Goal: Task Accomplishment & Management: Use online tool/utility

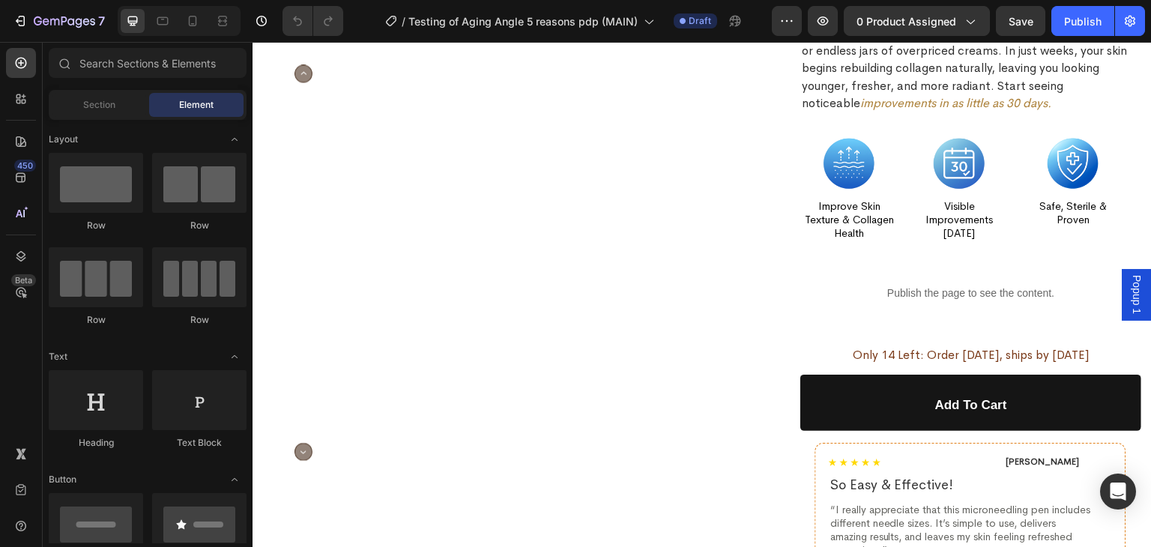
scroll to position [2309, 0]
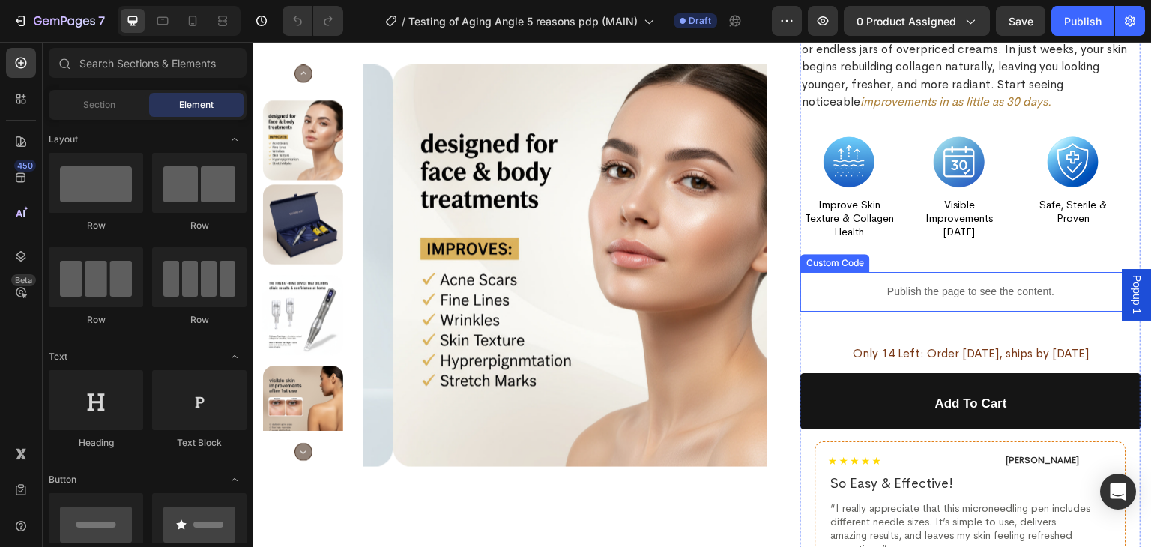
click at [868, 294] on p "Publish the page to see the content." at bounding box center [970, 292] width 341 height 16
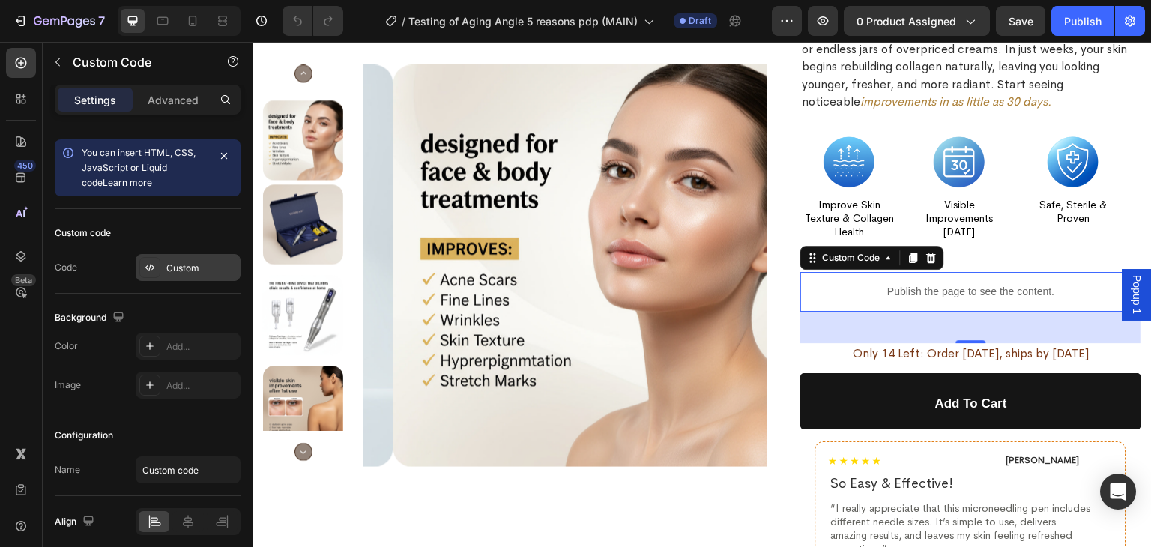
click at [171, 269] on div "Custom" at bounding box center [201, 267] width 70 height 13
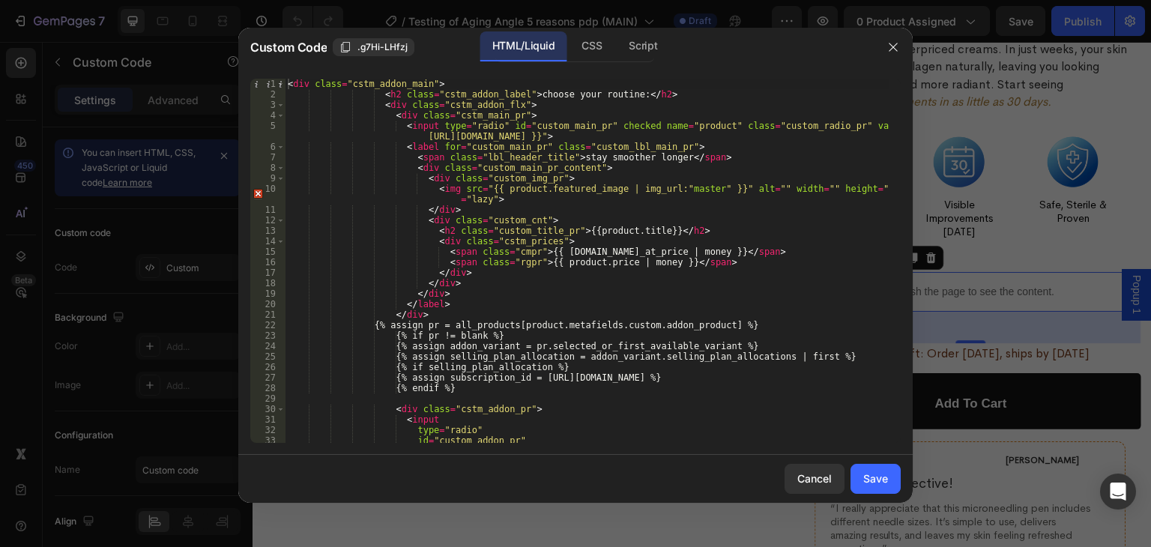
scroll to position [0, 0]
click at [512, 199] on div "< div class = "cstm_addon_main" > < h2 class = "cstm_addon_label" > choose your…" at bounding box center [587, 271] width 605 height 385
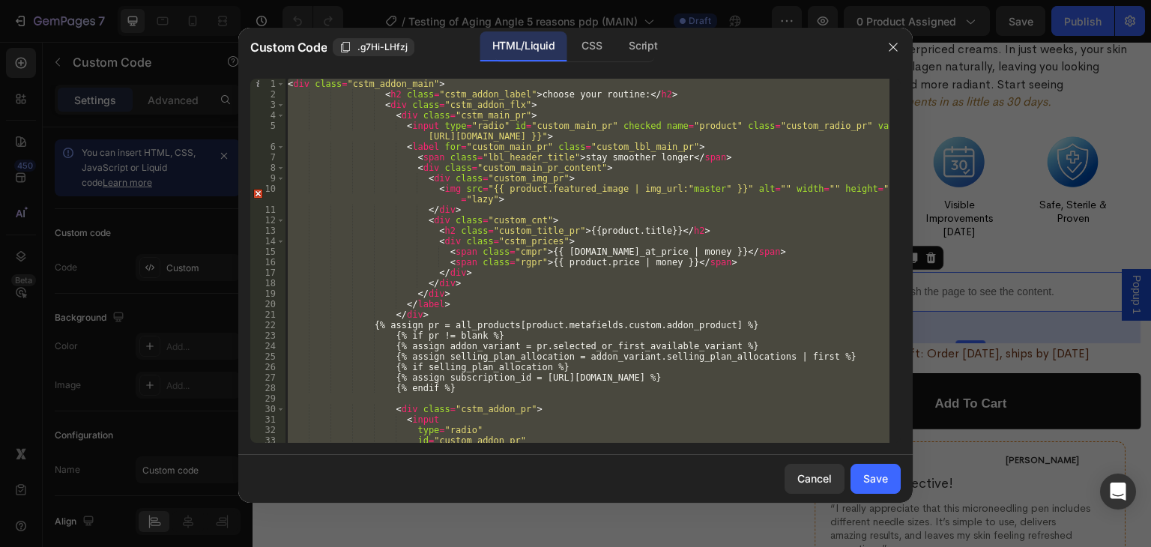
paste textarea
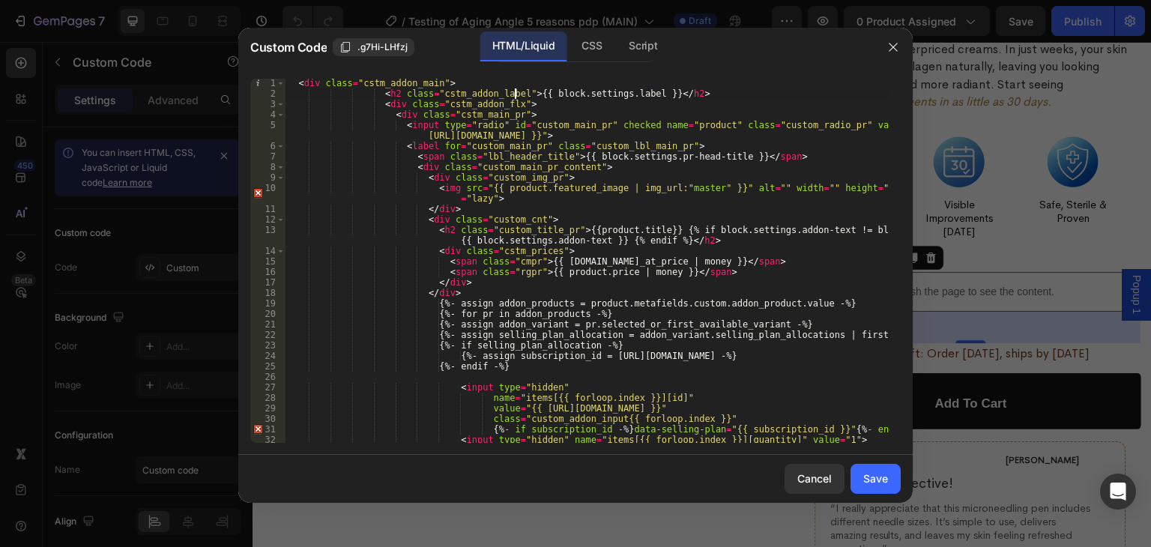
click at [517, 91] on div "< div class = "cstm_addon_main" > < h2 class = "cstm_addon_label" > {{ block.se…" at bounding box center [587, 270] width 605 height 385
paste textarea "choose your routine:"
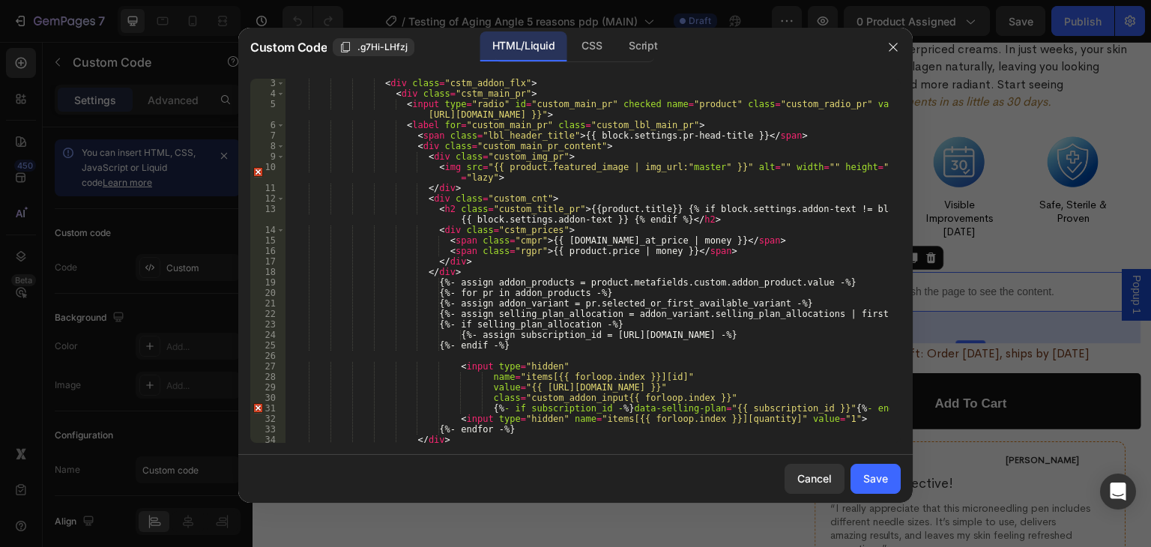
scroll to position [22, 0]
click at [561, 133] on div "< div class = "cstm_addon_flx" > < div class = "cstm_main_pr" > < input type = …" at bounding box center [587, 270] width 605 height 385
paste textarea "Stay smoother longer"
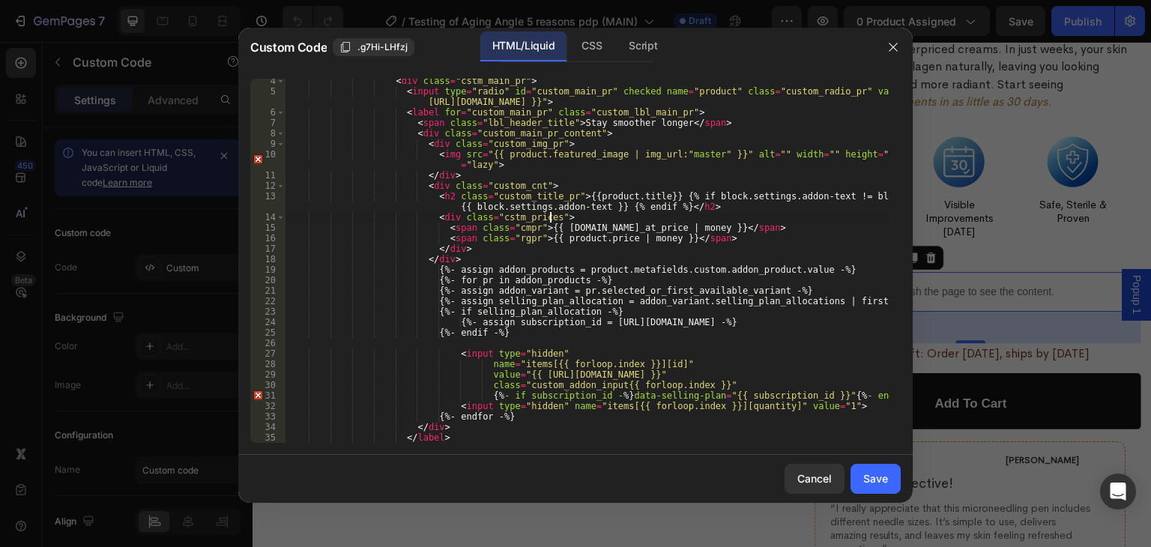
scroll to position [34, 0]
drag, startPoint x: 599, startPoint y: 209, endPoint x: 443, endPoint y: 208, distance: 156.6
click at [443, 208] on div "< div class = "cstm_main_pr" > < input type = "radio" id = "custom_main_pr" che…" at bounding box center [587, 268] width 605 height 385
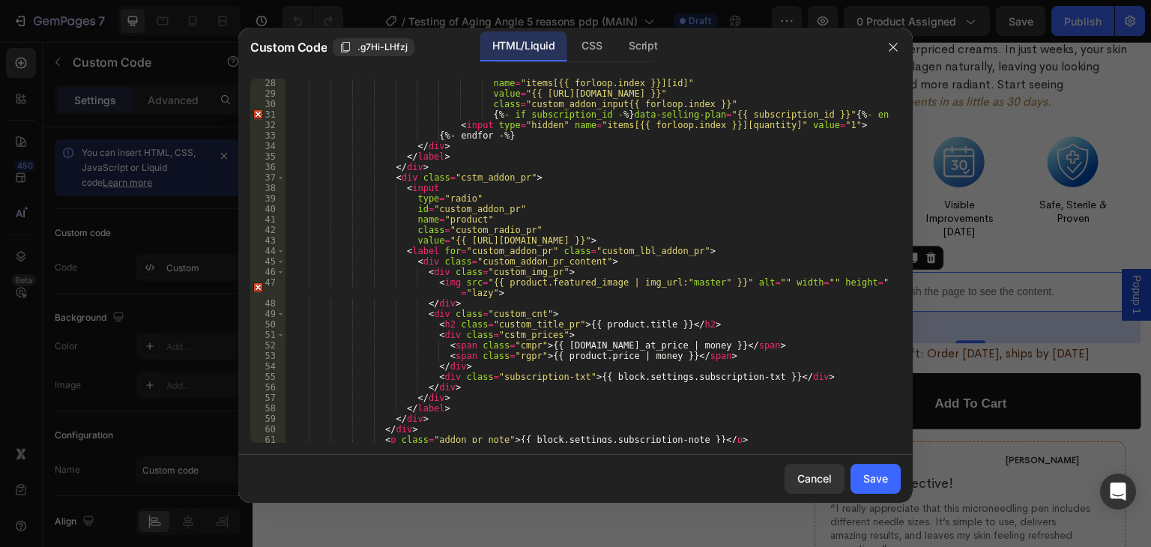
scroll to position [318, 0]
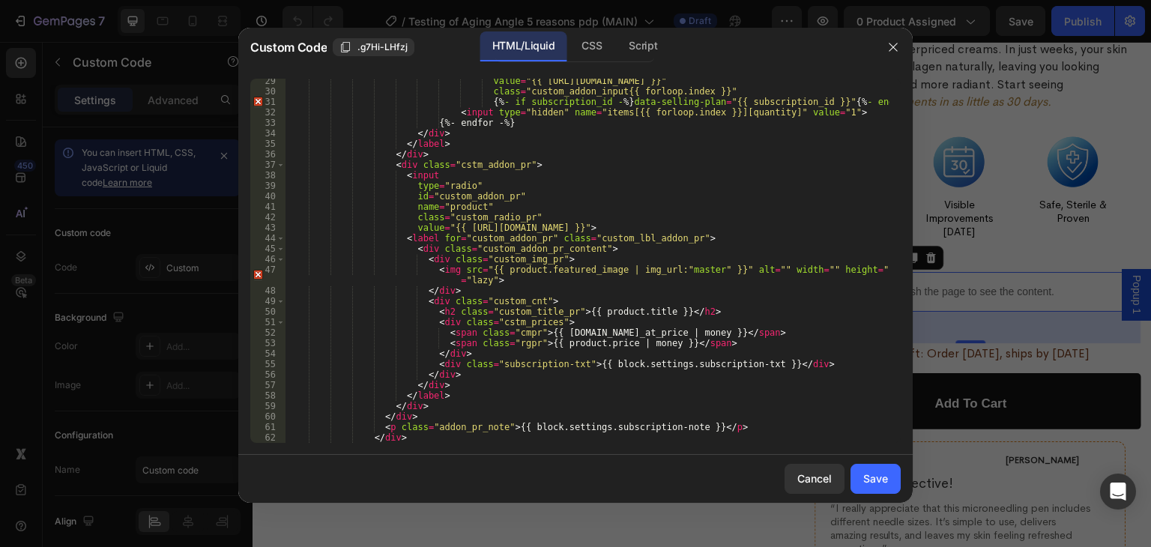
click at [577, 365] on div "value = "{{ [URL][DOMAIN_NAME] }}" class = "custom_addon_input{{ forloop.index …" at bounding box center [587, 268] width 605 height 385
paste textarea "or just $14/month"
click at [602, 381] on div "value = "{{ [URL][DOMAIN_NAME] }}" class = "custom_addon_input{{ forloop.index …" at bounding box center [587, 268] width 605 height 385
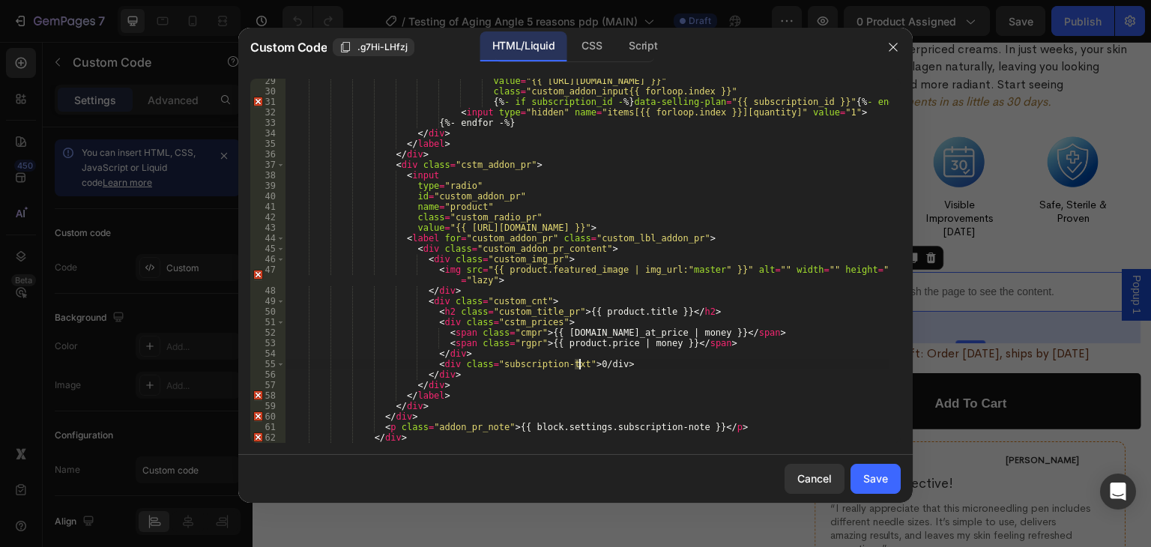
paste textarea "or just $14/month"
paste textarea
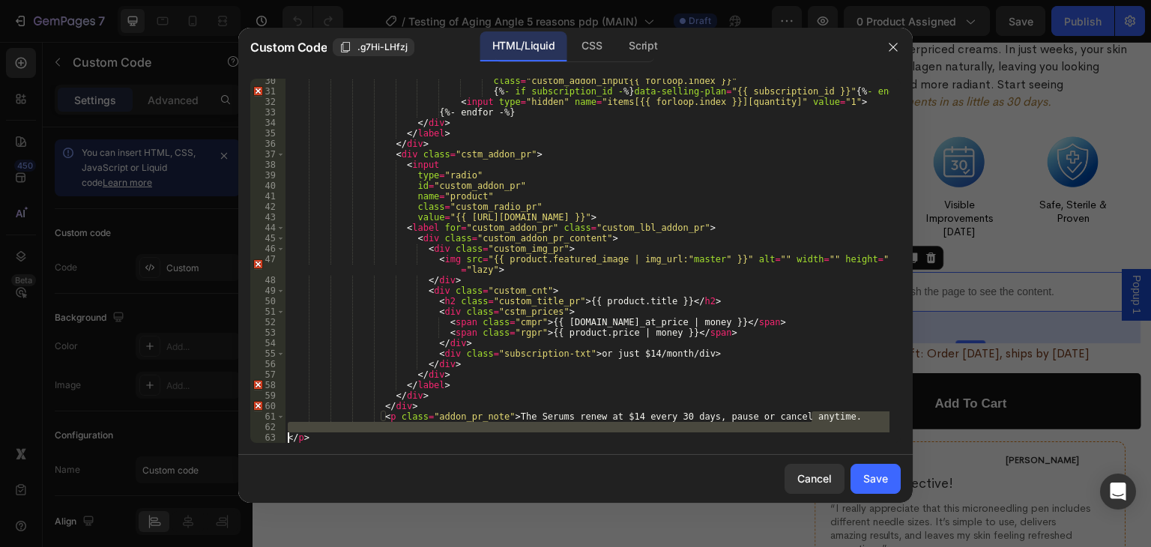
scroll to position [328, 0]
type textarea "<p class="addon_pr_note">The Serums renew at $14 every 30 days, pause or cancel…"
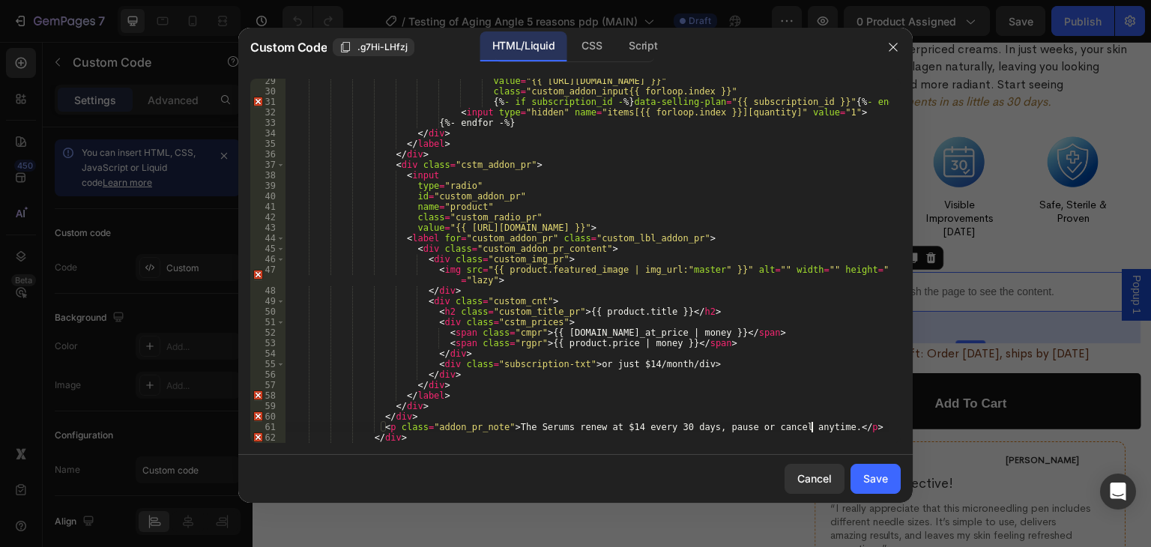
scroll to position [318, 0]
click at [876, 474] on div "Save" at bounding box center [875, 479] width 25 height 16
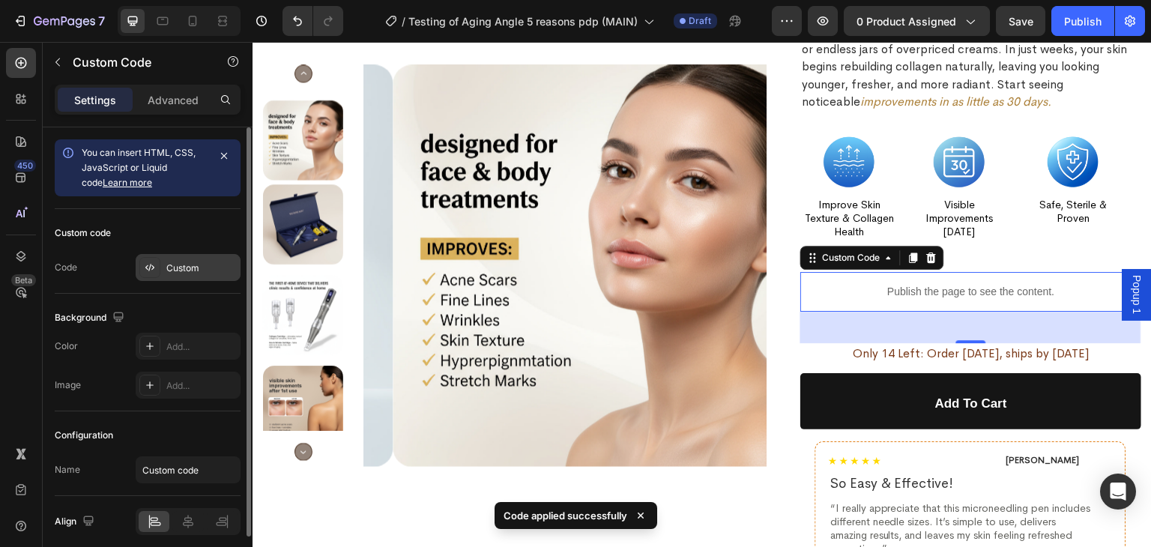
click at [185, 264] on div "Custom" at bounding box center [201, 267] width 70 height 13
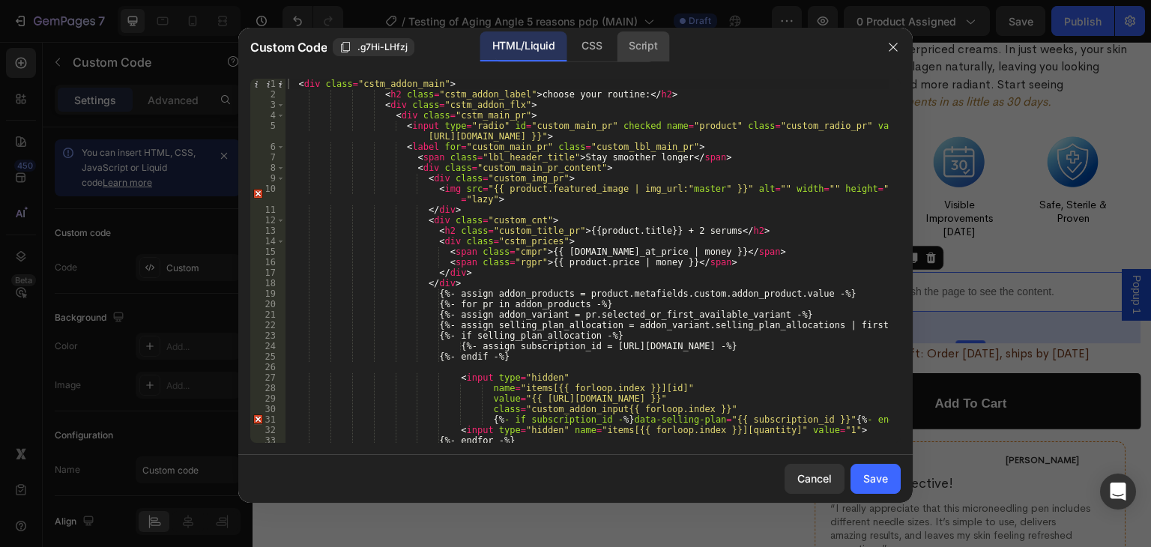
click at [634, 53] on div "Script" at bounding box center [643, 46] width 52 height 30
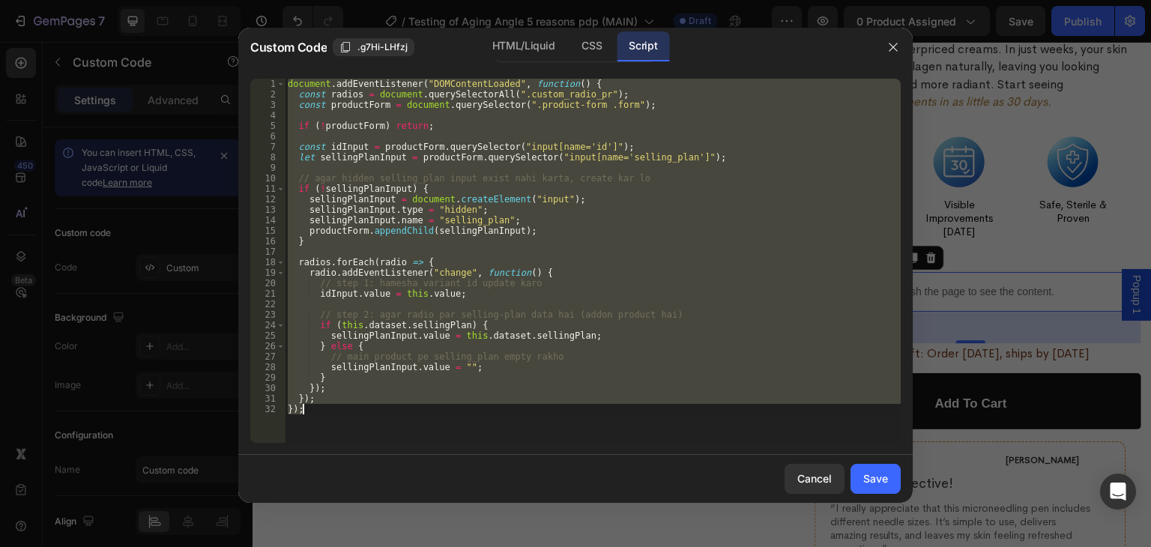
click at [486, 276] on div "document . addEventListener ( "DOMContentLoaded" , function ( ) { const radios …" at bounding box center [593, 261] width 616 height 364
paste textarea
type textarea "});"
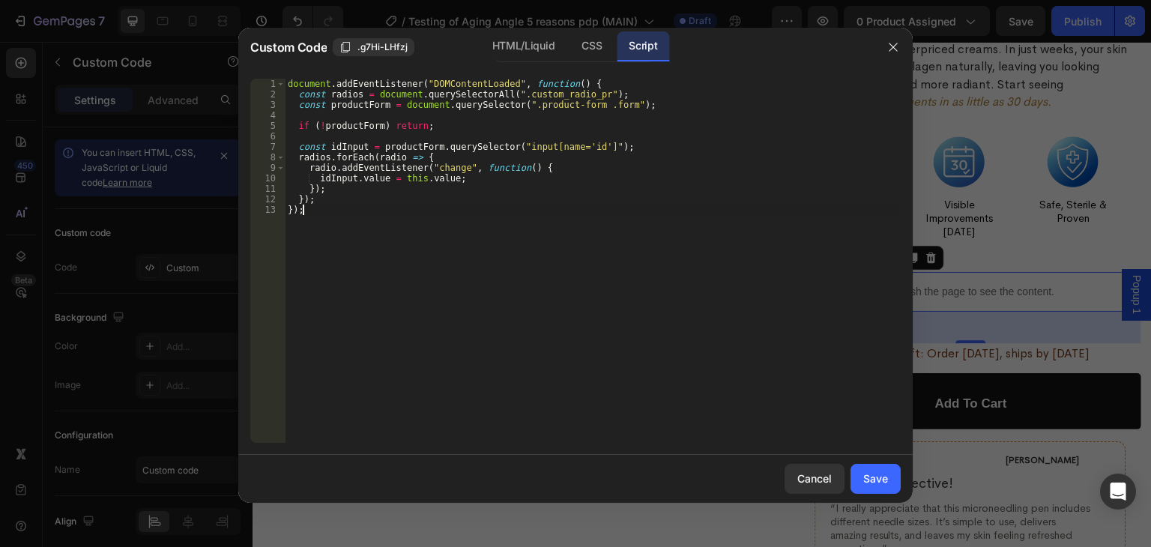
click at [651, 347] on div "document . addEventListener ( "DOMContentLoaded" , function ( ) { const radios …" at bounding box center [593, 271] width 616 height 385
click at [874, 480] on div "Save" at bounding box center [875, 479] width 25 height 16
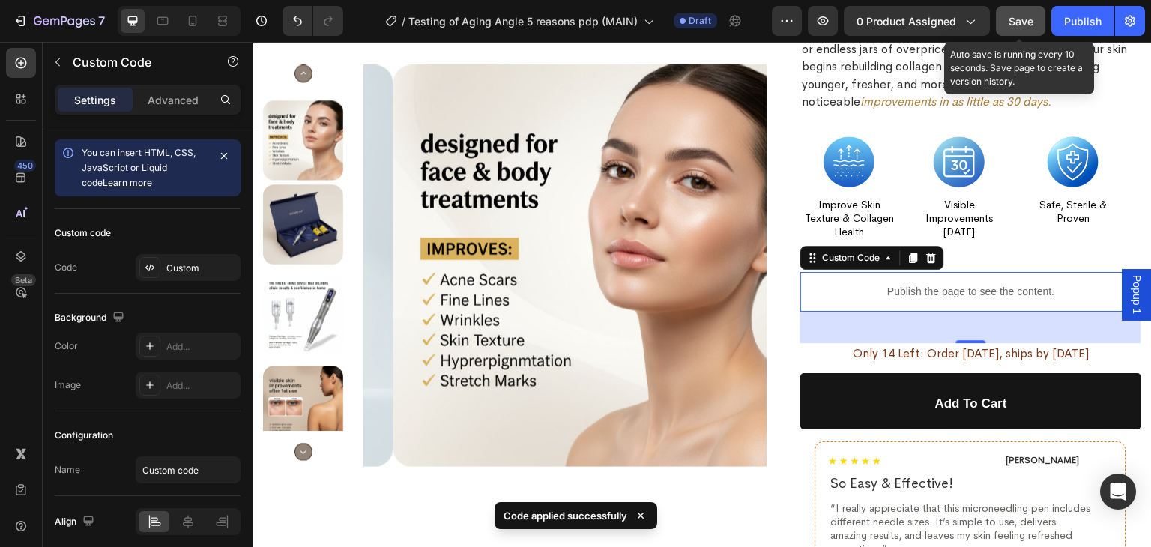
click at [1026, 22] on span "Save" at bounding box center [1020, 21] width 25 height 13
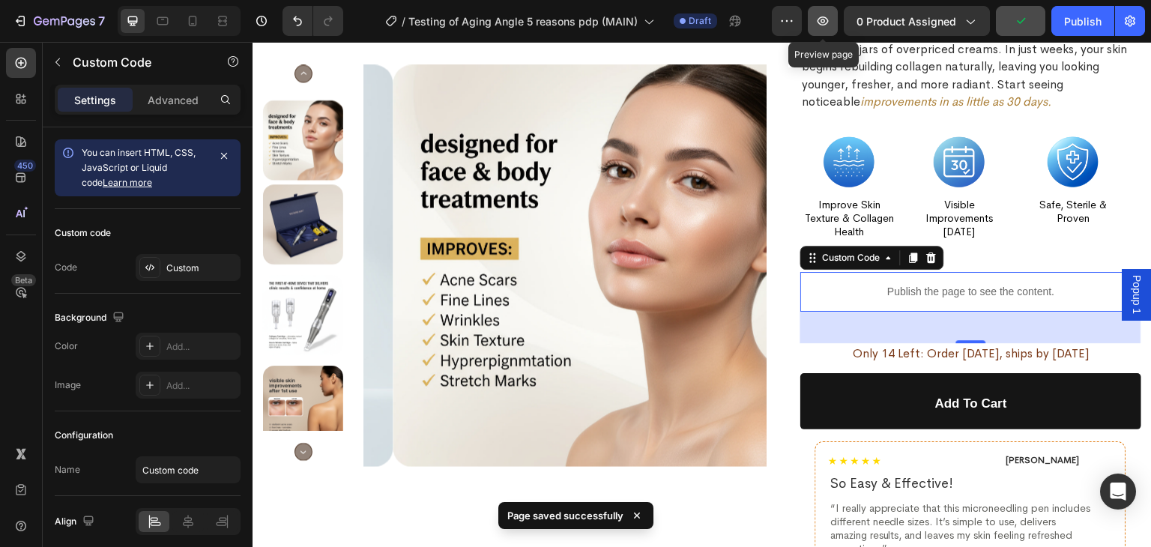
click at [830, 16] on icon "button" at bounding box center [822, 20] width 15 height 15
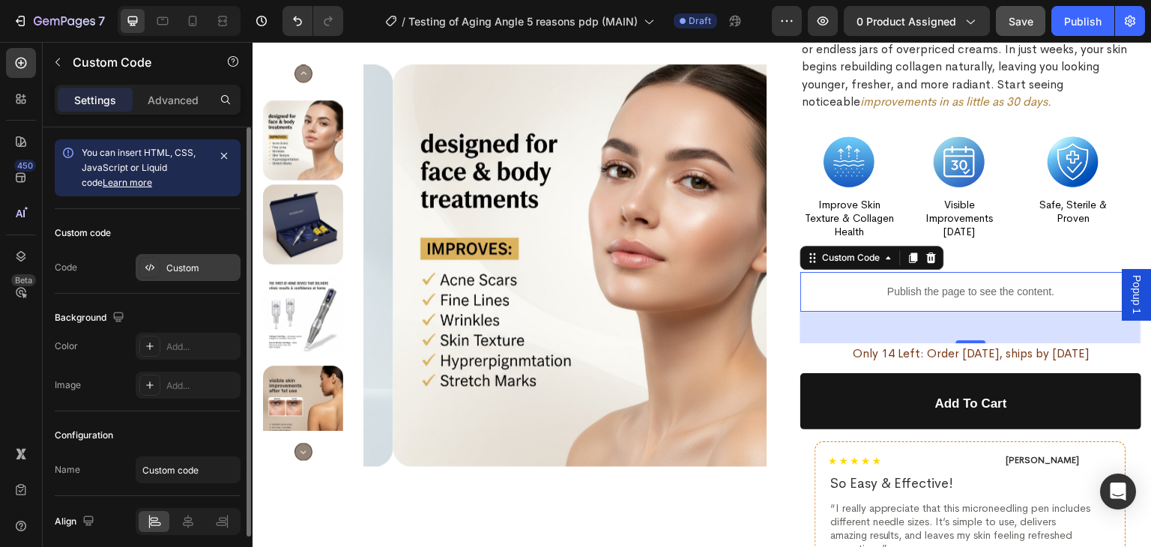
click at [165, 267] on div "Custom" at bounding box center [188, 267] width 105 height 27
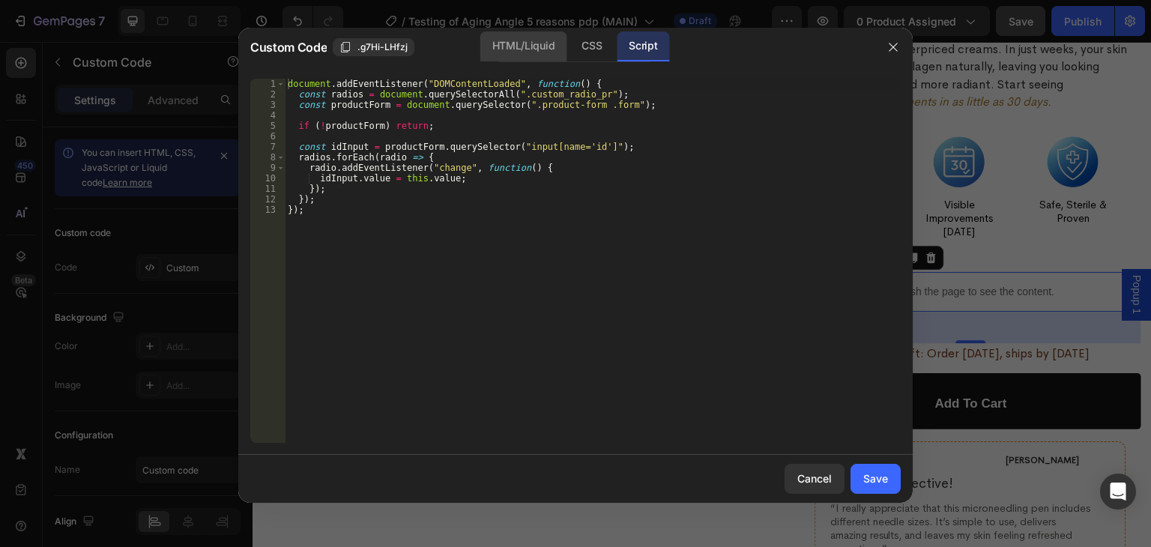
click at [504, 49] on div "HTML/Liquid" at bounding box center [523, 46] width 86 height 30
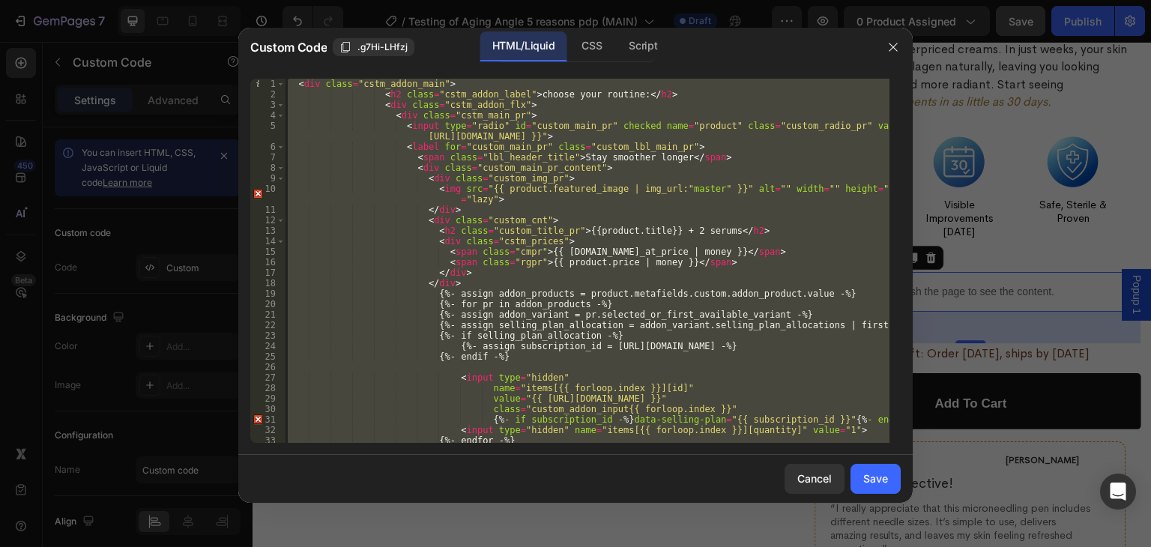
click at [614, 321] on div "< div class = "cstm_addon_main" > < h2 class = "cstm_addon_label" > choose your…" at bounding box center [587, 261] width 605 height 364
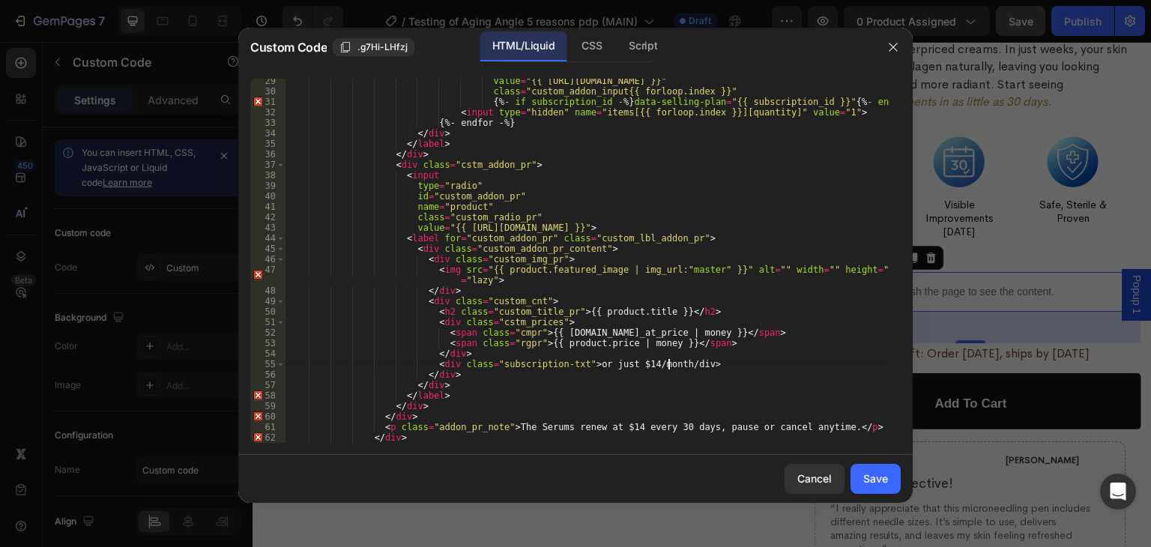
click at [667, 360] on div "value = "{{ [URL][DOMAIN_NAME] }}" class = "custom_addon_input{{ forloop.index …" at bounding box center [587, 268] width 605 height 385
click at [728, 399] on div "value = "{{ [URL][DOMAIN_NAME] }}" class = "custom_addon_input{{ forloop.index …" at bounding box center [587, 268] width 605 height 385
type textarea "</label>"
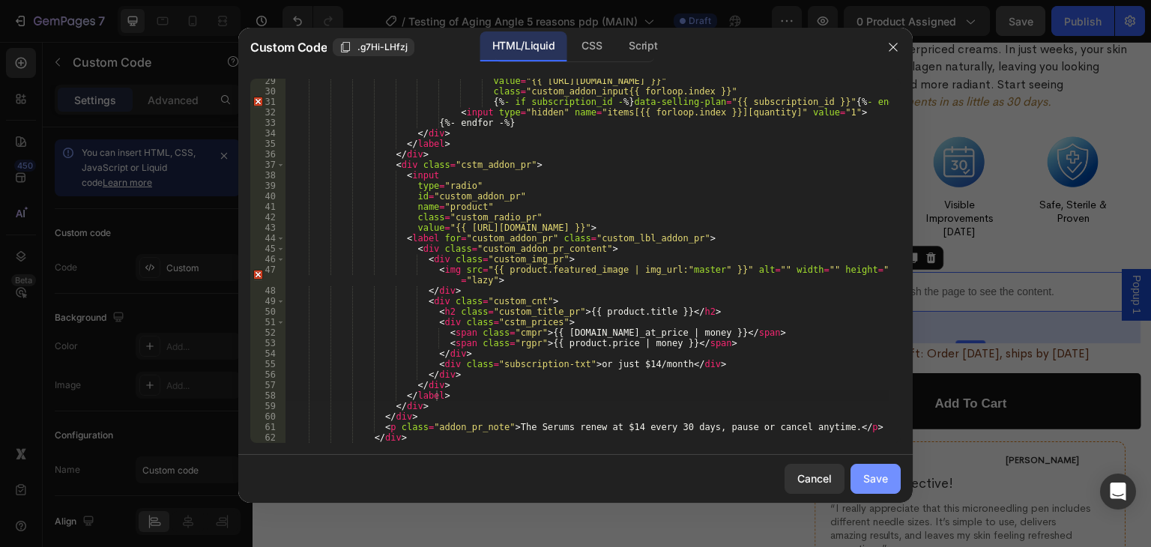
click at [865, 477] on div "Save" at bounding box center [875, 479] width 25 height 16
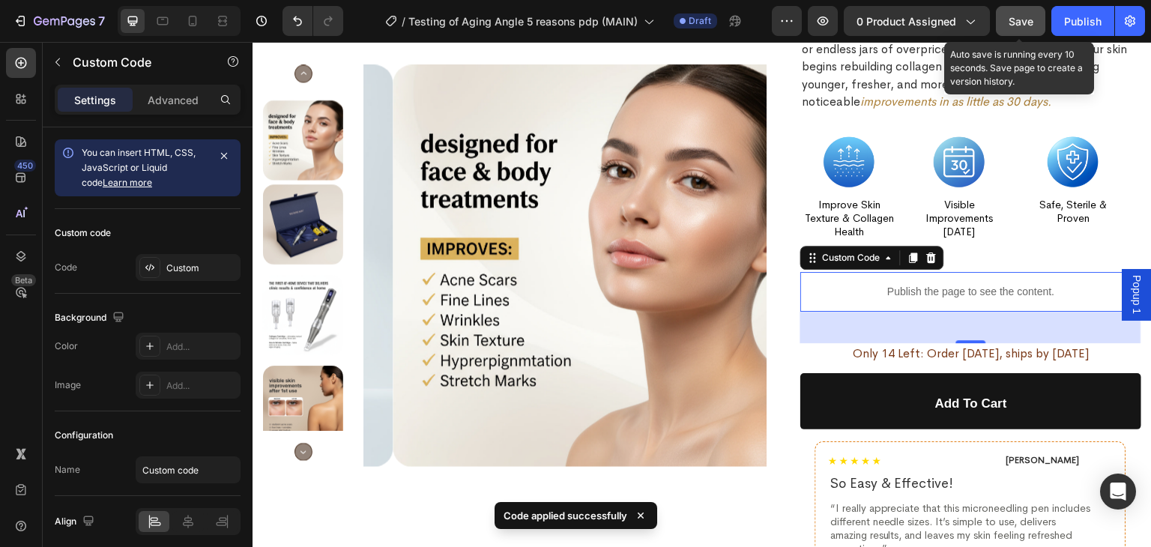
click at [1022, 24] on span "Save" at bounding box center [1020, 21] width 25 height 13
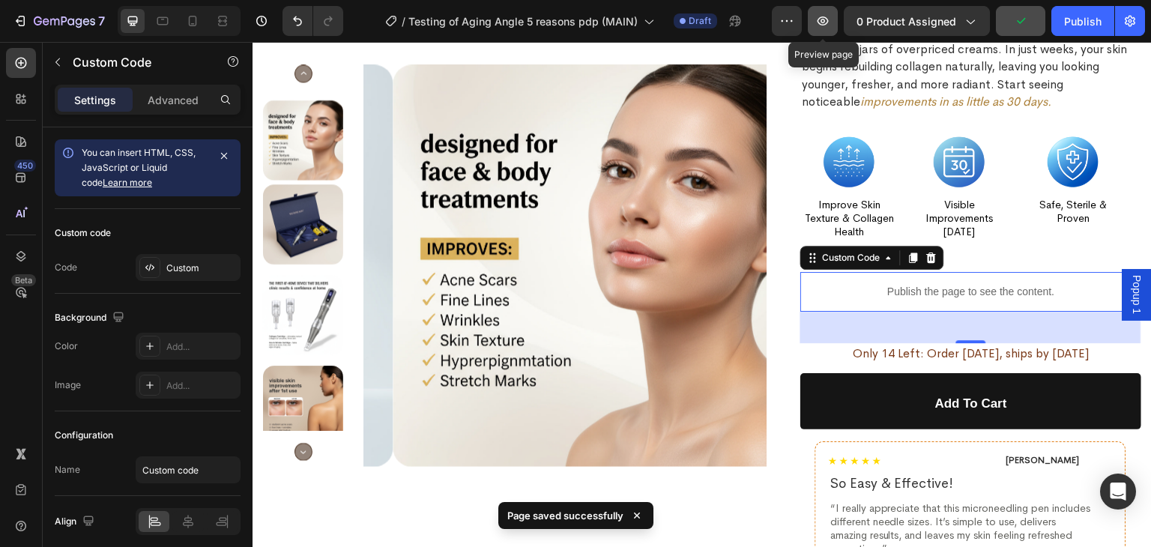
click at [826, 18] on icon "button" at bounding box center [822, 20] width 15 height 15
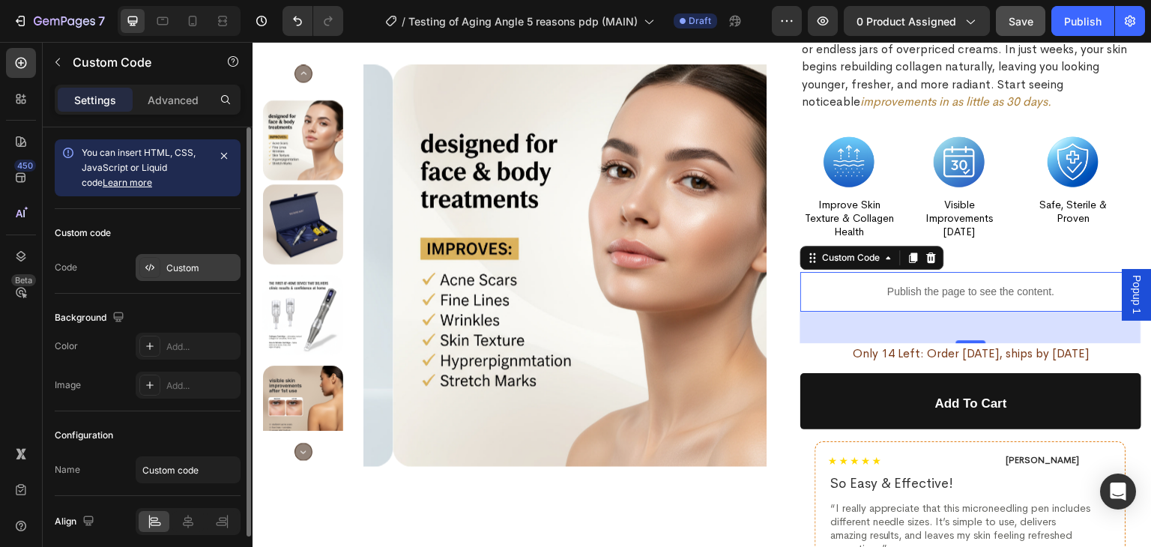
click at [189, 267] on div "Custom" at bounding box center [201, 267] width 70 height 13
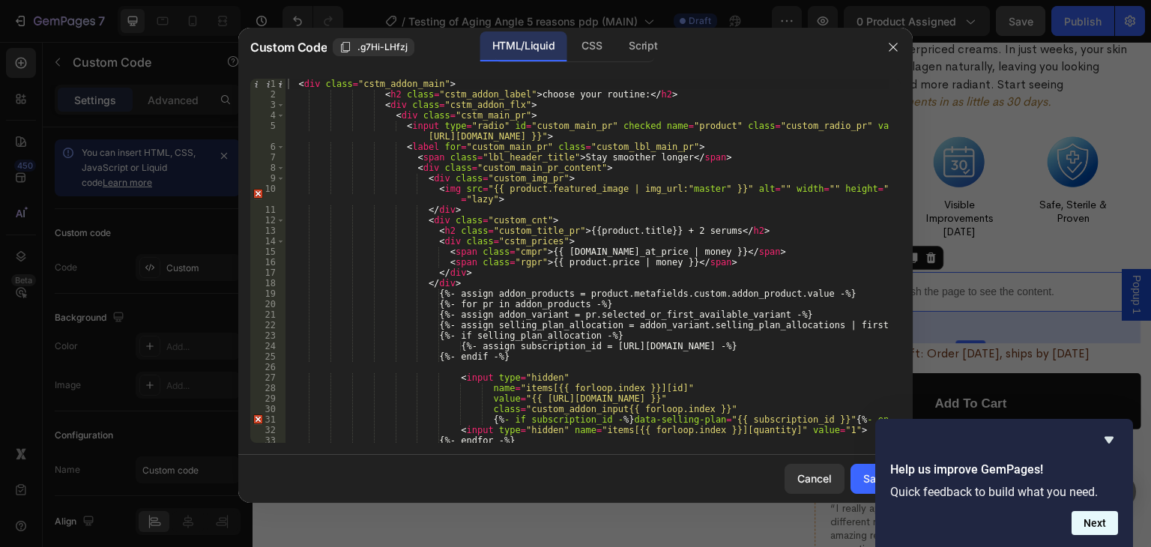
click at [1100, 521] on button "Next" at bounding box center [1094, 523] width 46 height 24
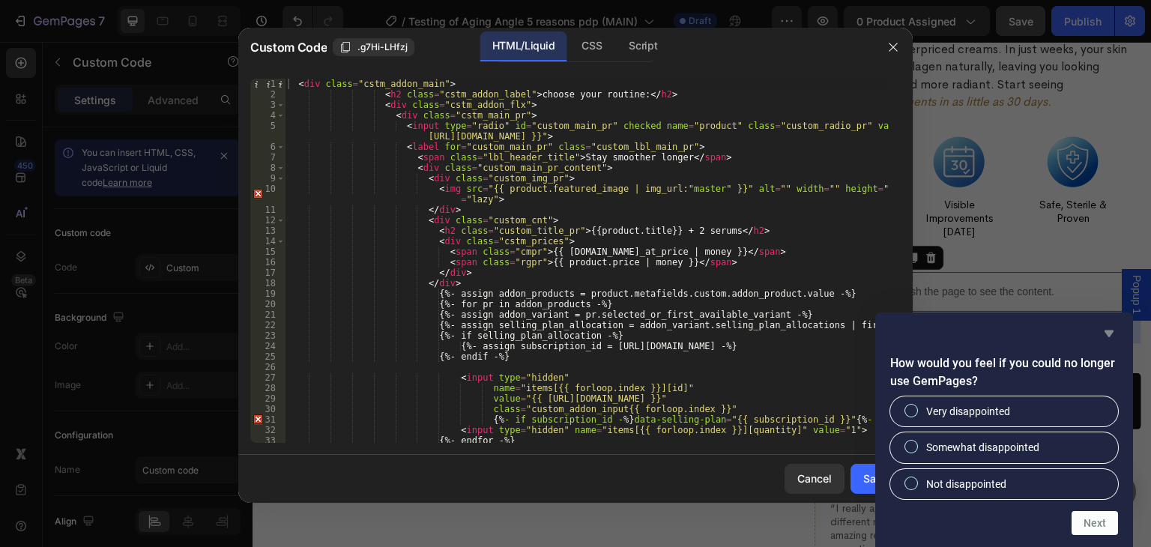
click at [1107, 330] on icon "Hide survey" at bounding box center [1108, 333] width 9 height 7
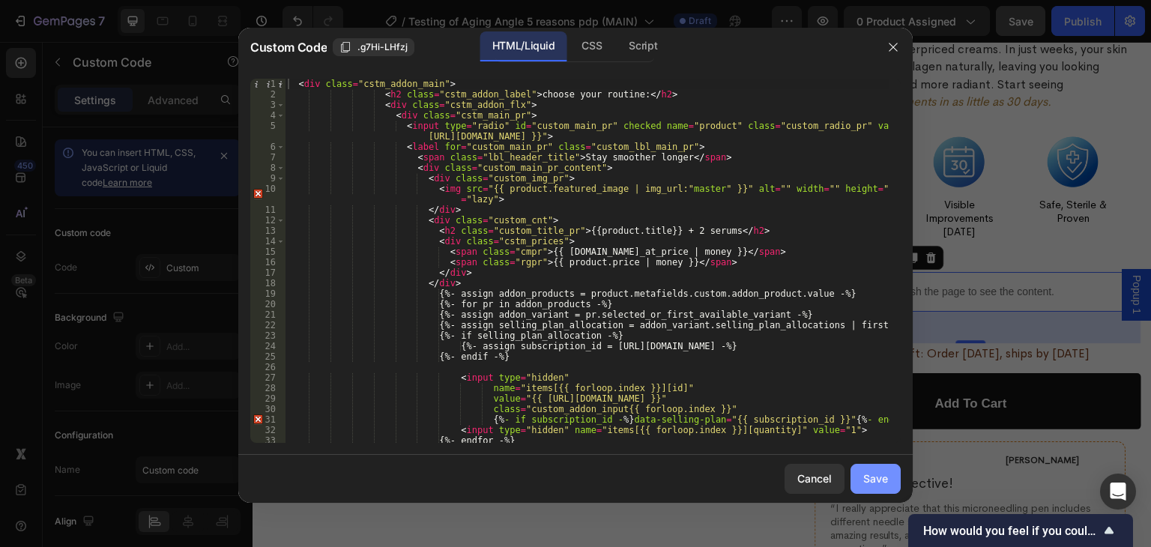
click at [876, 472] on div "Save" at bounding box center [875, 479] width 25 height 16
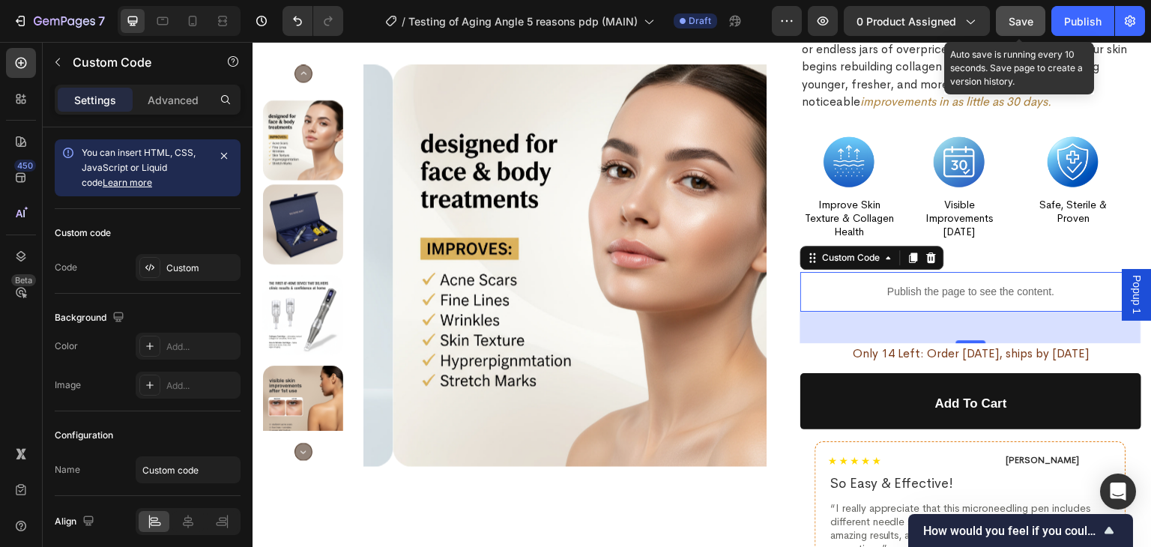
drag, startPoint x: 1022, startPoint y: 16, endPoint x: 675, endPoint y: 0, distance: 347.3
click at [1022, 16] on span "Save" at bounding box center [1020, 21] width 25 height 13
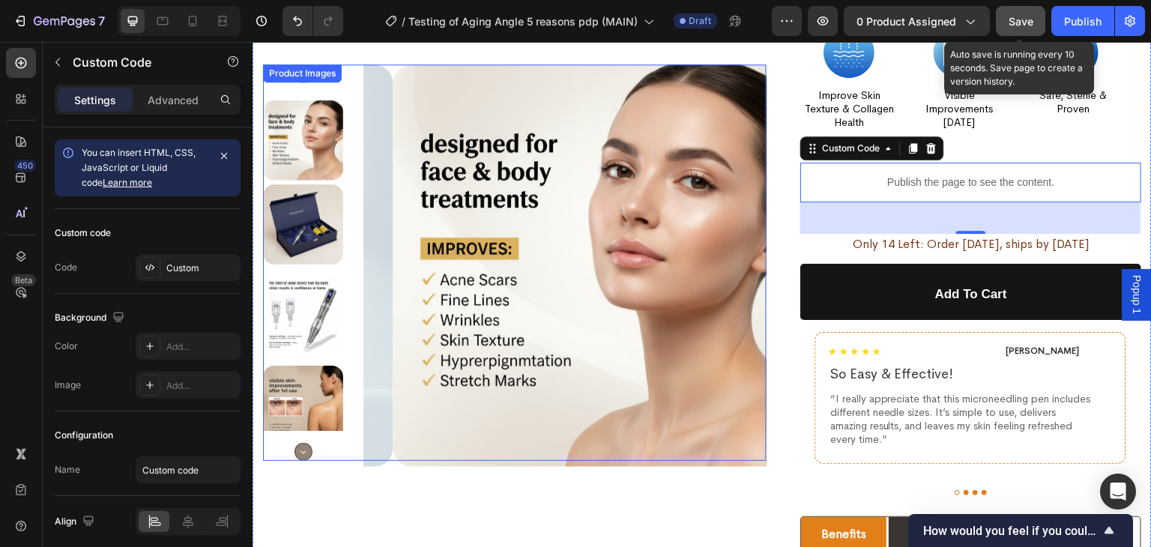
scroll to position [2310, 0]
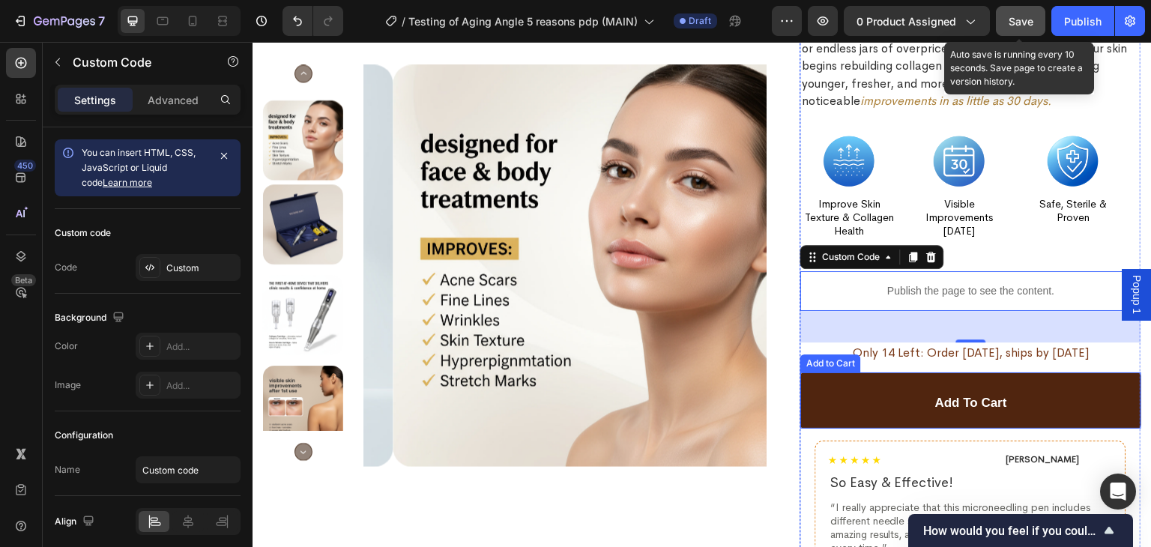
click at [817, 396] on button "Add to cart" at bounding box center [970, 400] width 341 height 56
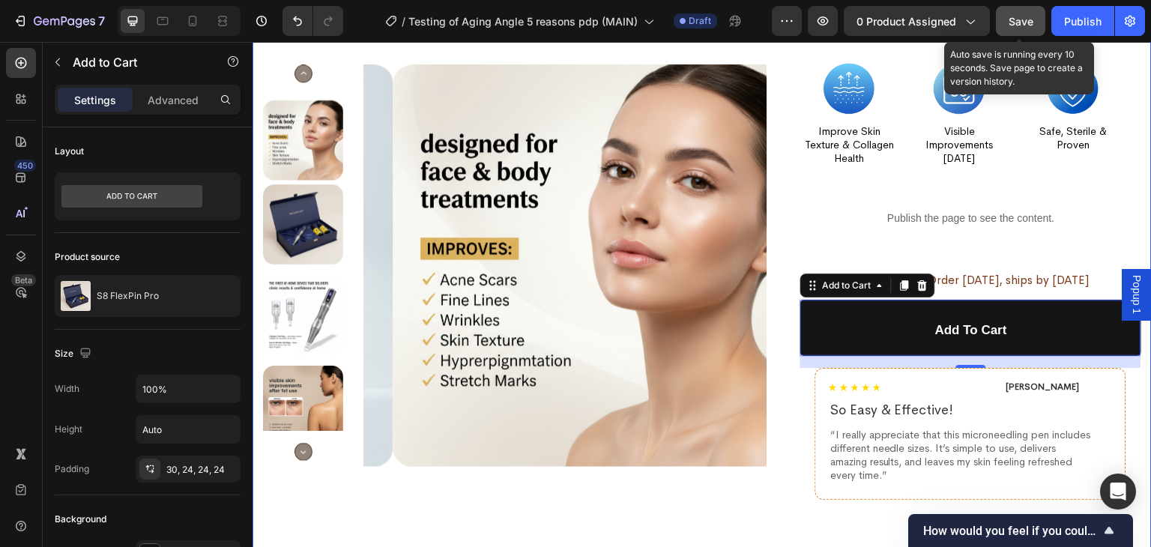
scroll to position [2392, 0]
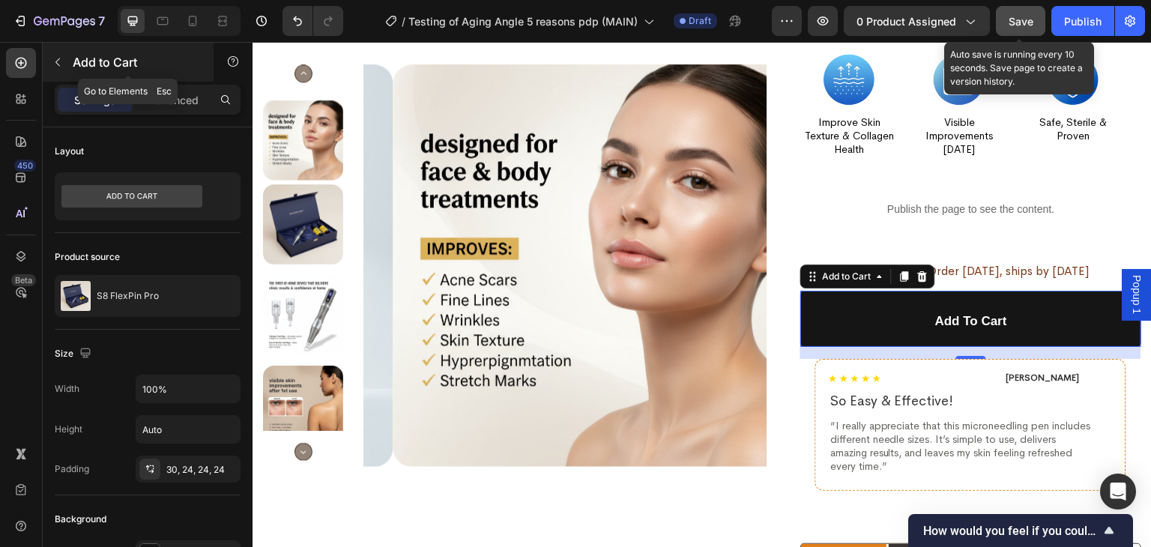
click at [55, 61] on icon "button" at bounding box center [58, 62] width 12 height 12
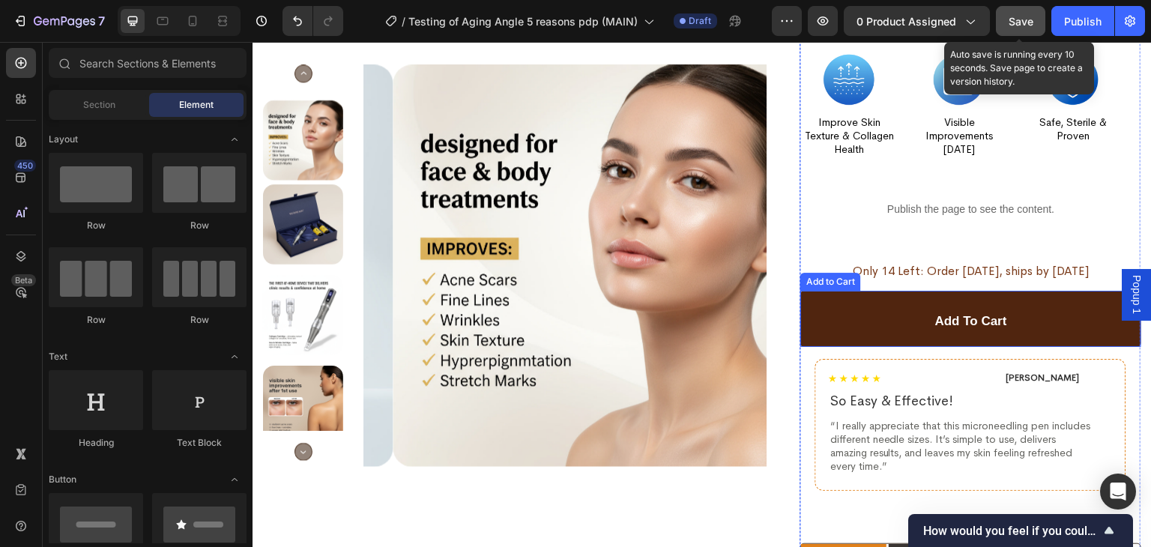
click at [825, 311] on button "Add to cart" at bounding box center [970, 319] width 341 height 56
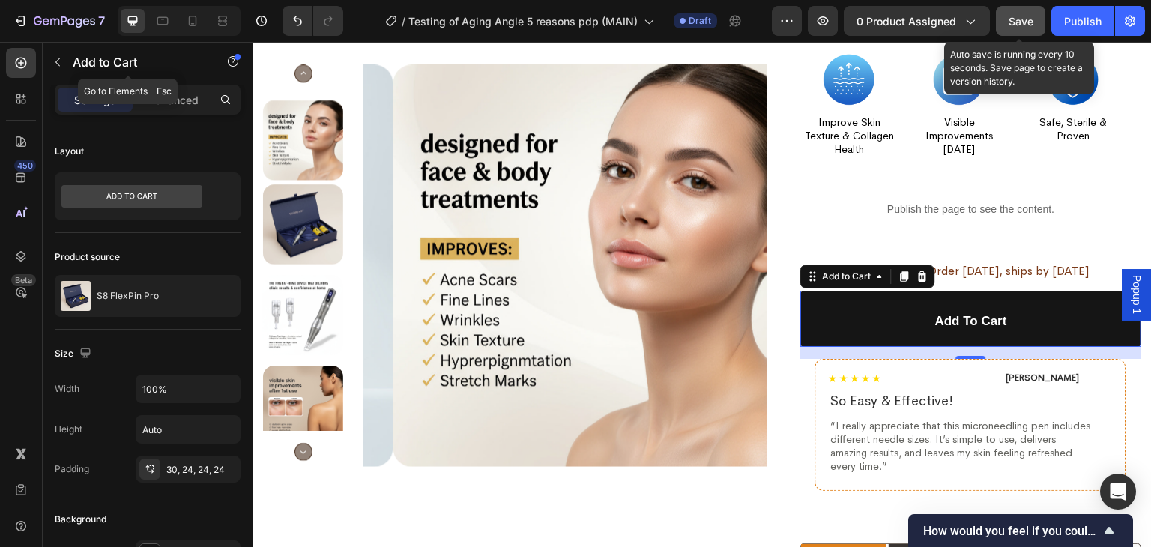
drag, startPoint x: 94, startPoint y: 55, endPoint x: 75, endPoint y: 66, distance: 22.5
click at [75, 66] on p "Add to Cart" at bounding box center [136, 62] width 127 height 18
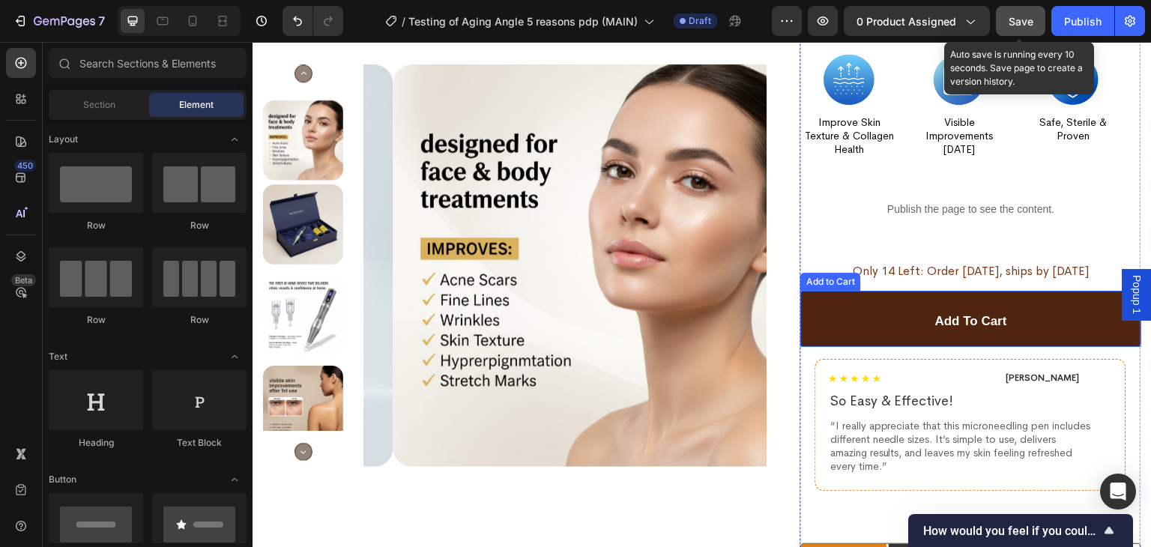
click at [833, 301] on button "Add to cart" at bounding box center [970, 319] width 341 height 56
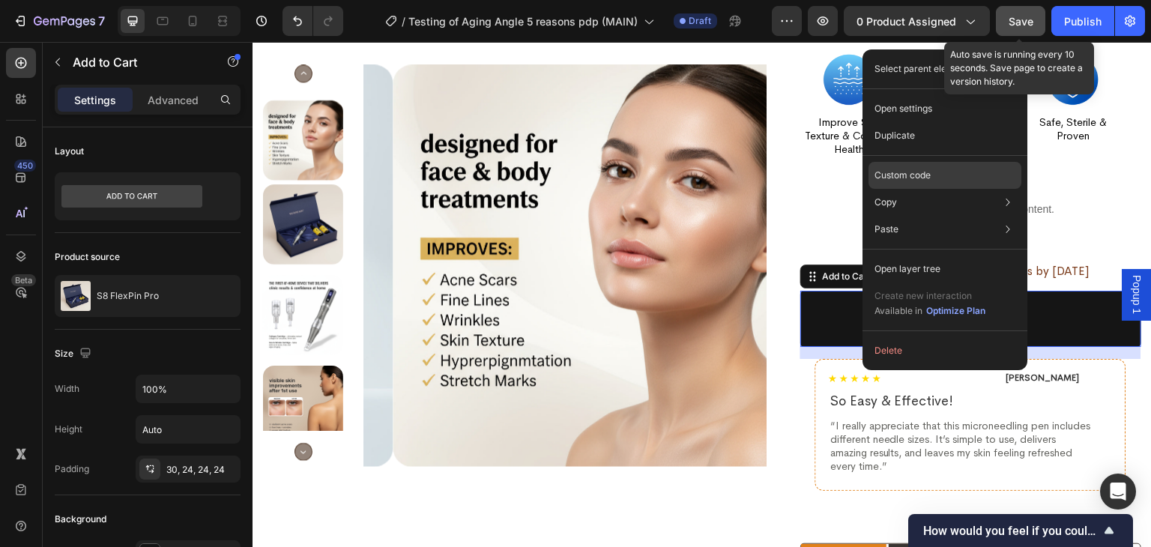
click at [930, 174] on p "Custom code" at bounding box center [902, 175] width 56 height 13
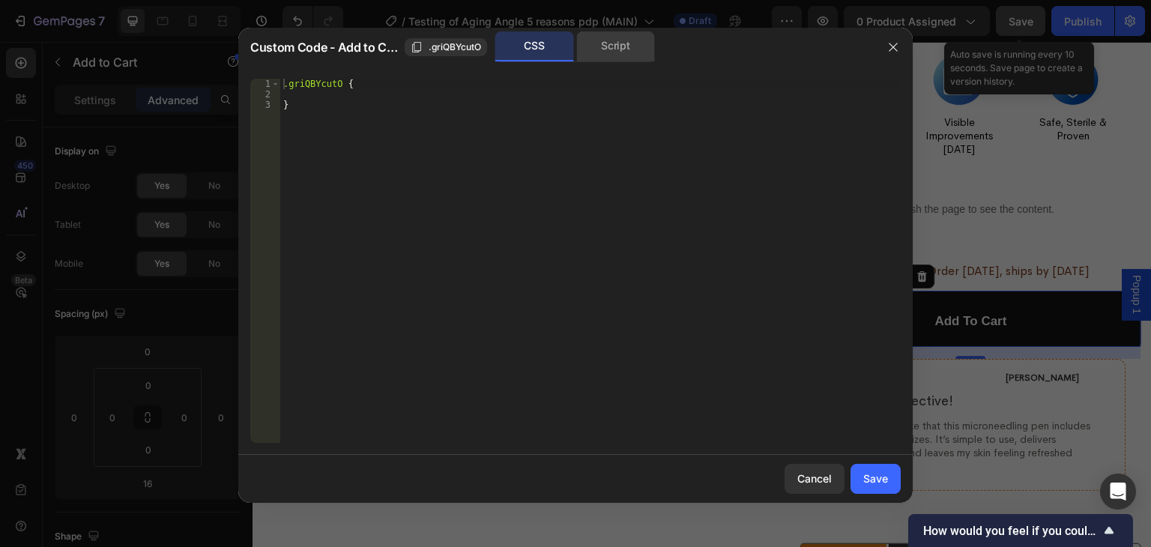
click at [629, 59] on div "Script" at bounding box center [615, 46] width 79 height 30
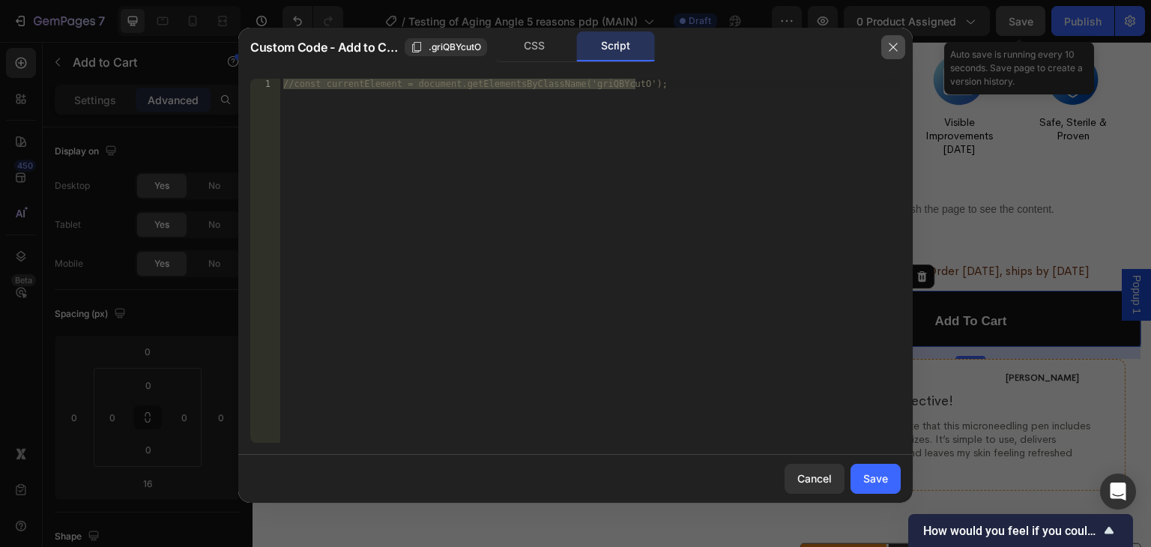
click at [896, 43] on icon "button" at bounding box center [893, 47] width 8 height 8
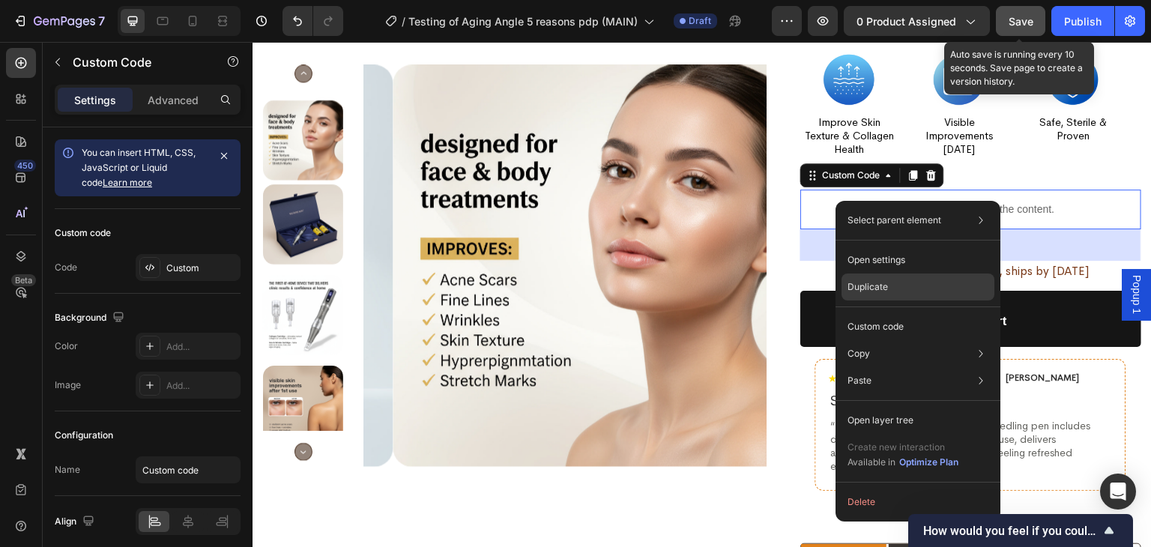
click at [872, 282] on p "Duplicate" at bounding box center [867, 286] width 40 height 13
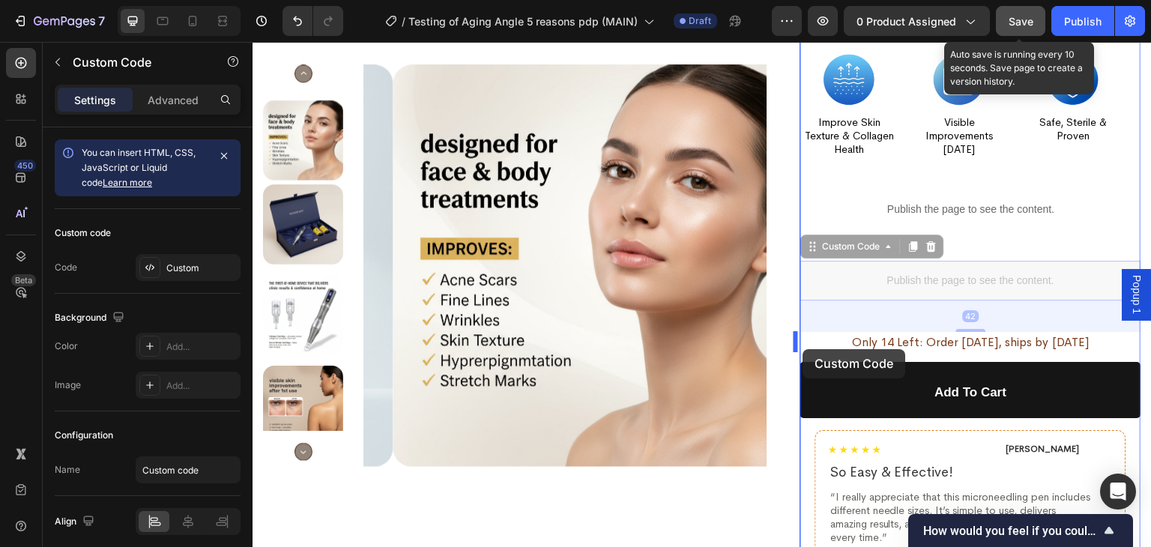
drag, startPoint x: 805, startPoint y: 245, endPoint x: 803, endPoint y: 350, distance: 104.9
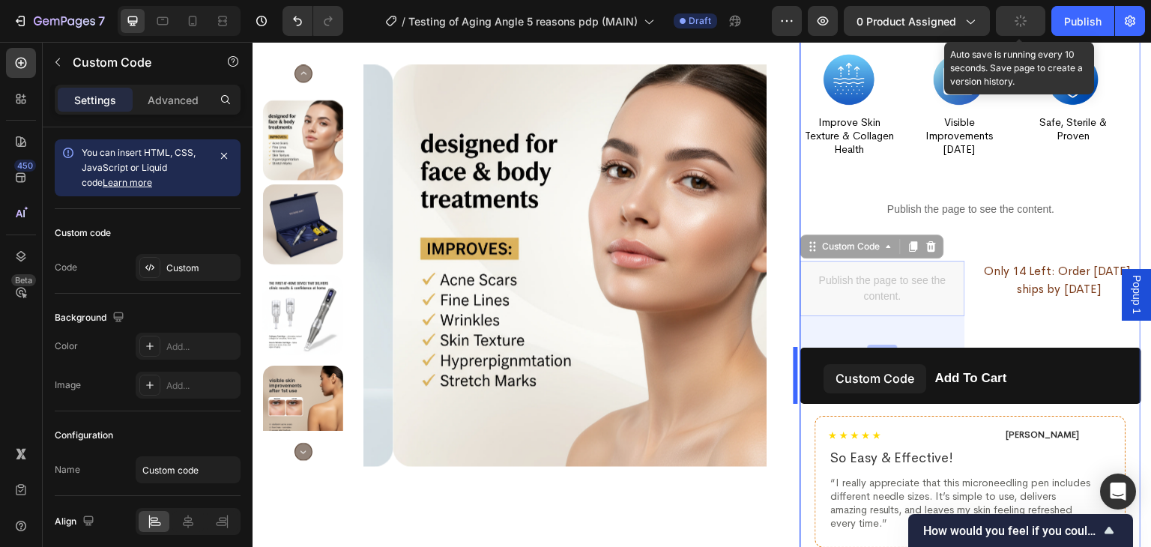
drag, startPoint x: 802, startPoint y: 247, endPoint x: 824, endPoint y: 364, distance: 118.9
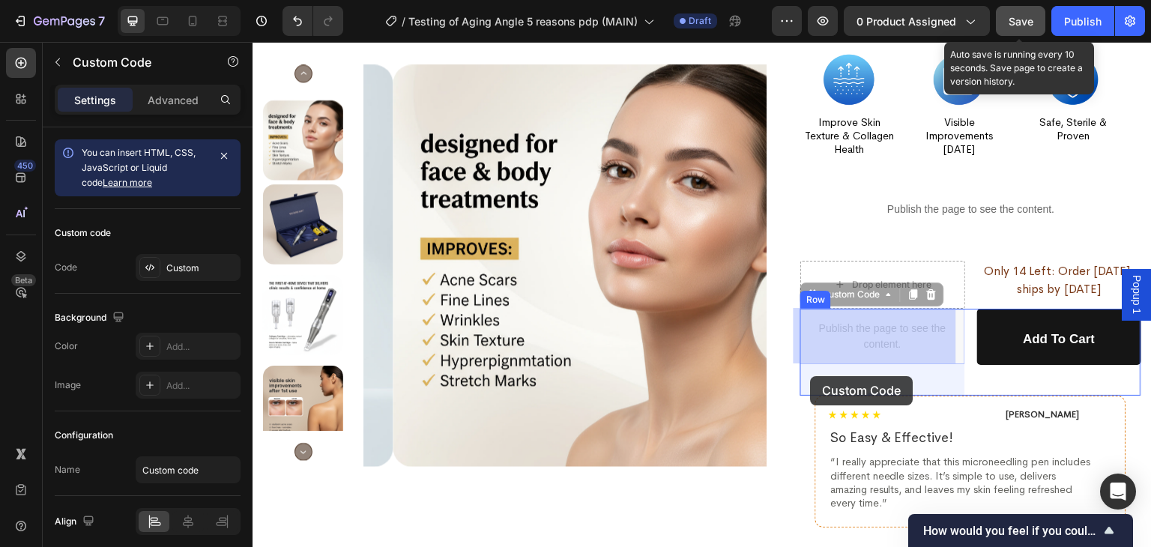
drag, startPoint x: 799, startPoint y: 288, endPoint x: 811, endPoint y: 376, distance: 89.1
drag, startPoint x: 805, startPoint y: 296, endPoint x: 823, endPoint y: 382, distance: 87.9
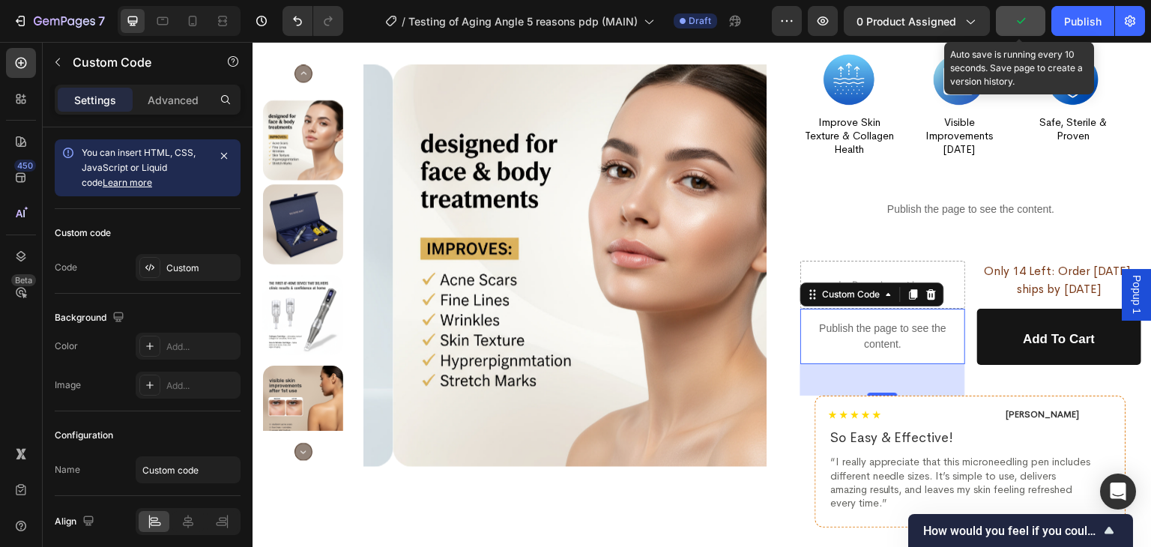
scroll to position [2471, 0]
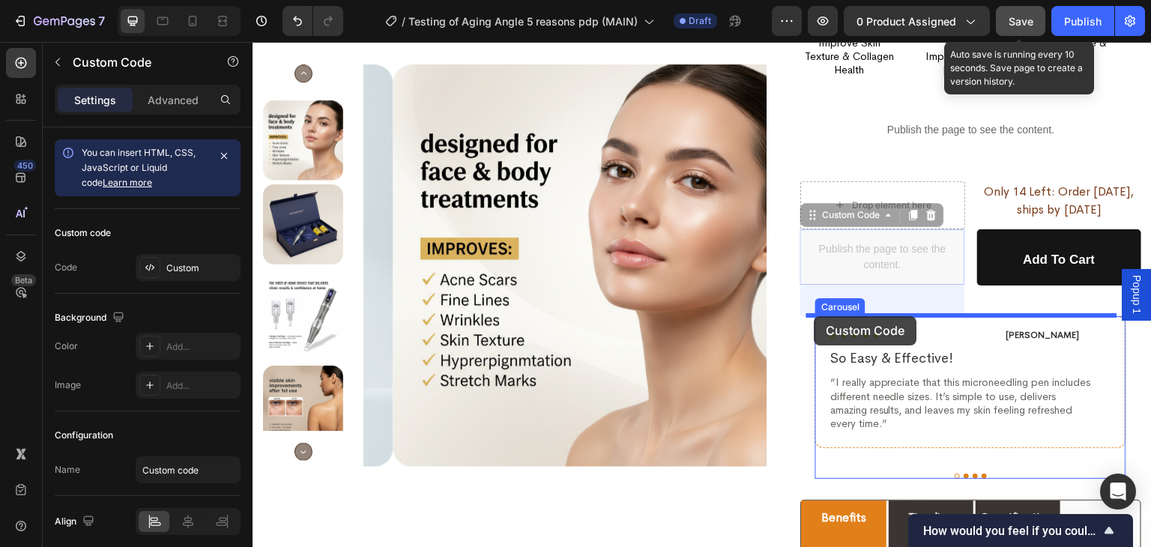
drag, startPoint x: 805, startPoint y: 216, endPoint x: 814, endPoint y: 316, distance: 100.8
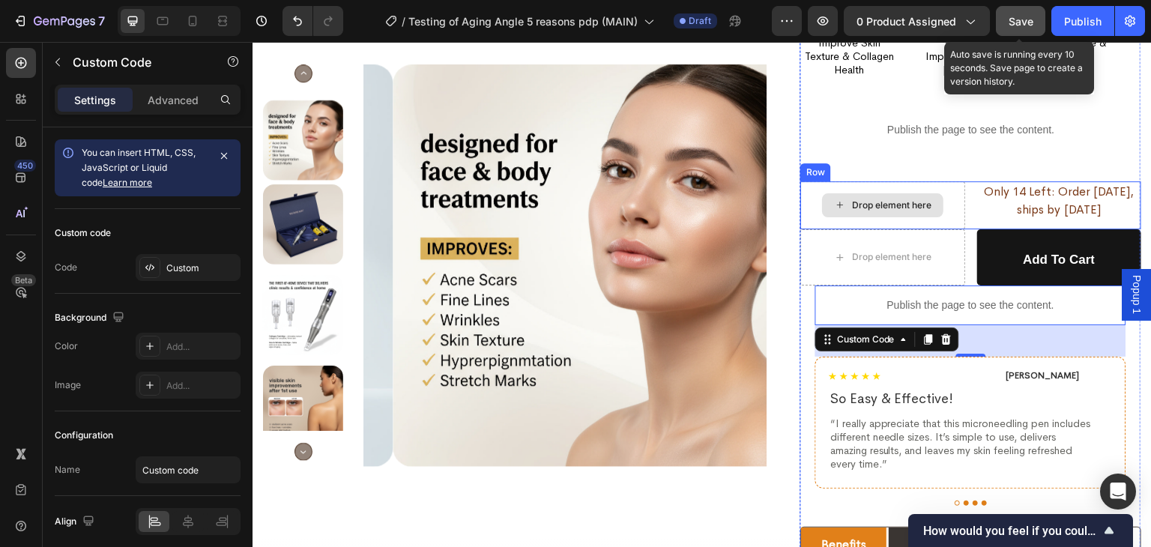
click at [948, 190] on div "Drop element here" at bounding box center [882, 205] width 164 height 48
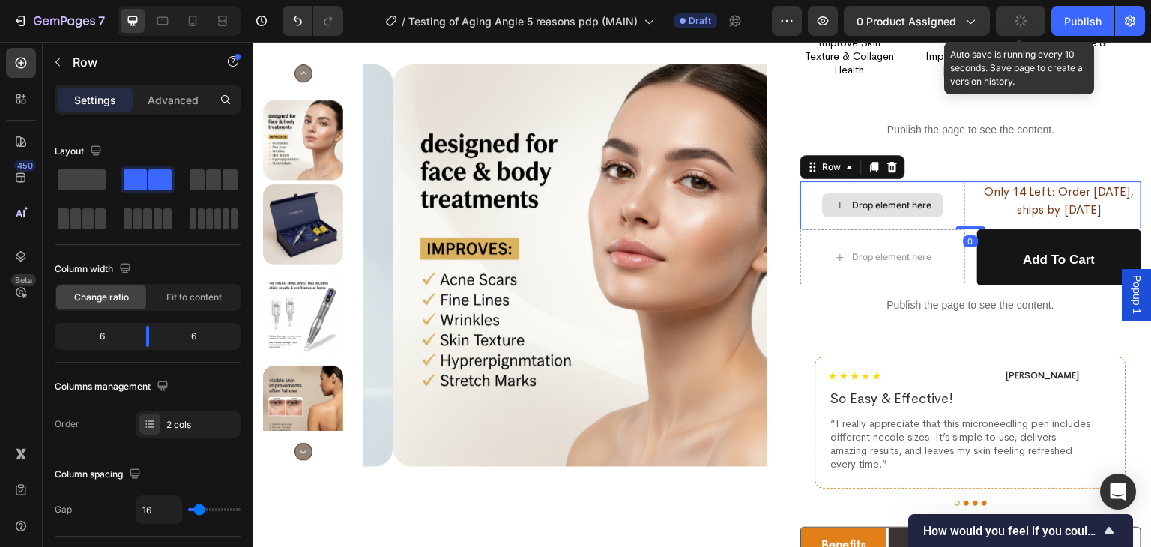
click at [948, 190] on div "Drop element here" at bounding box center [882, 205] width 164 height 48
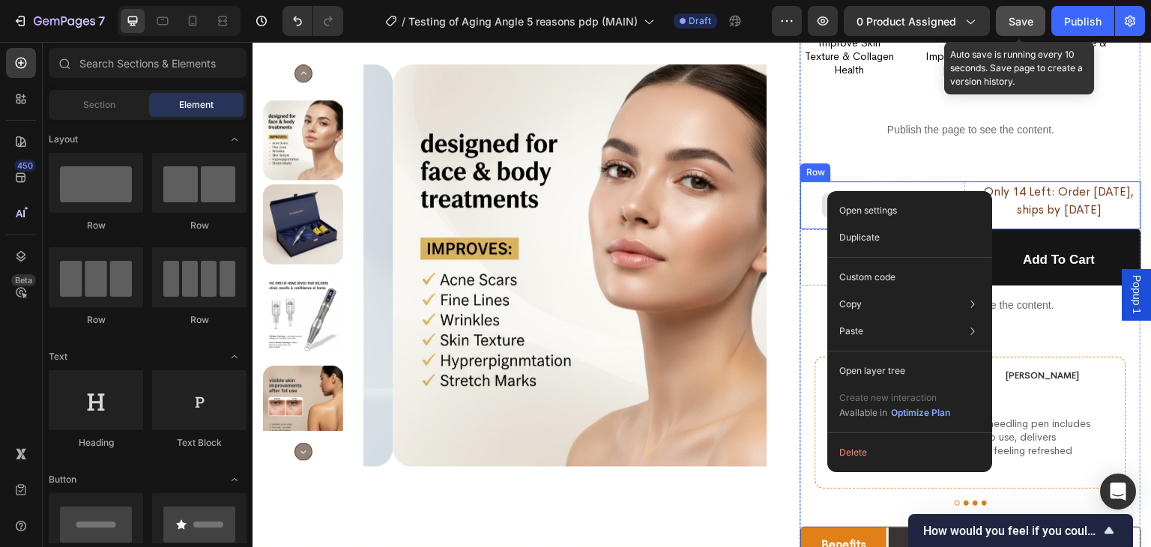
click at [808, 197] on div "Drop element here" at bounding box center [882, 205] width 164 height 48
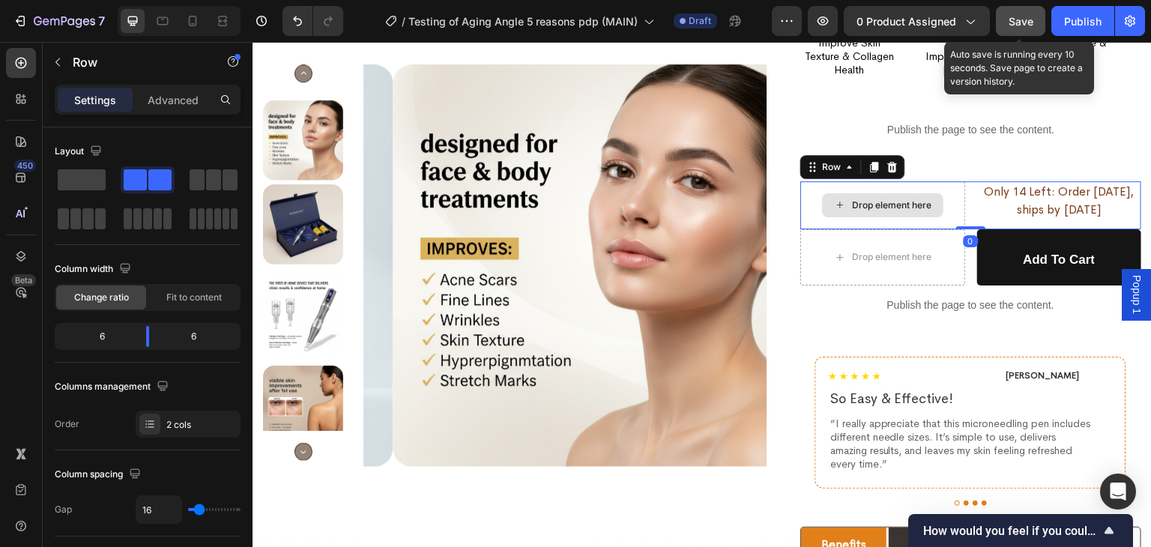
click at [808, 196] on div "Drop element here" at bounding box center [882, 205] width 164 height 48
click at [64, 186] on span at bounding box center [82, 179] width 48 height 21
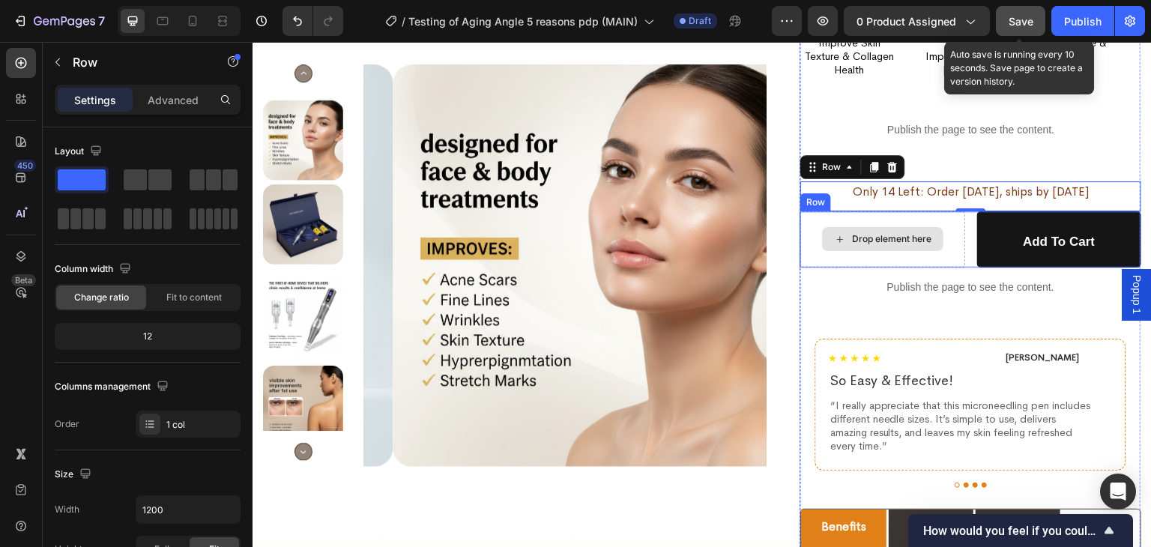
click at [805, 235] on div "Drop element here" at bounding box center [882, 239] width 164 height 56
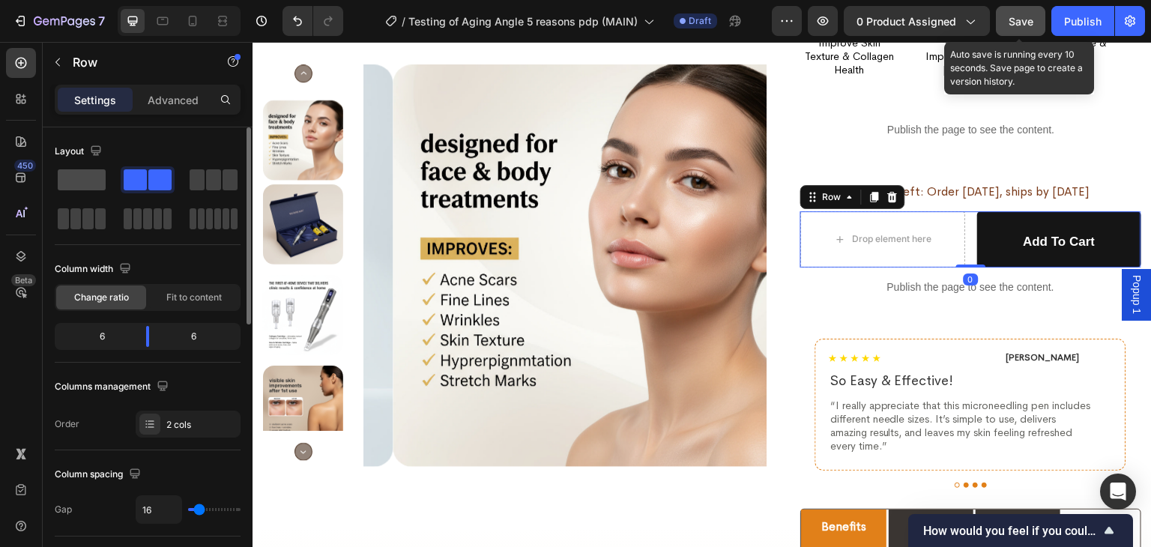
click at [66, 173] on span at bounding box center [82, 179] width 48 height 21
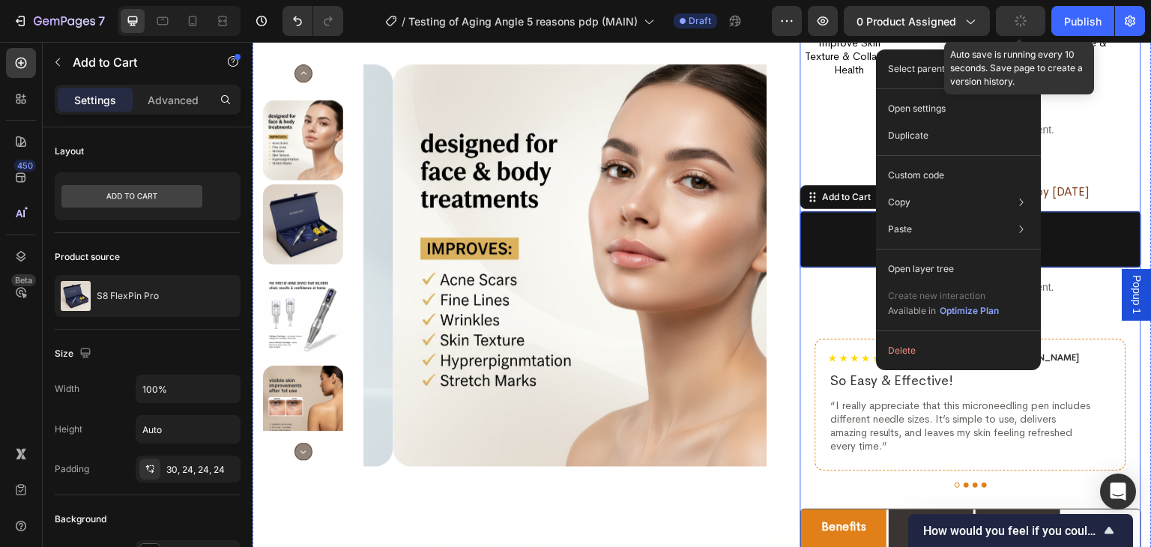
click at [800, 281] on div "Publish the page to see the content. Custom Code Image [PERSON_NAME] Text Block…" at bounding box center [970, 388] width 341 height 242
click at [838, 247] on button "Add to cart" at bounding box center [970, 239] width 341 height 56
click at [786, 285] on div "Product Images S8 FlexPin Pro Product Title image/svg+xml Openclipart Star [DAT…" at bounding box center [701, 412] width 899 height 1383
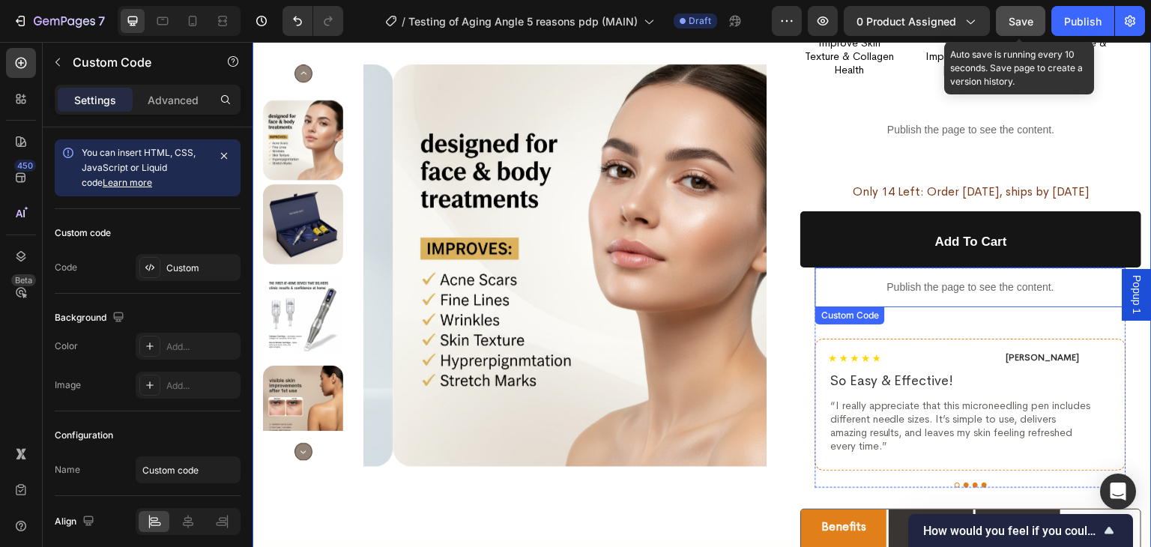
click at [890, 287] on p "Publish the page to see the content." at bounding box center [970, 287] width 311 height 16
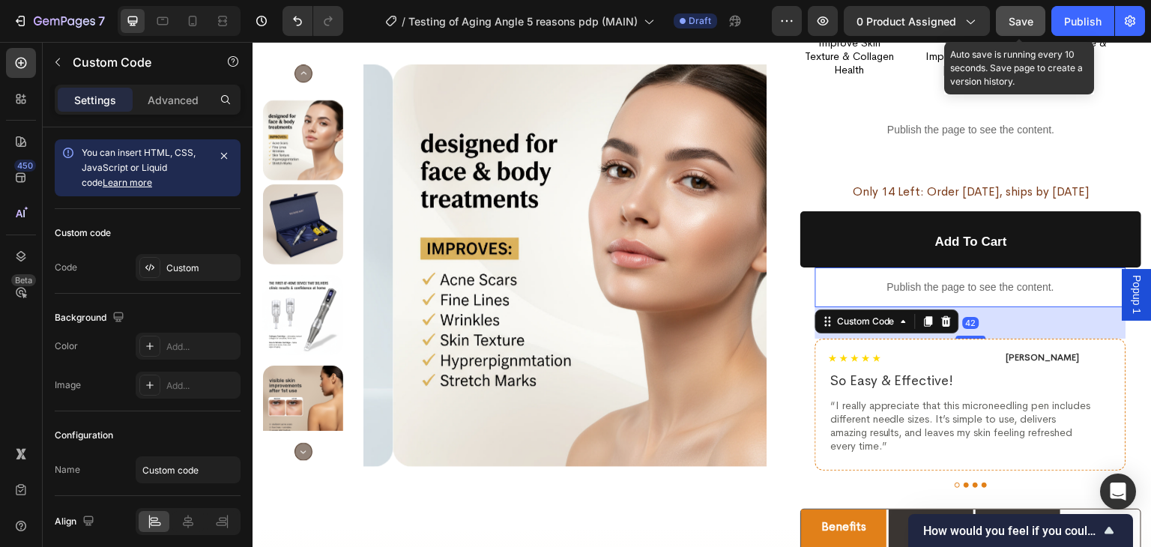
click at [890, 287] on p "Publish the page to see the content." at bounding box center [970, 287] width 311 height 16
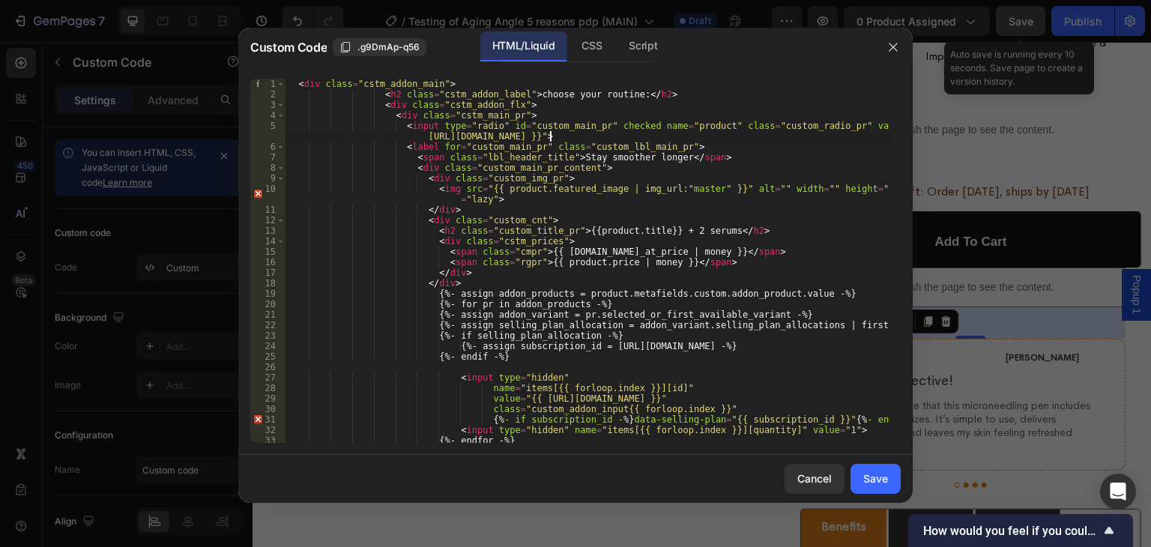
click at [551, 141] on div "< div class = "cstm_addon_main" > < h2 class = "cstm_addon_label" > choose your…" at bounding box center [587, 271] width 605 height 385
type textarea "<p class="addon_pr_note">The Serums renew at $14 every 30 days, pause or cancel…"
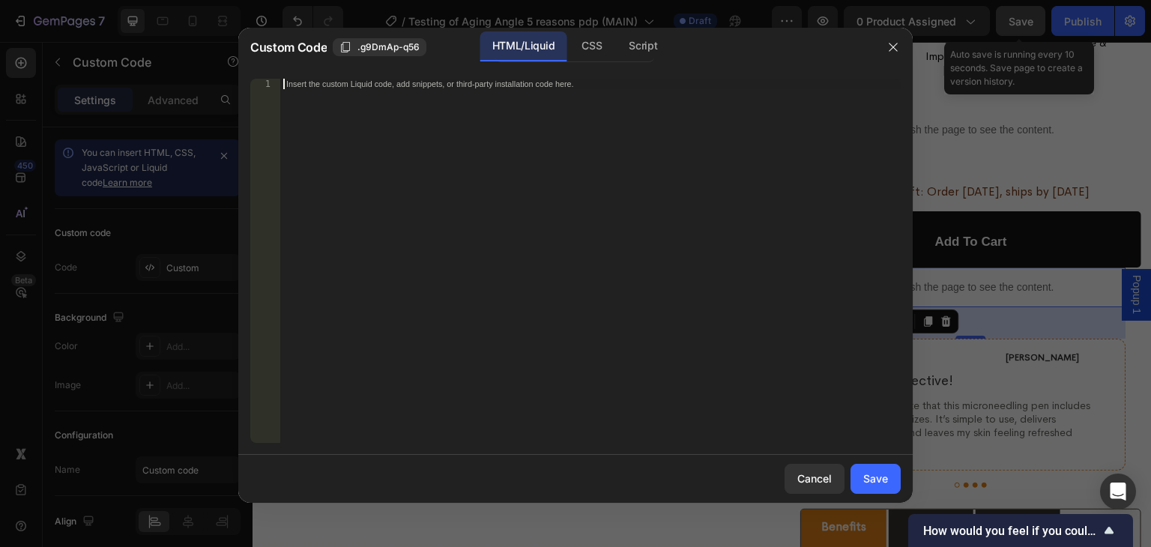
click at [381, 179] on div "Insert the custom Liquid code, add snippets, or third-party installation code h…" at bounding box center [590, 271] width 620 height 385
paste textarea "{% endif %}"
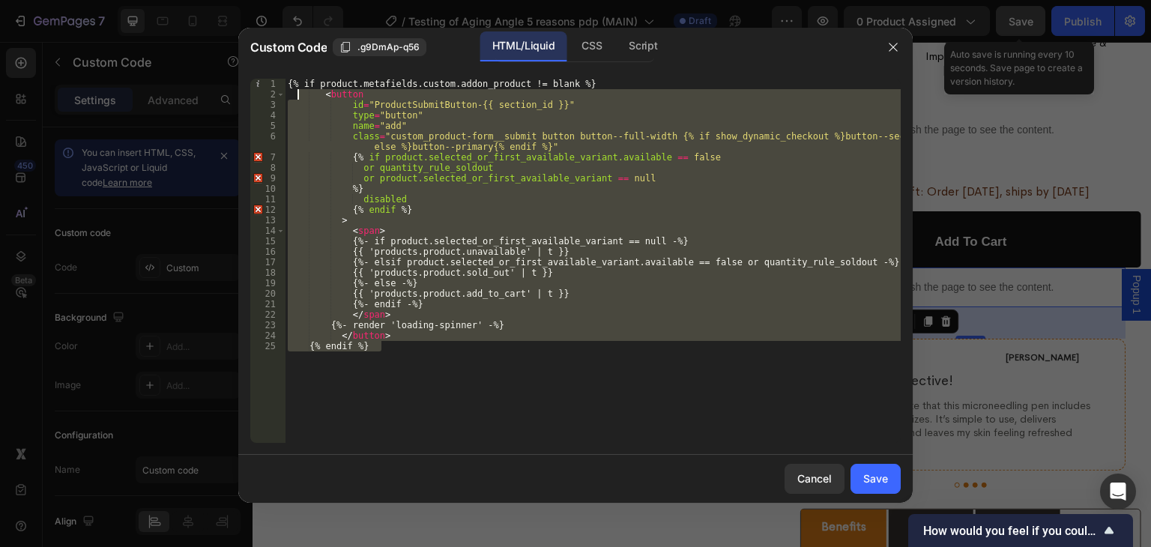
drag, startPoint x: 394, startPoint y: 342, endPoint x: 299, endPoint y: 99, distance: 261.4
click at [299, 99] on div "{% if product.metafields.custom.addon_product != blank %} < button id = "Produc…" at bounding box center [593, 271] width 616 height 385
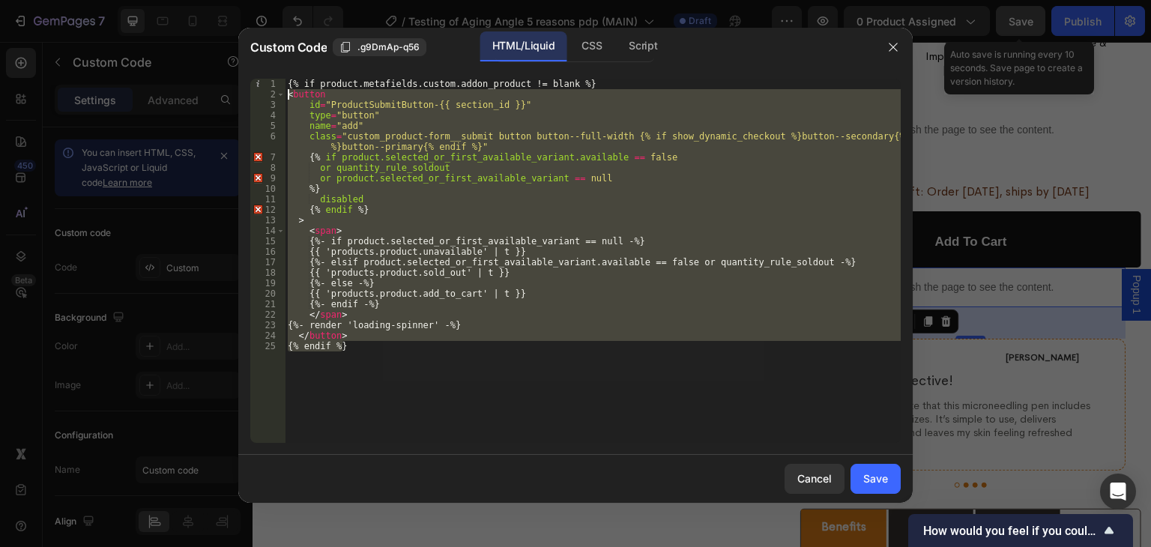
click at [372, 163] on div "{% if product.metafields.custom.addon_product != blank %} < button id = "Produc…" at bounding box center [593, 261] width 616 height 364
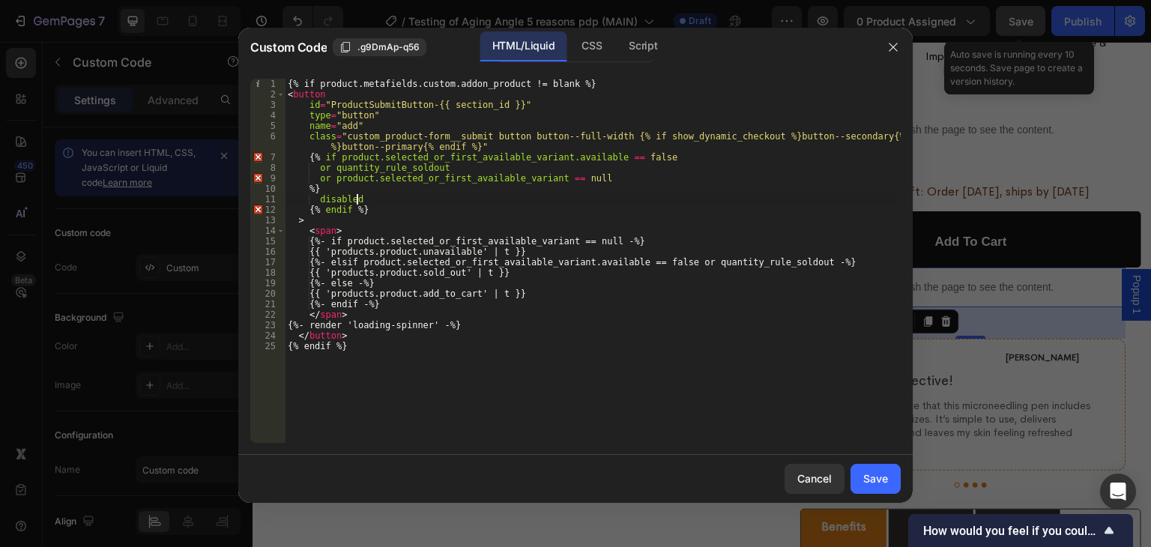
click at [426, 197] on div "{% if product.metafields.custom.addon_product != blank %} < button id = "Produc…" at bounding box center [593, 271] width 616 height 385
type textarea "disabled"
click at [871, 473] on div "Save" at bounding box center [875, 479] width 25 height 16
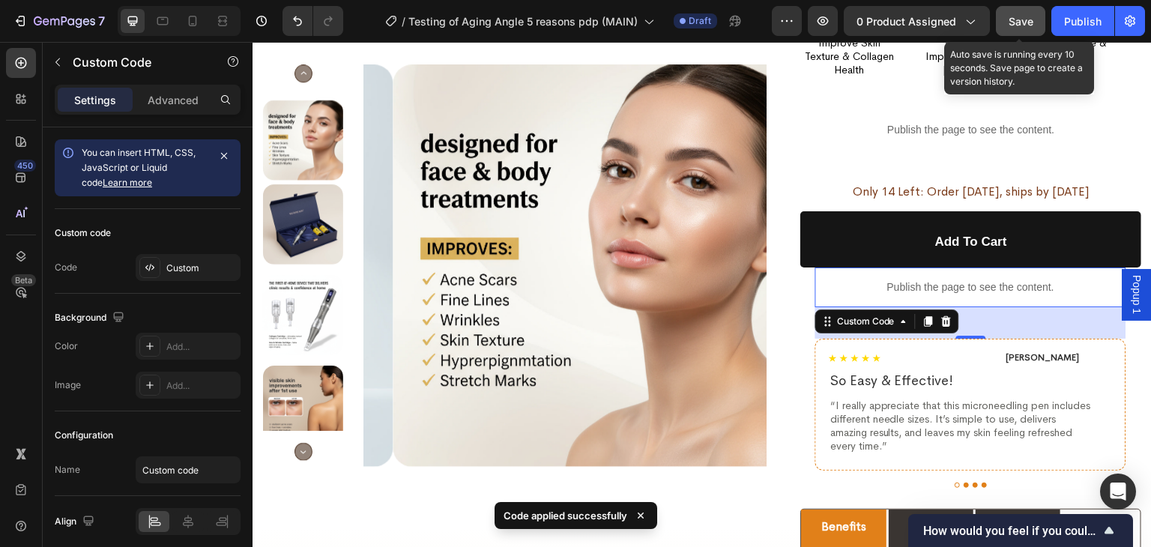
click at [1011, 15] on span "Save" at bounding box center [1020, 21] width 25 height 13
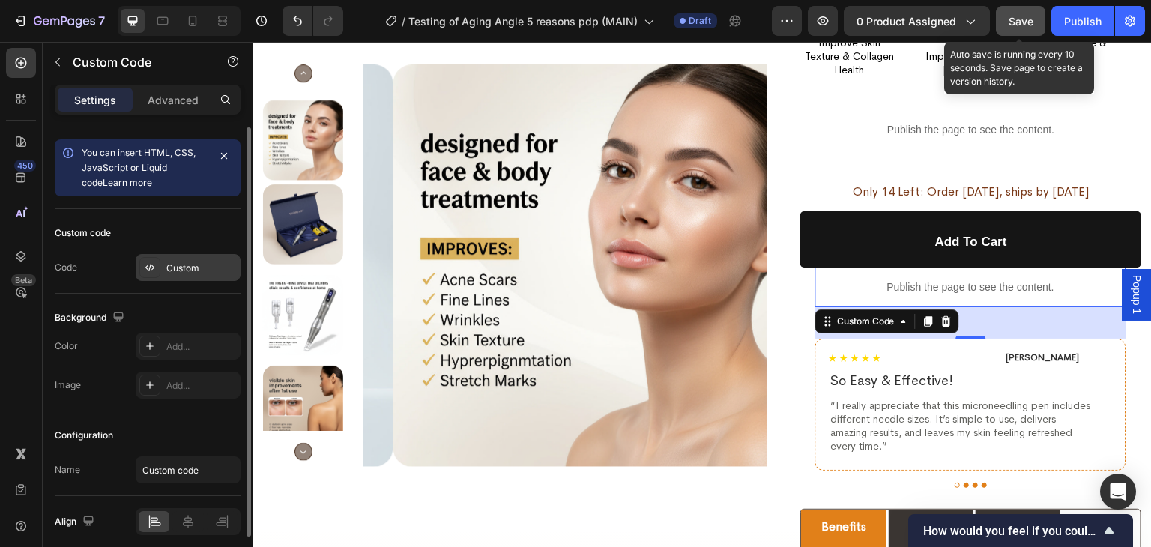
click at [172, 264] on div "Custom" at bounding box center [201, 267] width 70 height 13
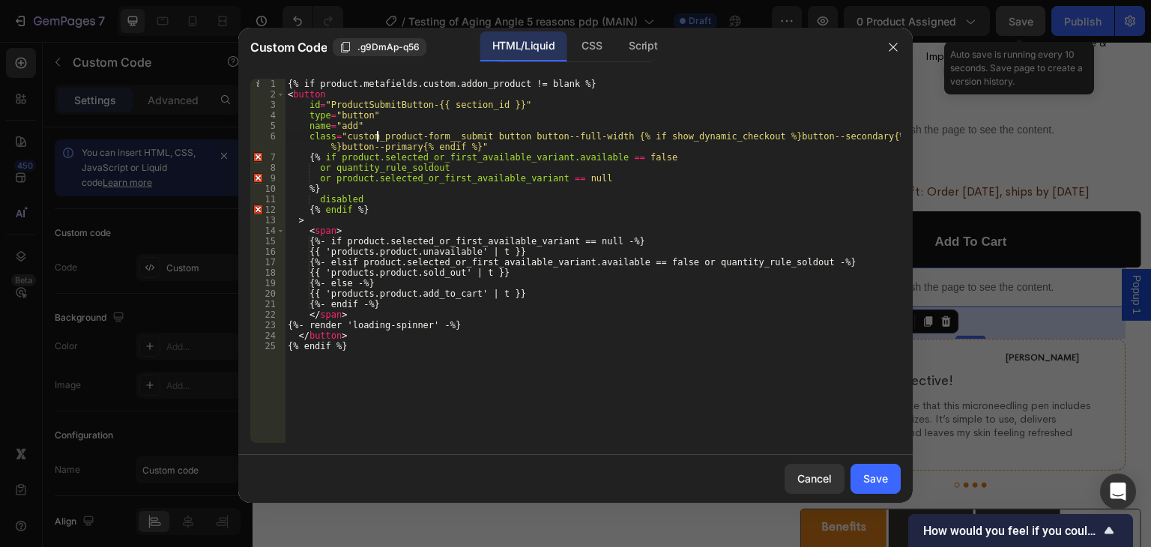
click at [377, 139] on div "{% if product.metafields.custom.addon_product != blank %} < button id = "Produc…" at bounding box center [593, 271] width 616 height 385
click at [587, 55] on div "CSS" at bounding box center [591, 46] width 44 height 30
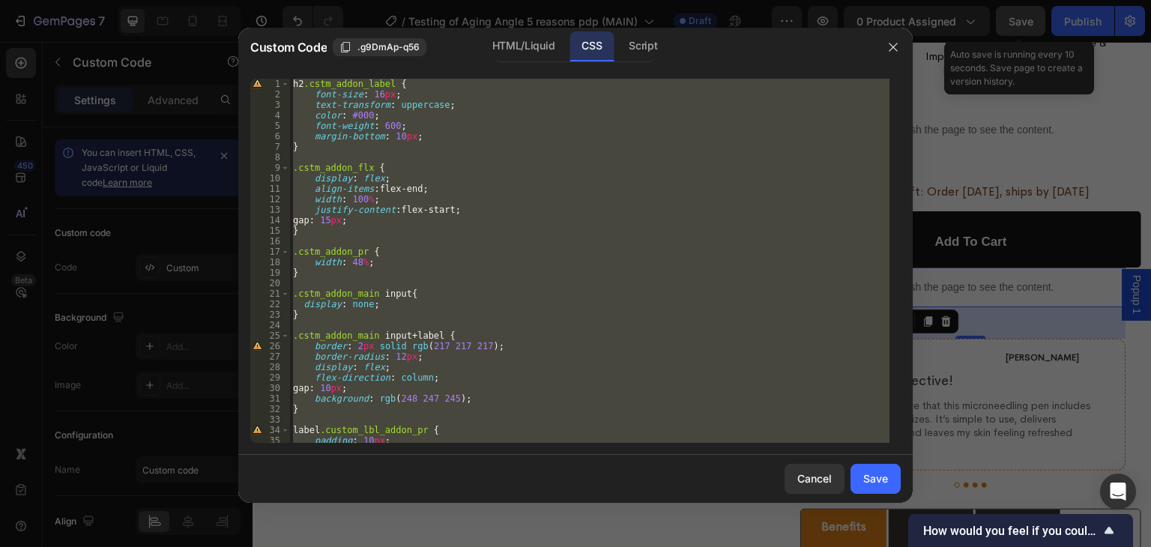
scroll to position [0, 0]
click at [489, 187] on div "h2 .cstm_addon_label { font-size : 16 px ; text-transform : uppercase ; color :…" at bounding box center [589, 261] width 599 height 364
paste textarea "gem_product-form__submit"
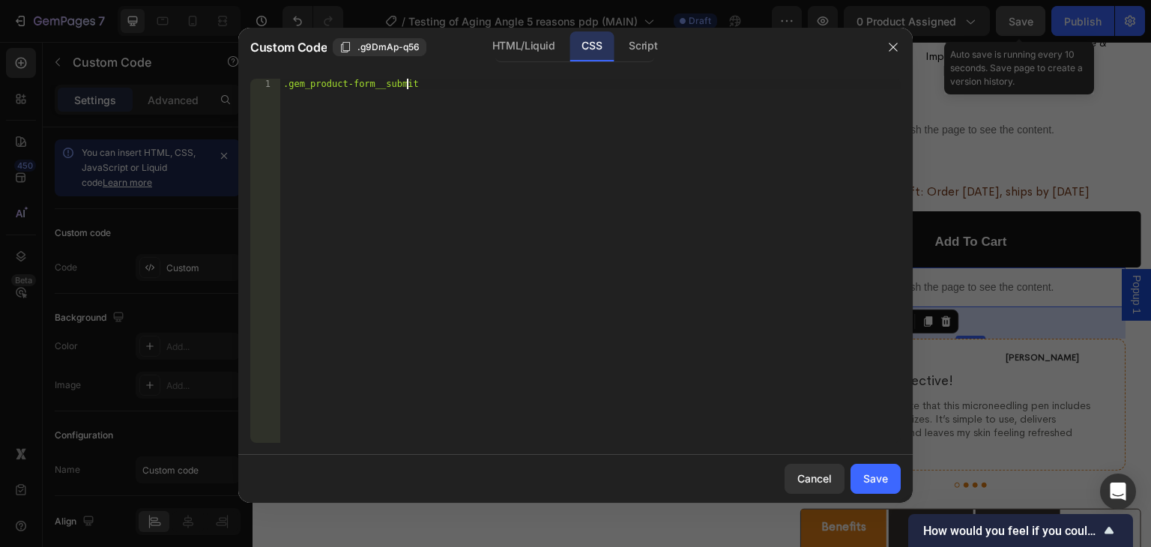
type textarea ".gem_product-form__submit{"
type textarea "background-color: #151515;"
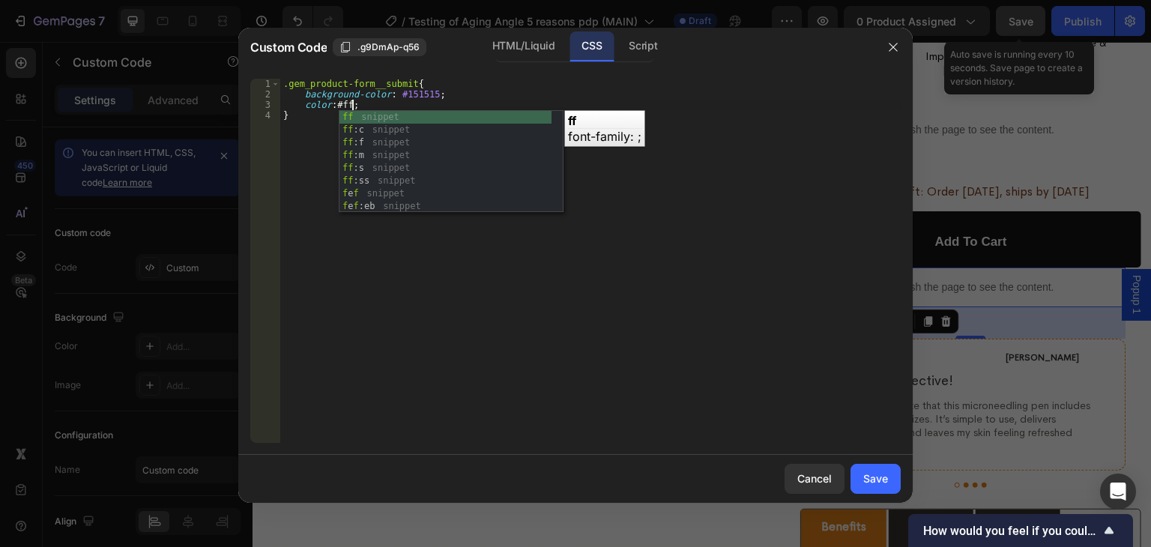
scroll to position [0, 5]
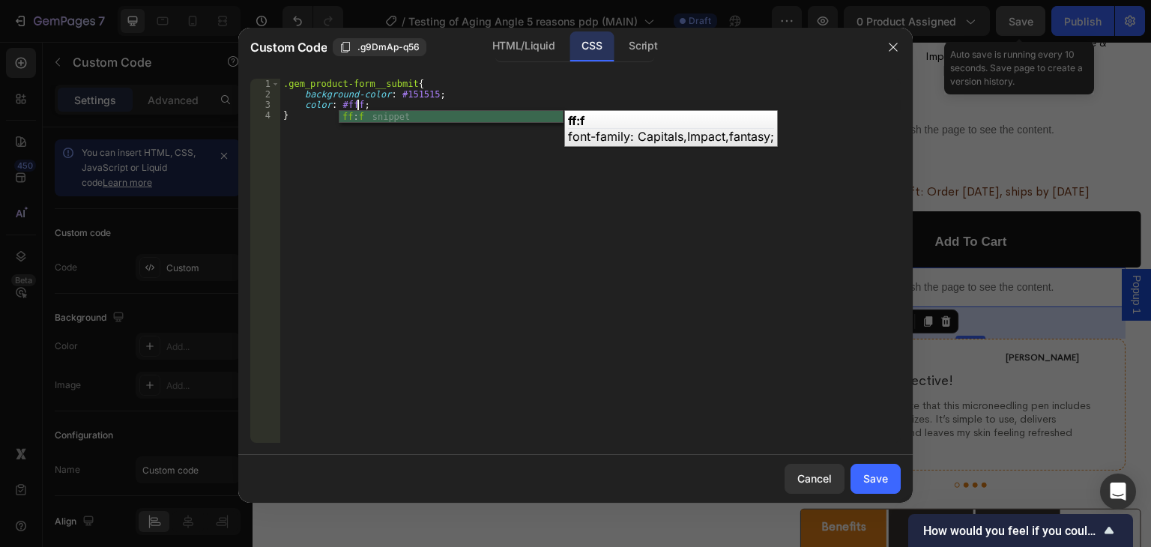
type textarea "color: #fff;"
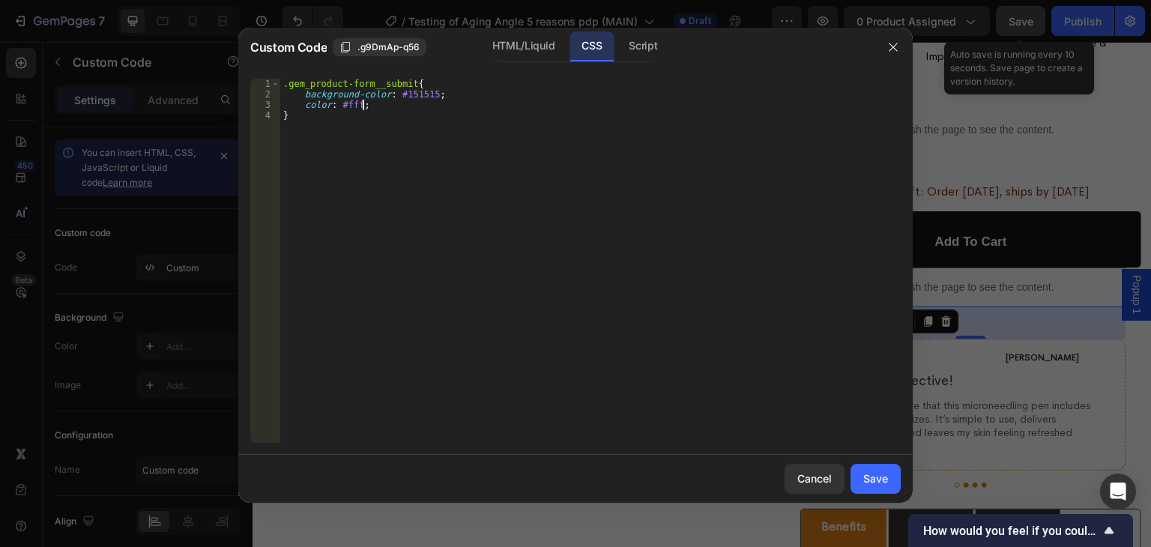
scroll to position [0, 0]
type textarea "border-radius: 5px;"
type textarea "padding: 24px;"
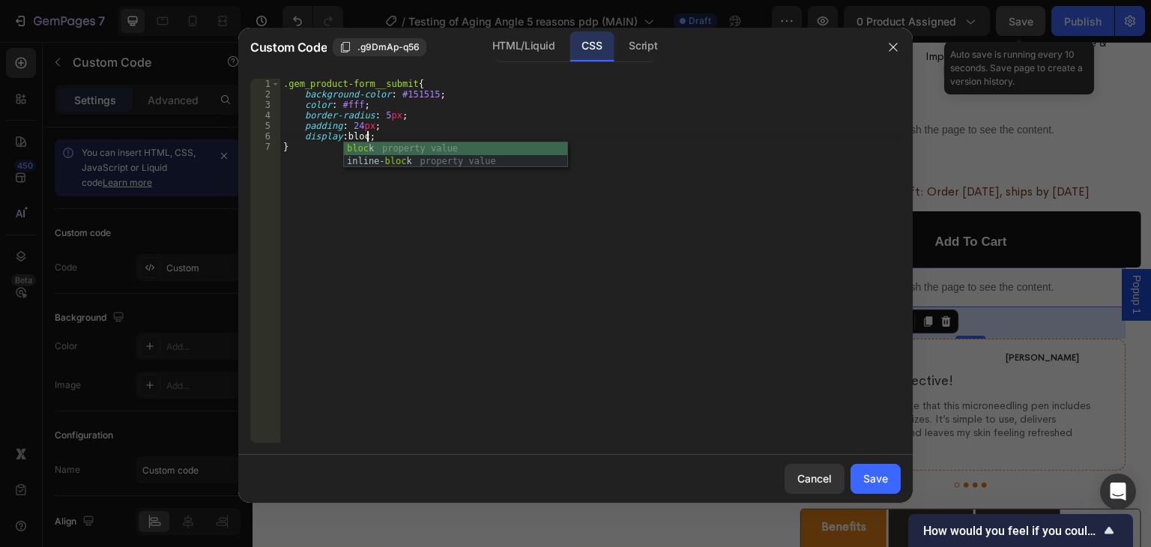
scroll to position [0, 6]
type textarea "display: block;"
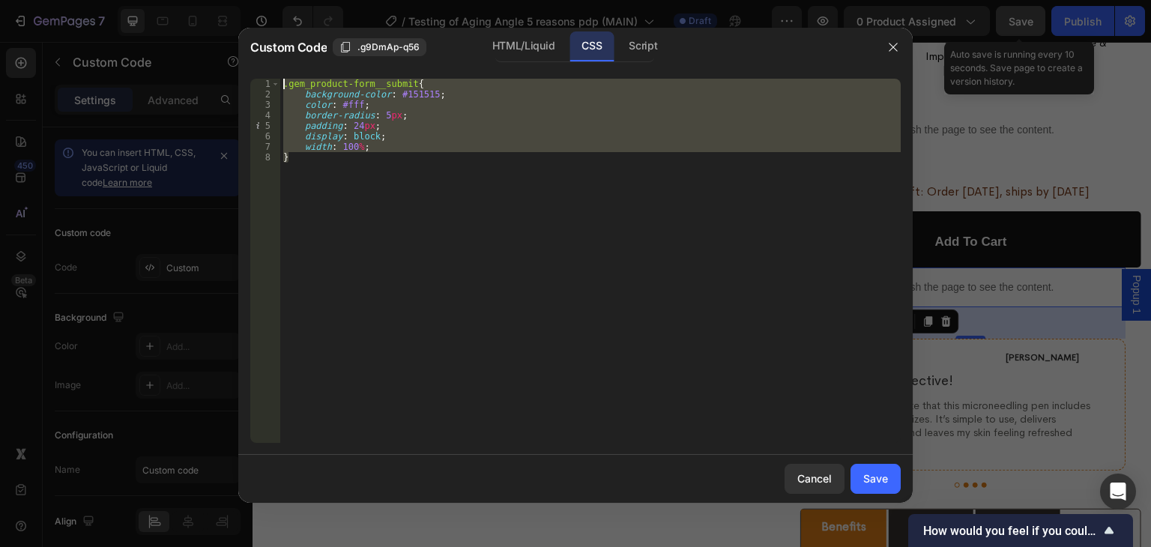
type textarea "}"
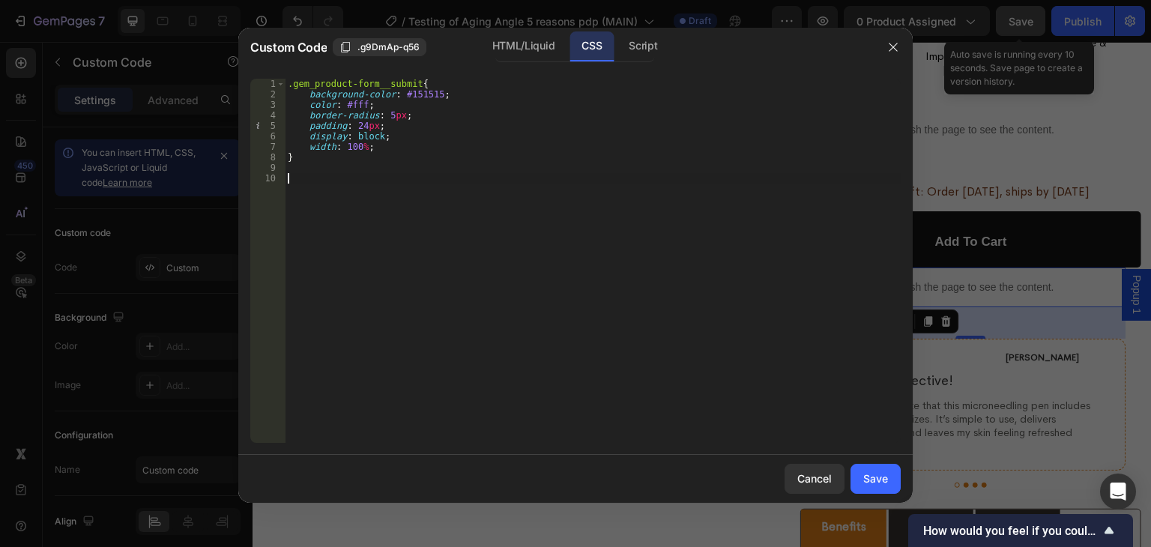
paste textarea "}"
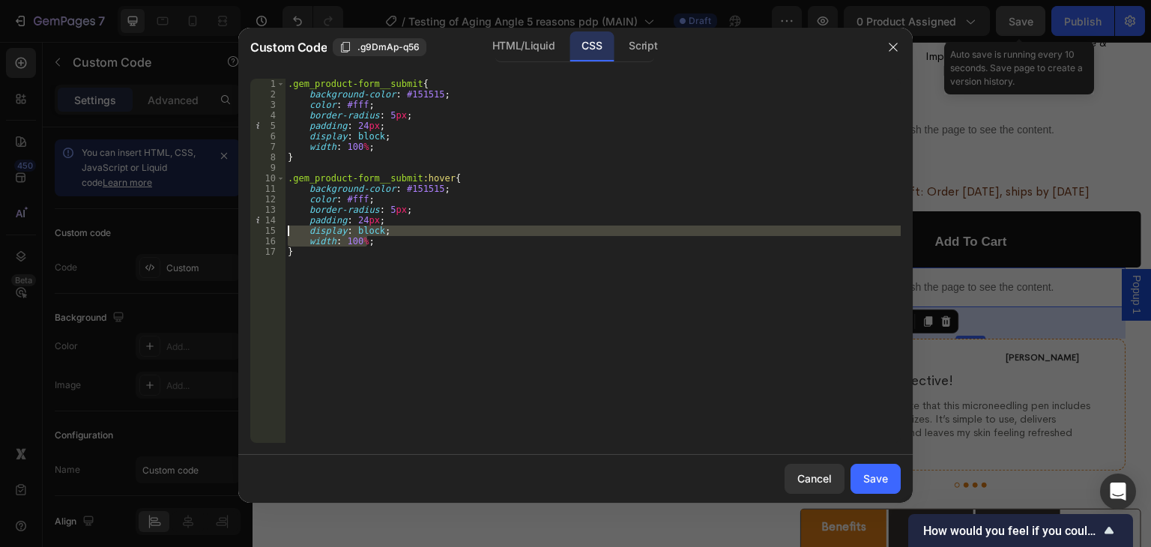
type textarea "border-radius: 5px; padding: 24px;"
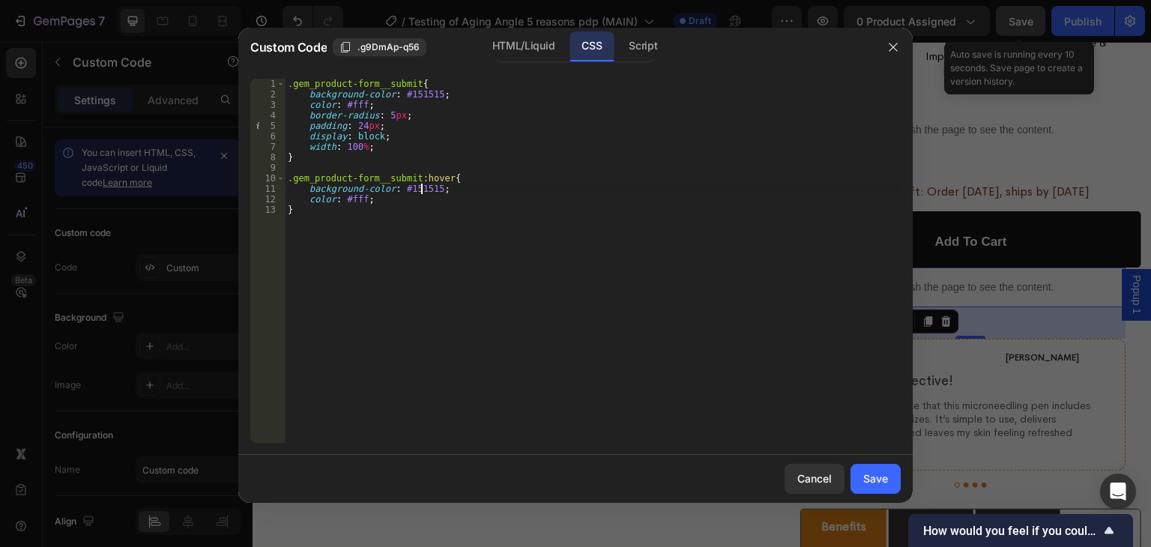
click at [421, 188] on div ".gem_product-form__submit { background-color : #151515 ; color : #fff ; border-…" at bounding box center [593, 271] width 616 height 385
paste textarea "#50250F"
type textarea ".gem_product-form__submit:hover{"
type textarea "width: 100%;"
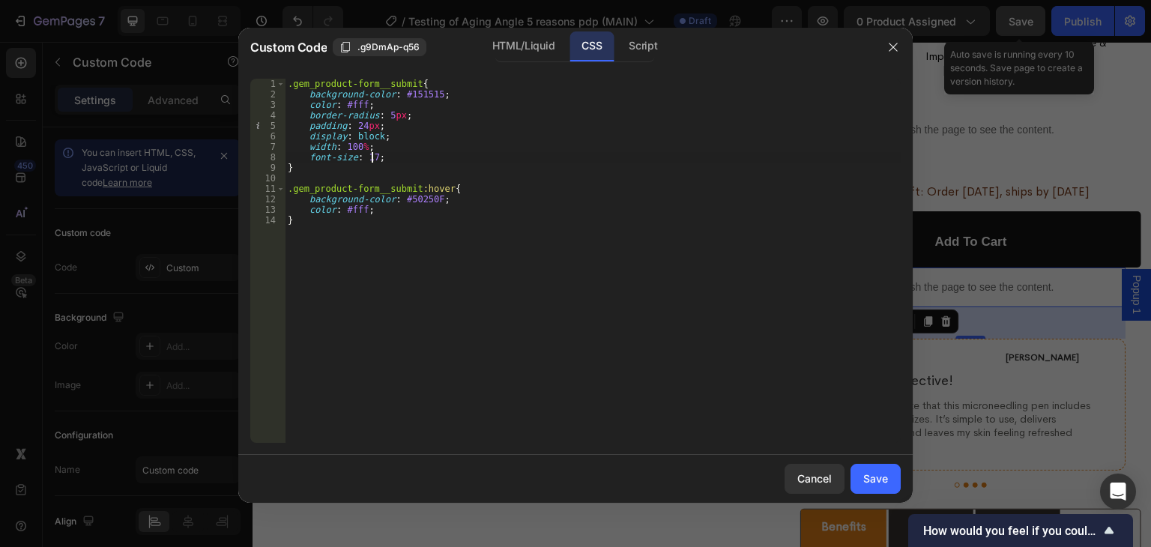
scroll to position [0, 6]
type textarea "font-size: 17px;"
type textarea "line-height: 22px;"
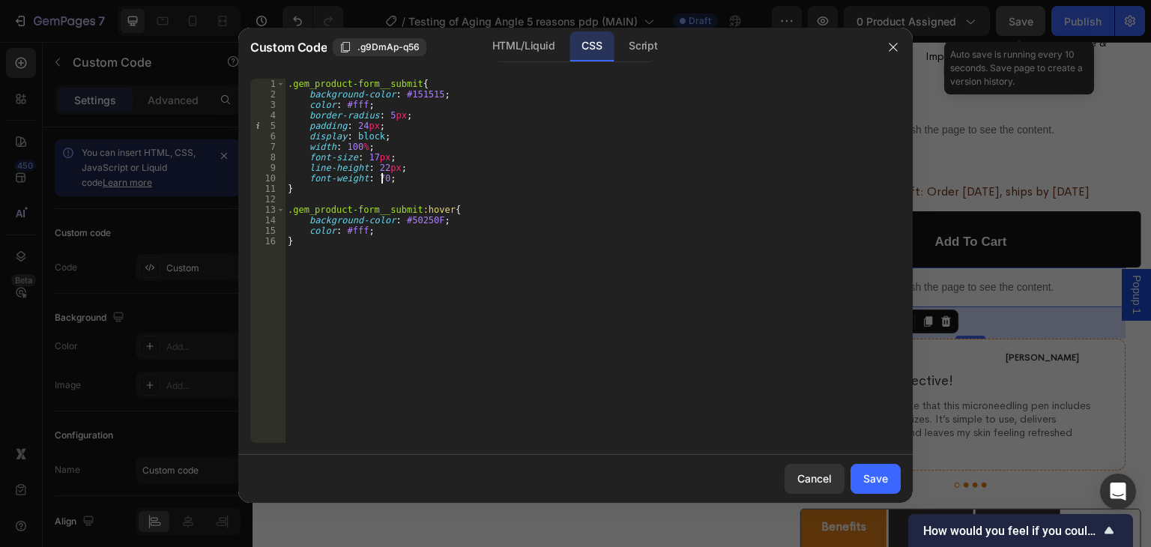
scroll to position [0, 7]
type textarea "}"
click at [641, 57] on div "Script" at bounding box center [643, 46] width 52 height 30
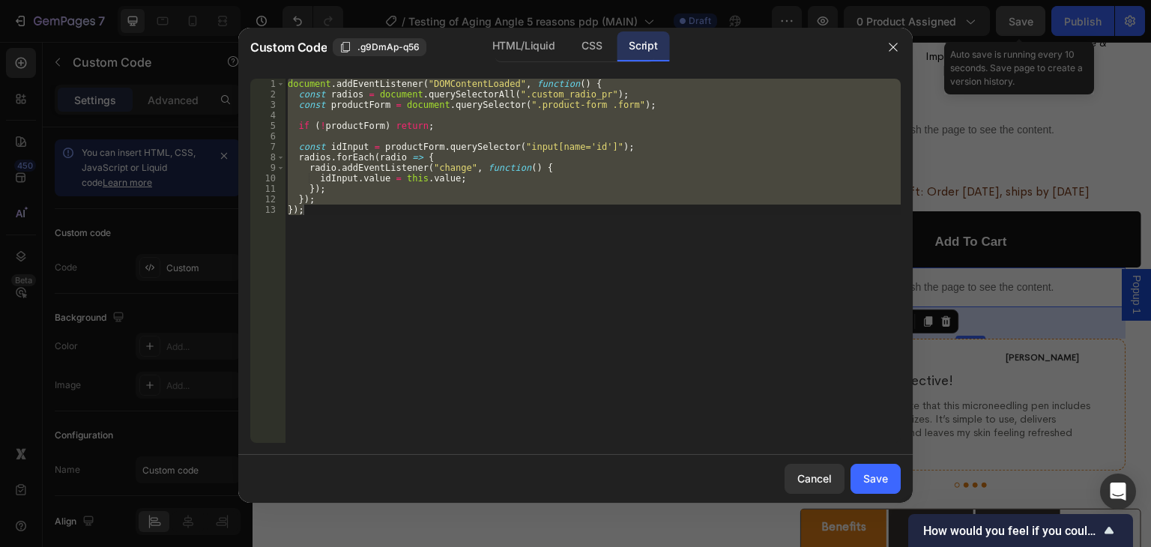
click at [467, 219] on div "document . addEventListener ( "DOMContentLoaded" , function ( ) { const radios …" at bounding box center [593, 261] width 616 height 364
paste textarea
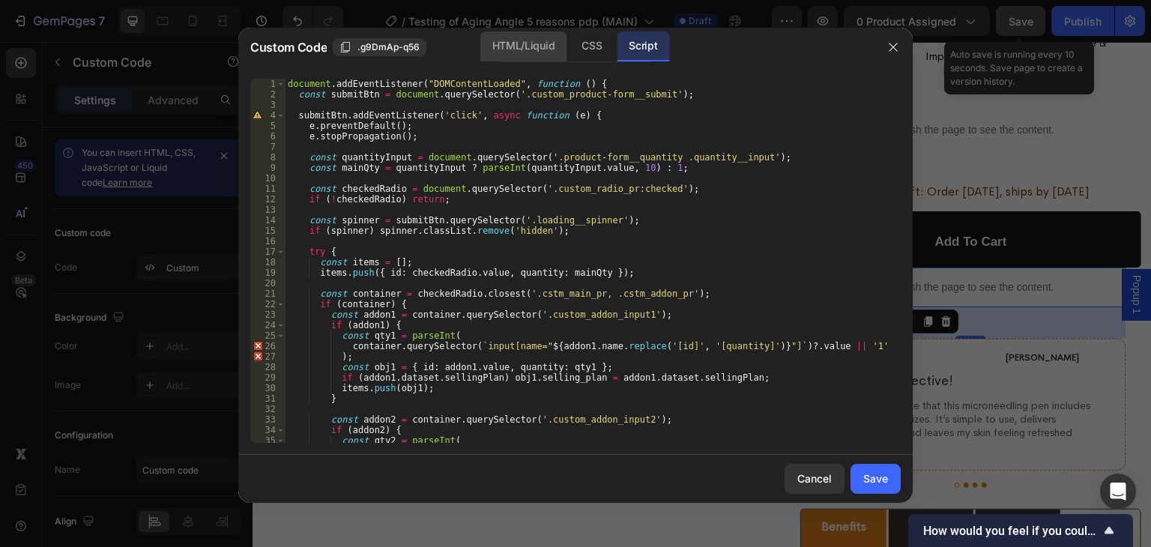
click at [524, 49] on div "HTML/Liquid" at bounding box center [523, 46] width 86 height 30
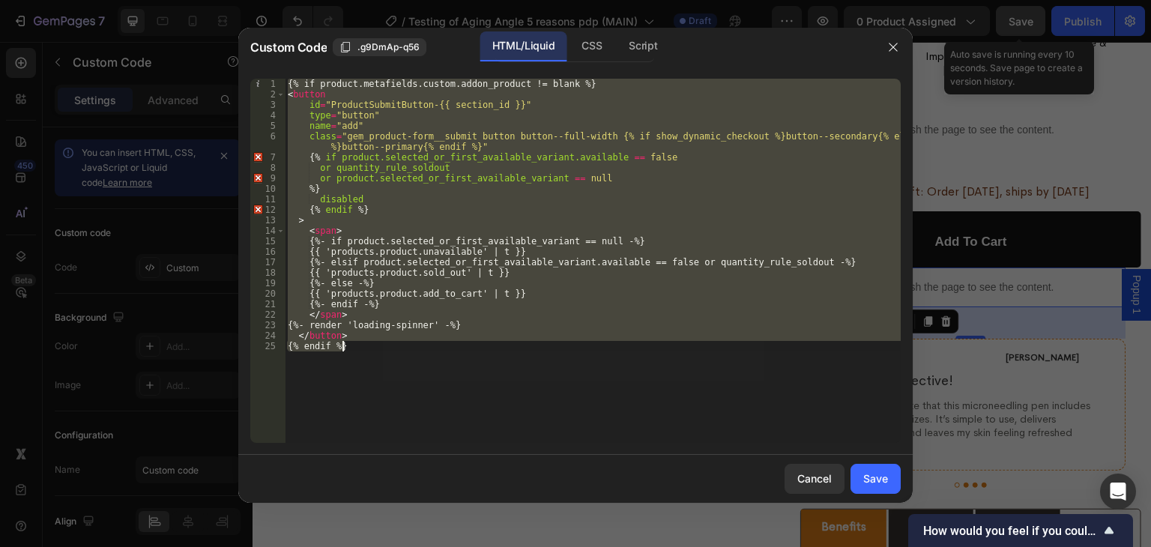
click at [511, 228] on div "{% if product.metafields.custom.addon_product != blank %} < button id = "Produc…" at bounding box center [593, 261] width 616 height 364
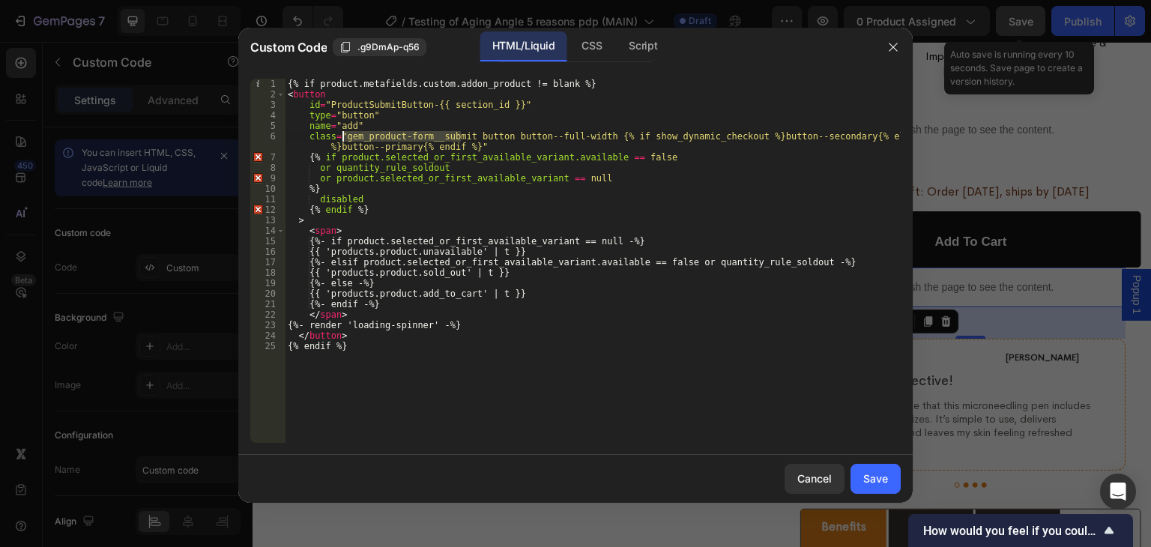
drag, startPoint x: 462, startPoint y: 133, endPoint x: 343, endPoint y: 139, distance: 118.5
click at [343, 139] on div "{% if product.metafields.custom.addon_product != blank %} < button id = "Produc…" at bounding box center [593, 271] width 616 height 385
click at [644, 51] on div "Script" at bounding box center [643, 46] width 52 height 30
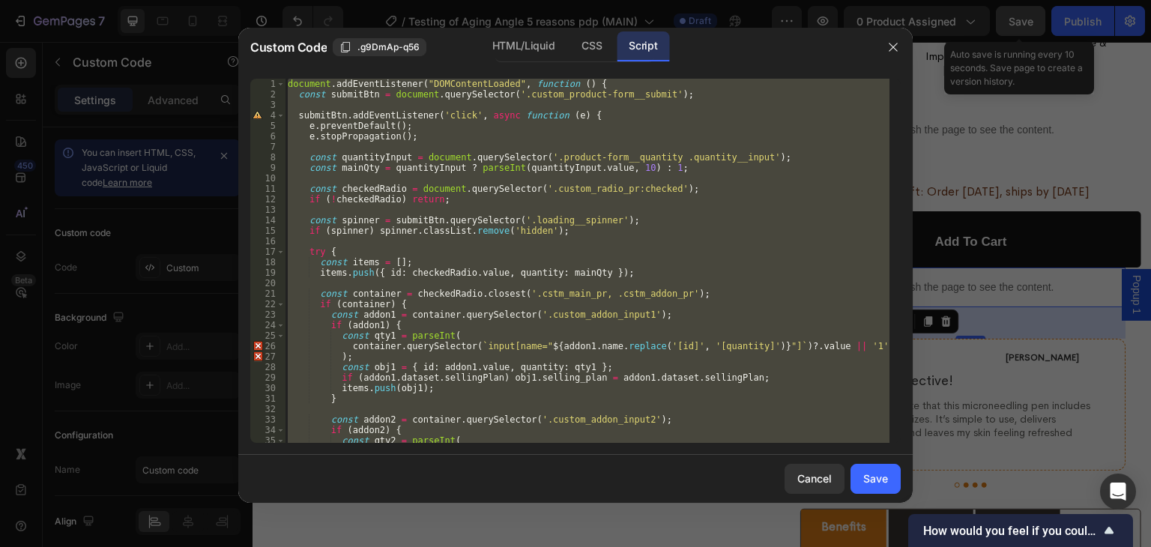
click at [539, 94] on div "document . addEventListener ( "DOMContentLoaded" , function ( ) { const submitB…" at bounding box center [587, 261] width 605 height 364
type textarea "const submitBtn = document.querySelector('.custom_product-form__submit');"
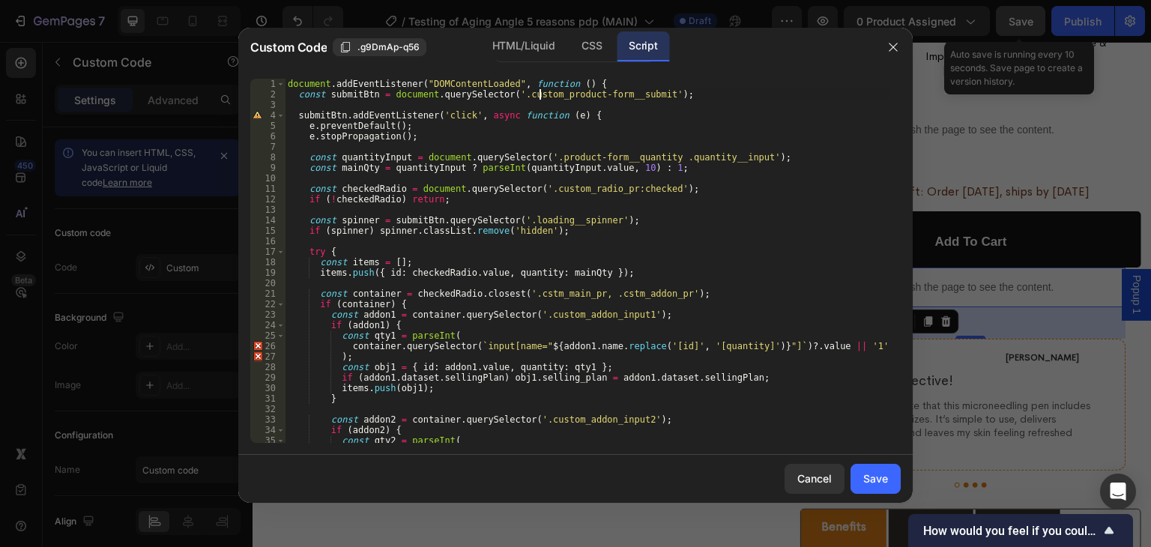
click at [539, 94] on div "document . addEventListener ( "DOMContentLoaded" , function ( ) { const submitB…" at bounding box center [587, 271] width 605 height 385
type textarea "submitBtn.addEventListener('click', async function (e) {"
paste textarea "gem_product-form__submit"
type textarea "const submitBtn = document.querySelector('.gem_product-form__submit');"
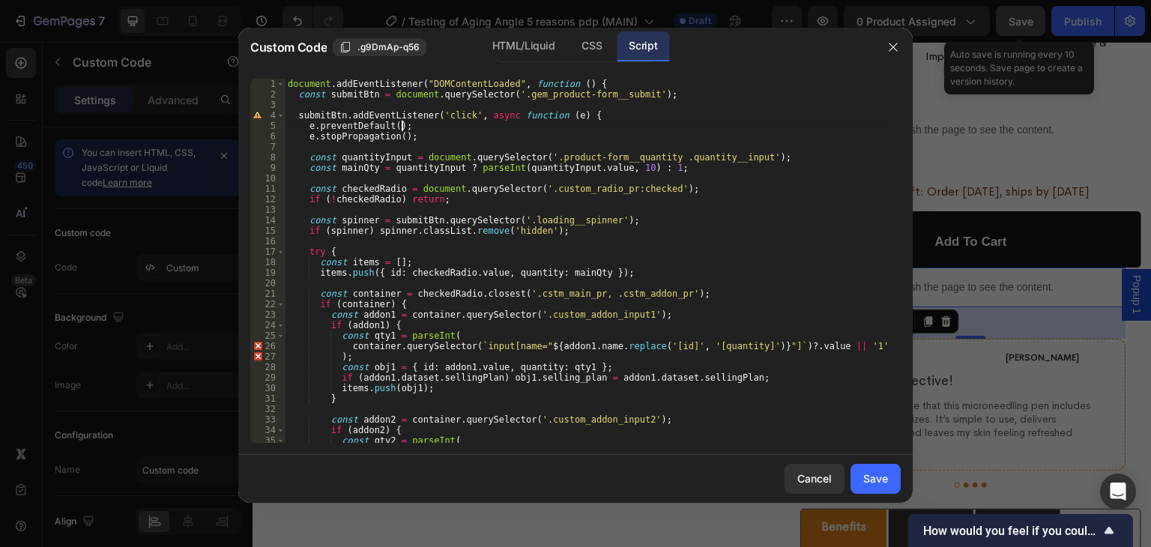
type textarea "e.stopPropagation();"
type textarea "const mainQty = quantityInput ? parseInt(quantityInput.value, 10) : 1;"
type textarea "if (!checkedRadio) return;"
type textarea "if (spinner) spinner.classList.remove('hidden');"
type textarea "items.push({ id: checkedRadio.value, quantity: mainQty });"
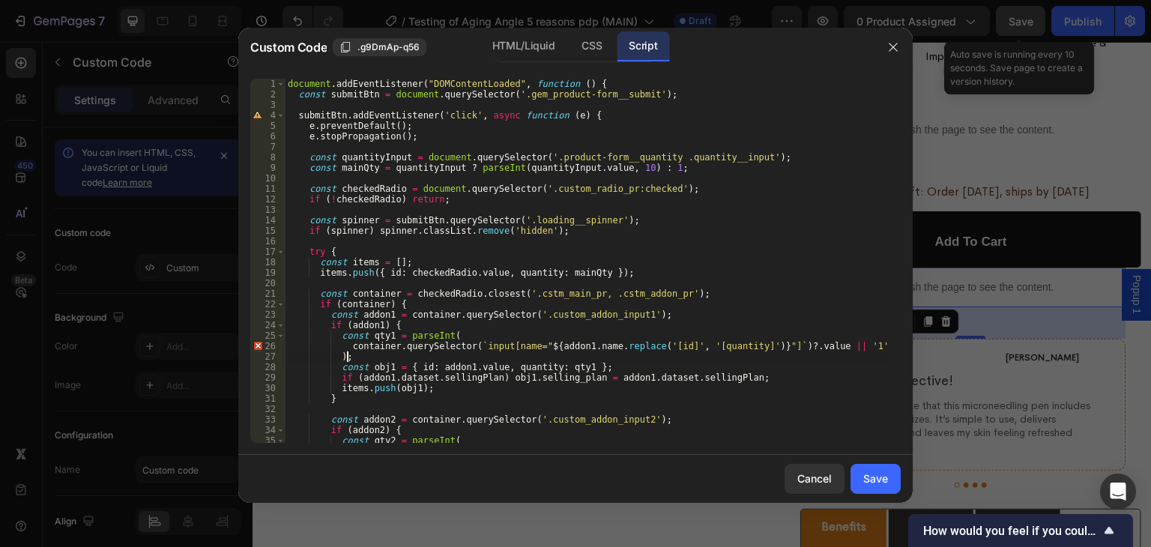
type textarea "}"
drag, startPoint x: 734, startPoint y: 152, endPoint x: 653, endPoint y: 154, distance: 80.9
click at [653, 154] on div "document . addEventListener ( "DOMContentLoaded" , function ( ) { const submitB…" at bounding box center [587, 270] width 605 height 385
click at [657, 156] on div "document . addEventListener ( "DOMContentLoaded" , function ( ) { const submitB…" at bounding box center [587, 261] width 605 height 364
click at [618, 252] on div "document . addEventListener ( "DOMContentLoaded" , function ( ) { const submitB…" at bounding box center [587, 270] width 605 height 385
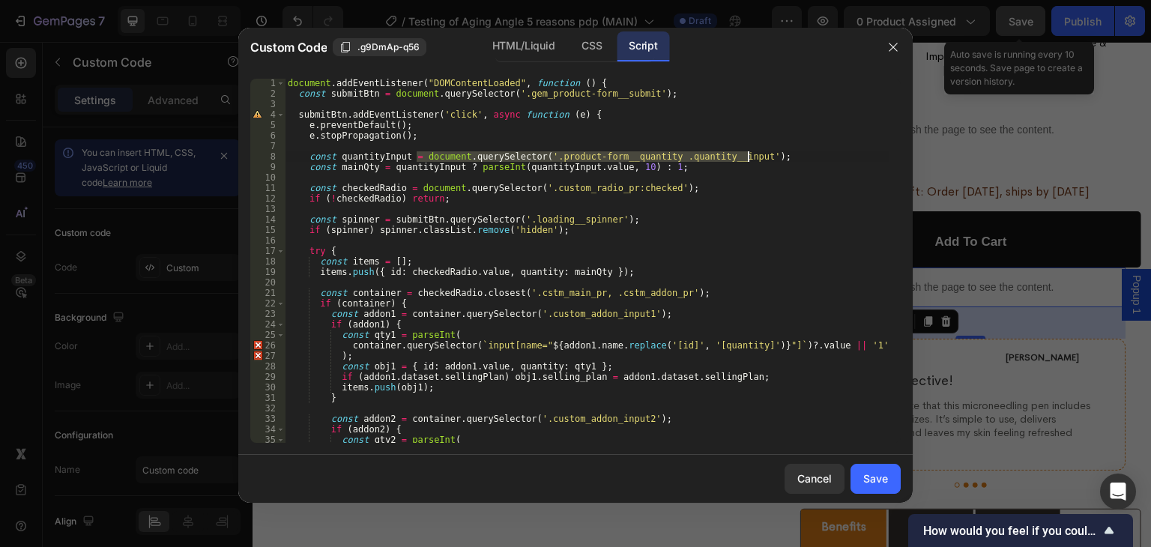
drag, startPoint x: 414, startPoint y: 160, endPoint x: 749, endPoint y: 157, distance: 334.9
click at [749, 157] on div "document . addEventListener ( "DOMContentLoaded" , function ( ) { const submitB…" at bounding box center [587, 270] width 605 height 385
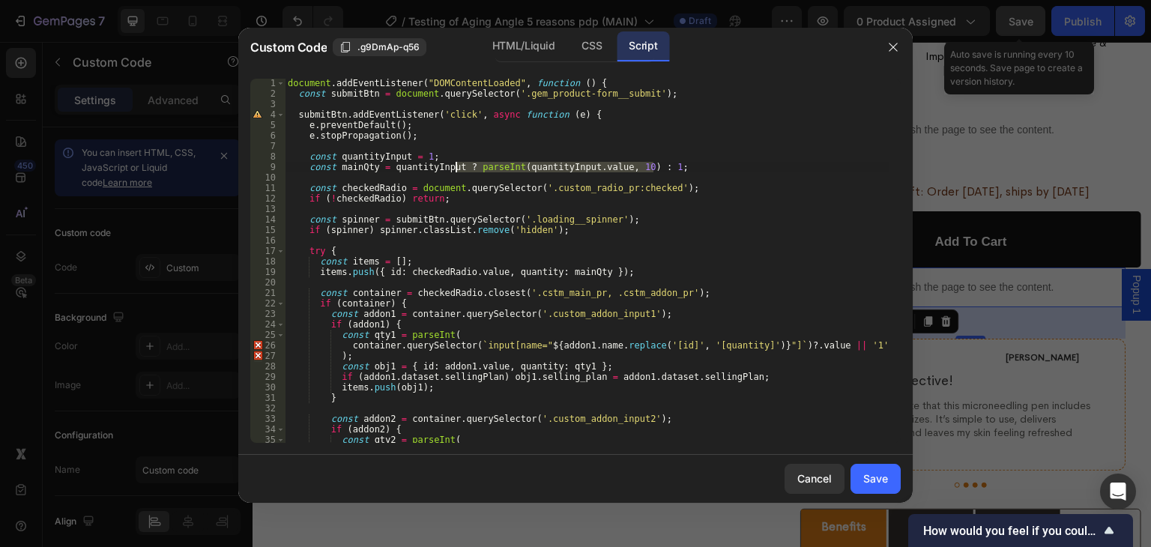
drag, startPoint x: 652, startPoint y: 167, endPoint x: 453, endPoint y: 167, distance: 199.3
click at [453, 167] on div "document . addEventListener ( "DOMContentLoaded" , function ( ) { const submitB…" at bounding box center [587, 270] width 605 height 385
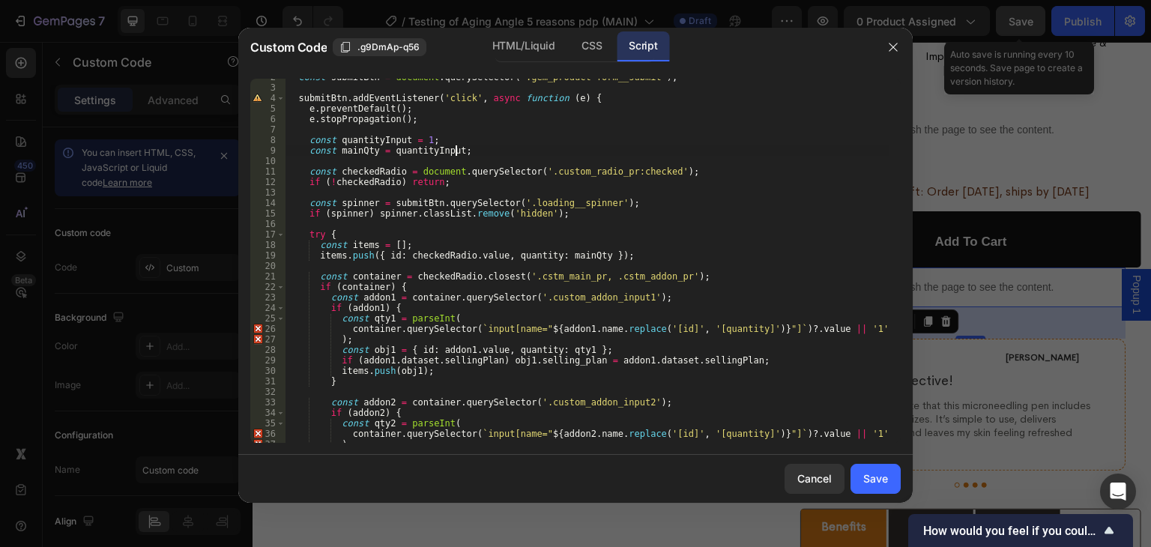
scroll to position [0, 0]
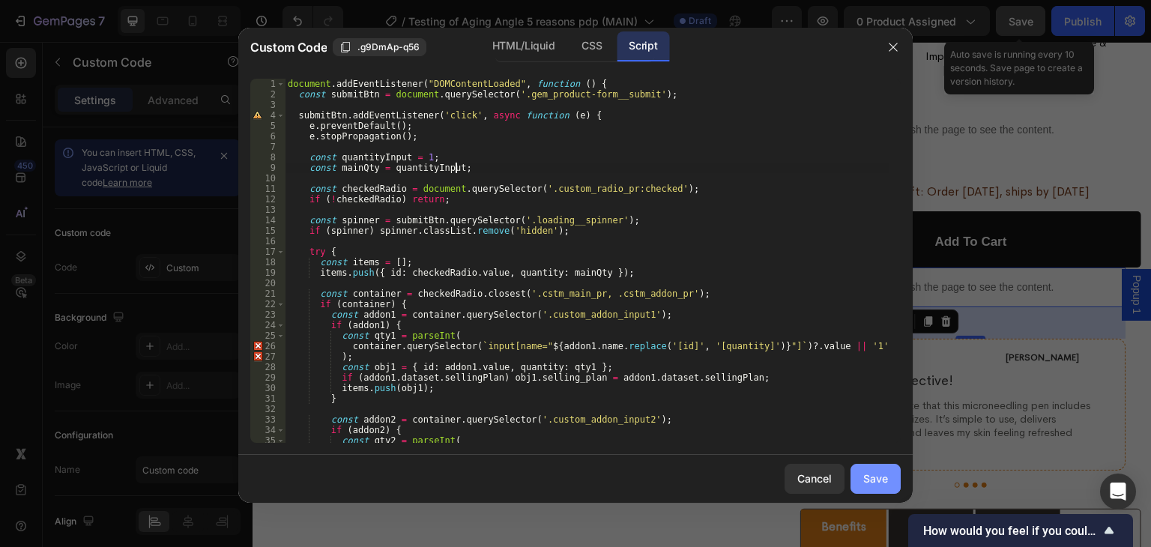
type textarea "const mainQty = quantityInput;"
click at [863, 473] on div "Save" at bounding box center [875, 479] width 25 height 16
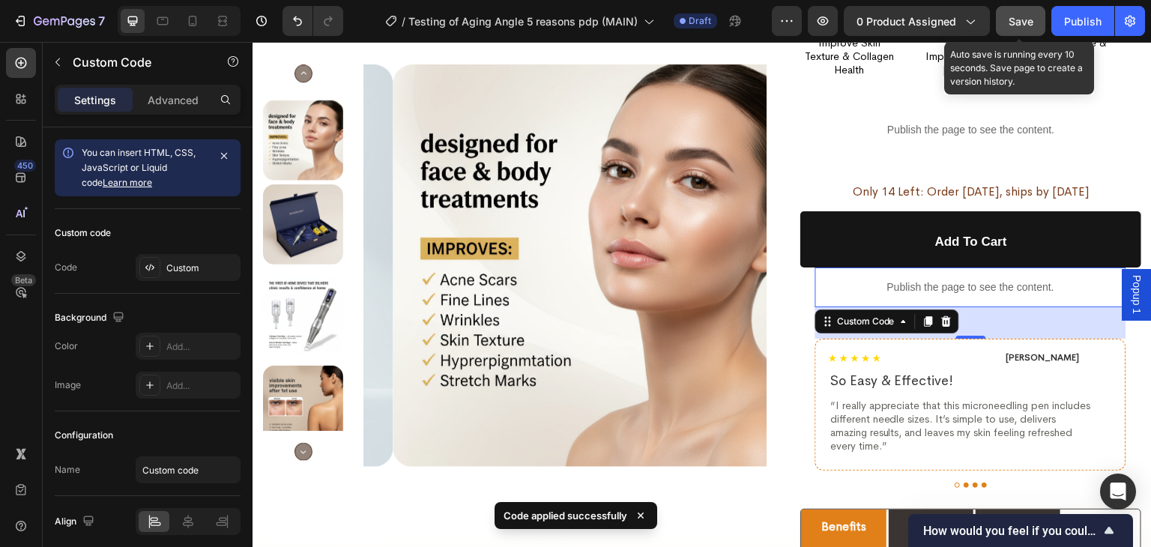
click at [1026, 25] on span "Save" at bounding box center [1020, 21] width 25 height 13
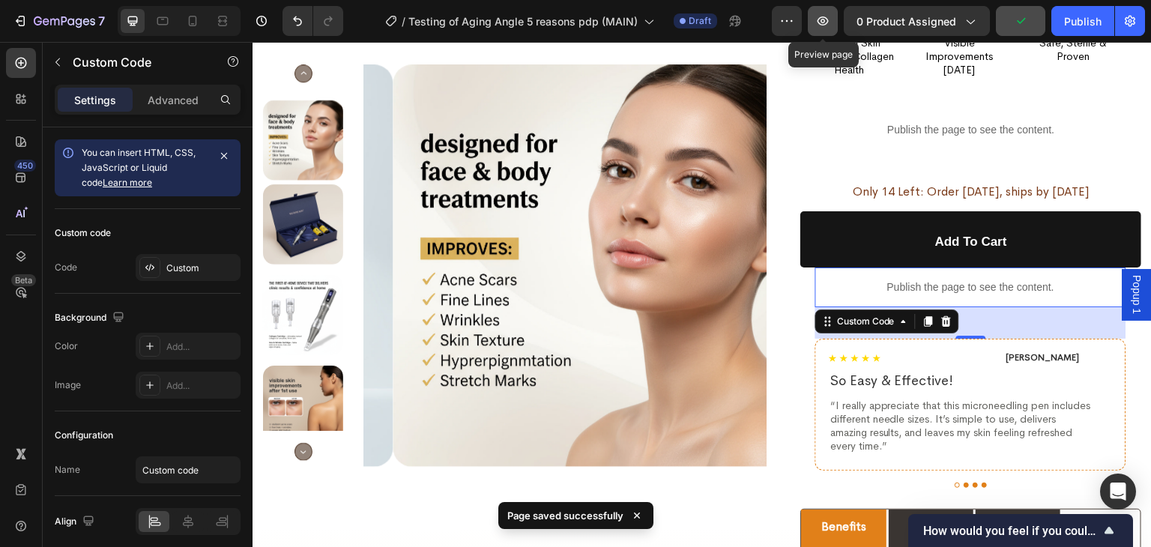
click at [824, 20] on icon "button" at bounding box center [822, 20] width 15 height 15
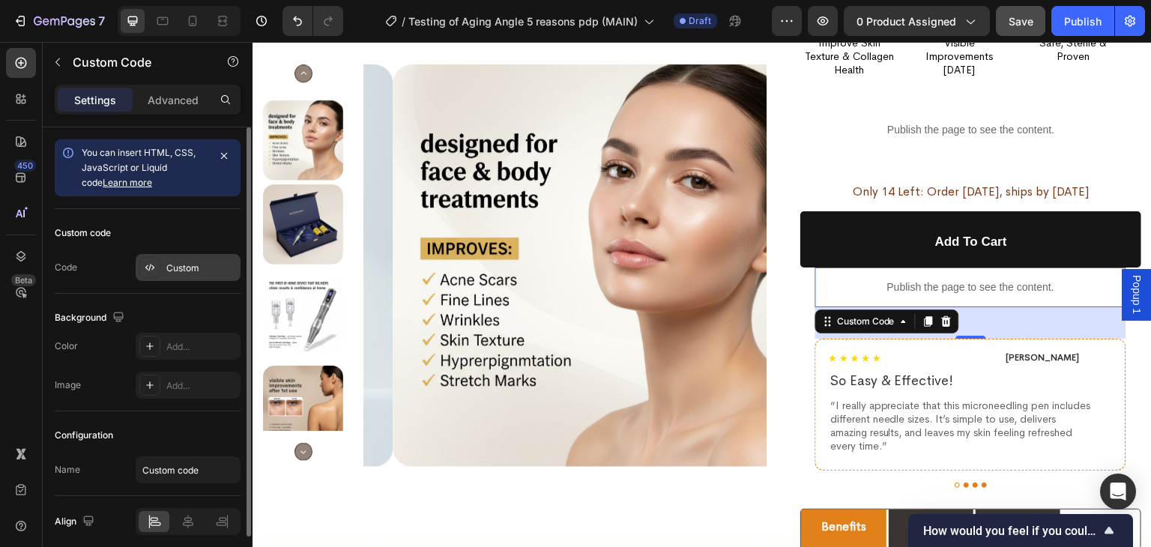
click at [190, 255] on div "Custom" at bounding box center [188, 267] width 105 height 27
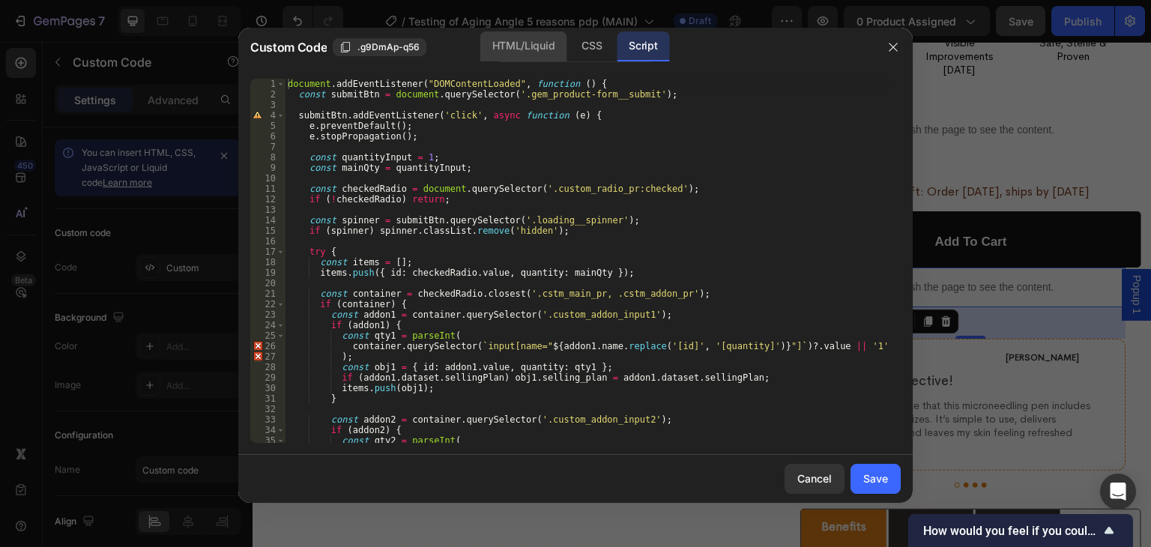
click at [509, 41] on div "HTML/Liquid" at bounding box center [523, 46] width 86 height 30
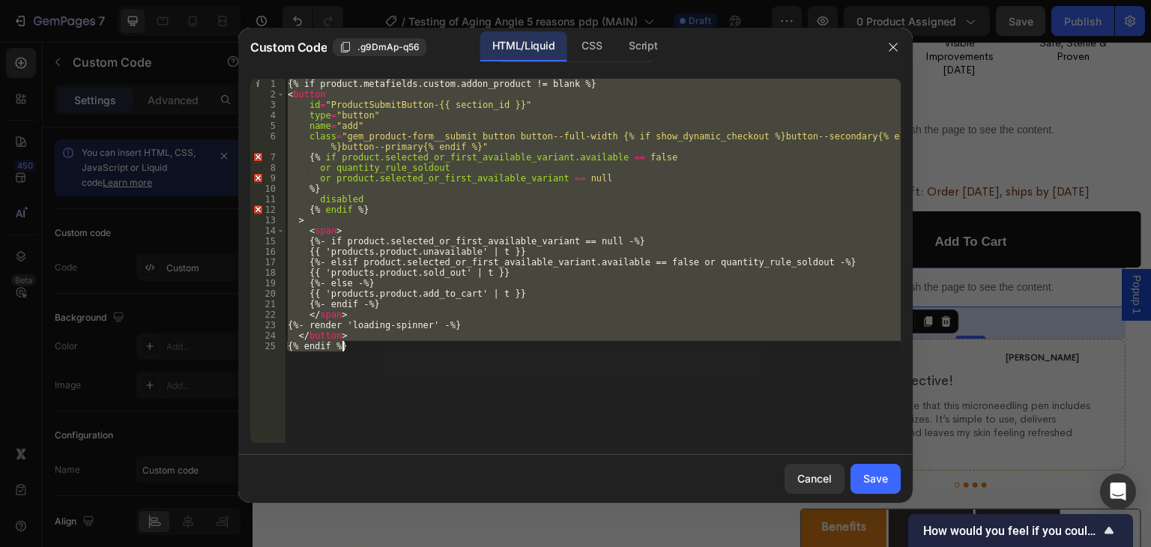
click at [449, 230] on div "{% if product.metafields.custom.addon_product != blank %} < button id = "Produc…" at bounding box center [593, 261] width 616 height 364
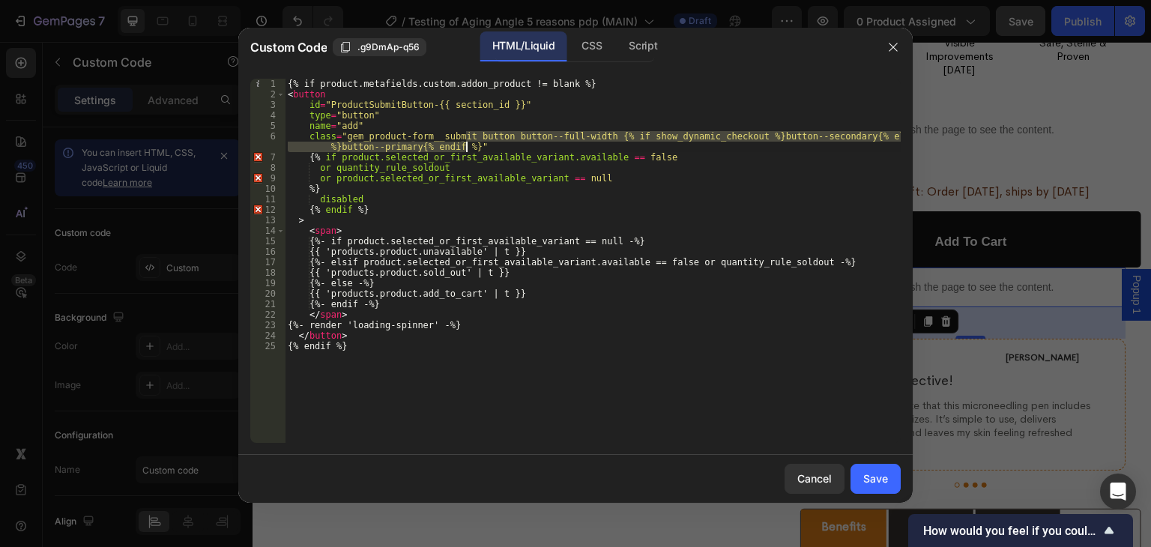
drag, startPoint x: 465, startPoint y: 136, endPoint x: 465, endPoint y: 148, distance: 12.7
click at [465, 148] on div "{% if product.metafields.custom.addon_product != blank %} < button id = "Produc…" at bounding box center [593, 271] width 616 height 385
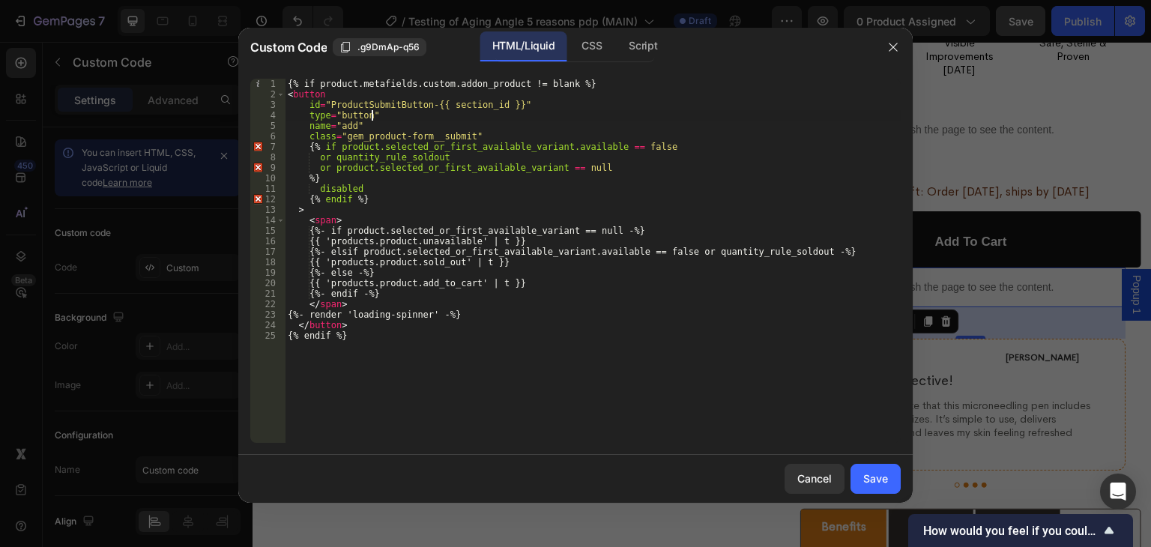
click at [387, 118] on div "{% if product.metafields.custom.addon_product != blank %} < button id = "Produc…" at bounding box center [593, 271] width 616 height 385
click at [333, 94] on div "{% if product.metafields.custom.addon_product != blank %} < button id = "Produc…" at bounding box center [593, 271] width 616 height 385
type textarea "{% if product.metafields.custom.addon_product != blank %}"
click at [870, 468] on button "Save" at bounding box center [875, 479] width 50 height 30
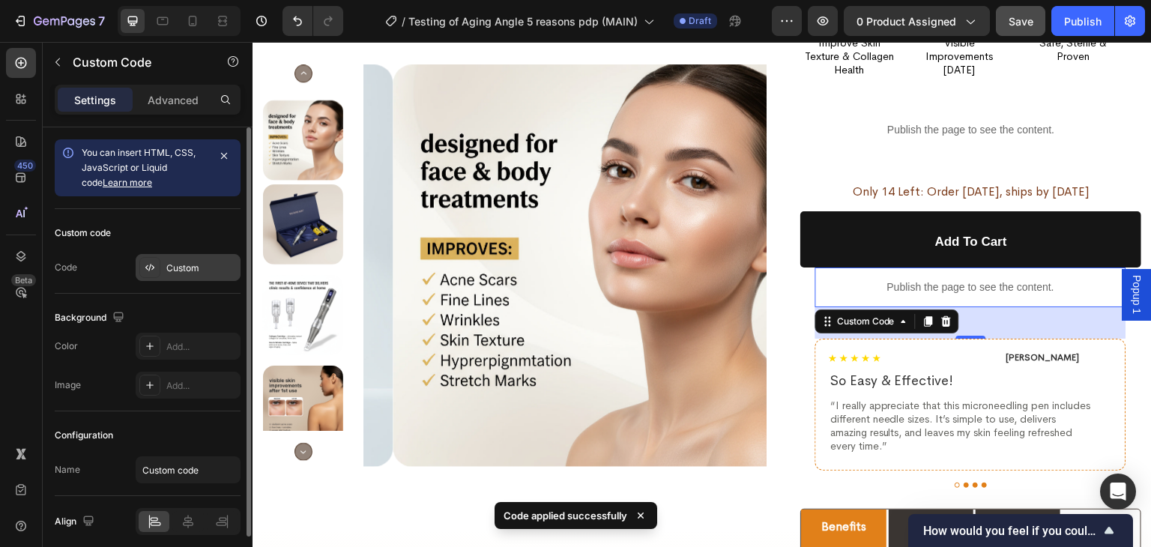
click at [175, 267] on div "Custom" at bounding box center [201, 267] width 70 height 13
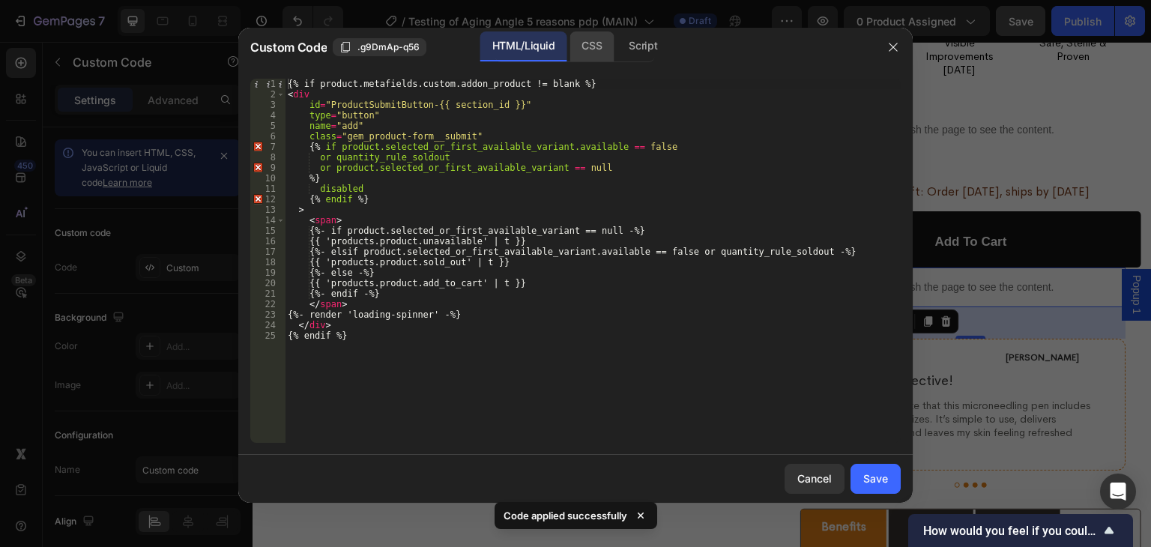
click at [597, 44] on div "CSS" at bounding box center [591, 46] width 44 height 30
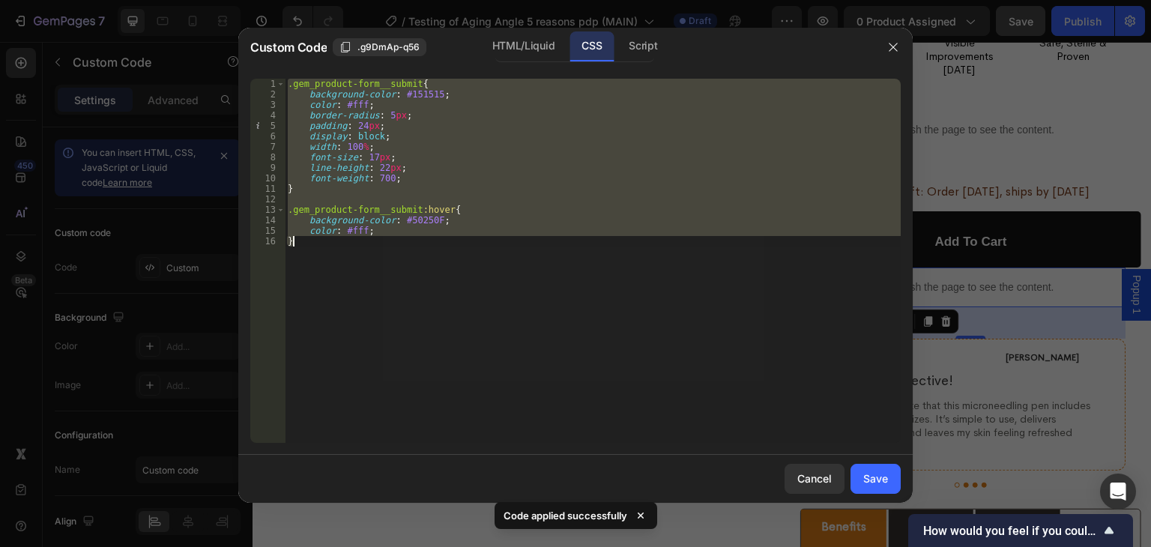
click at [402, 175] on div ".gem_product-form__submit { background-color : #151515 ; color : #fff ; border-…" at bounding box center [593, 261] width 616 height 364
type textarea "font-weight: 700;"
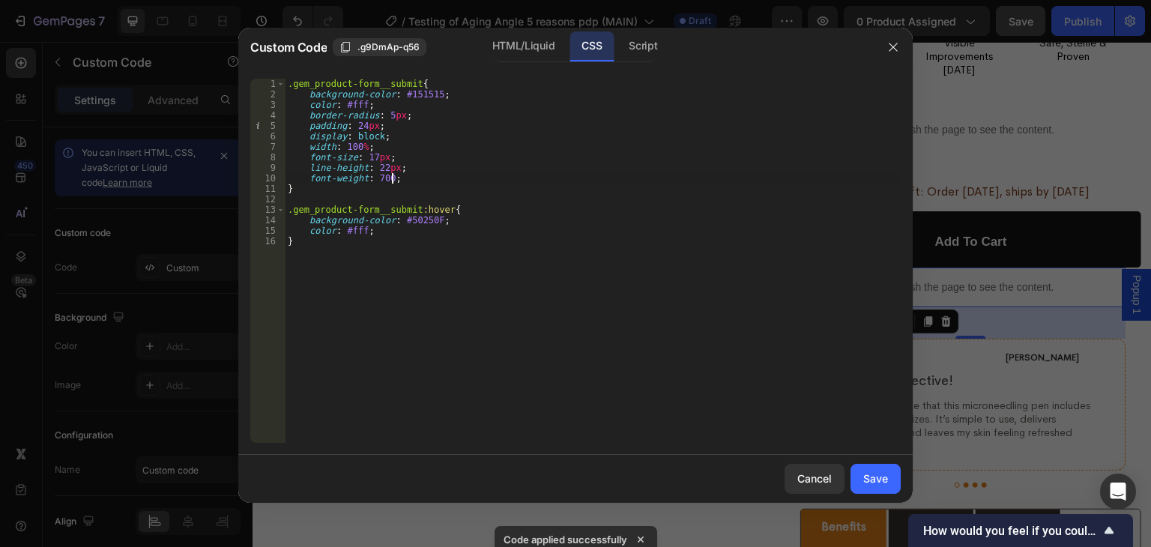
click at [535, 175] on div ".gem_product-form__submit { background-color : #151515 ; color : #fff ; border-…" at bounding box center [593, 271] width 616 height 385
click at [875, 480] on div "Save" at bounding box center [875, 479] width 25 height 16
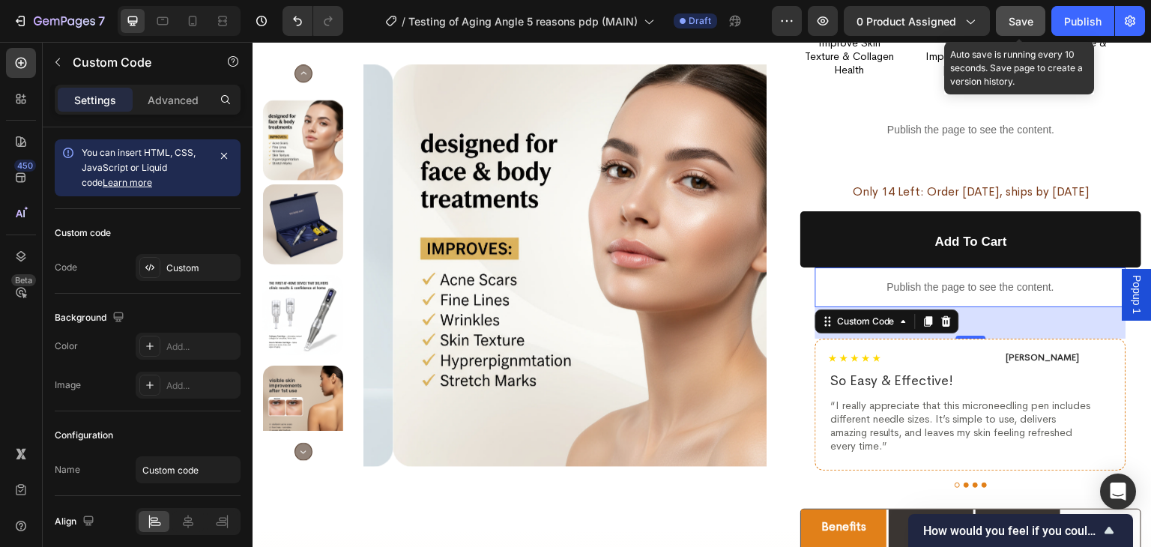
click at [1016, 18] on span "Save" at bounding box center [1020, 21] width 25 height 13
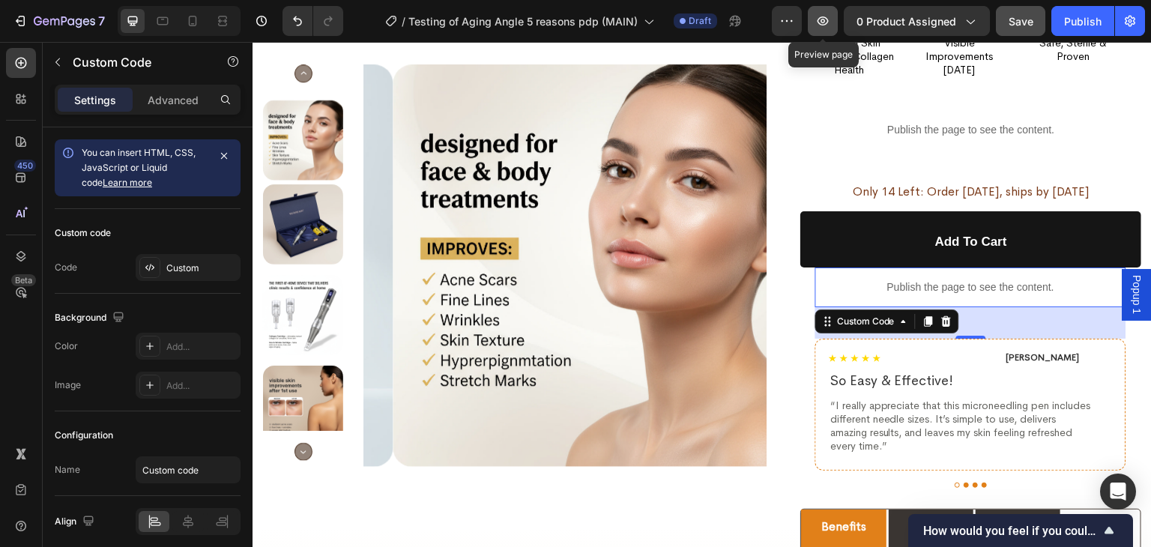
click at [827, 30] on button "button" at bounding box center [823, 21] width 30 height 30
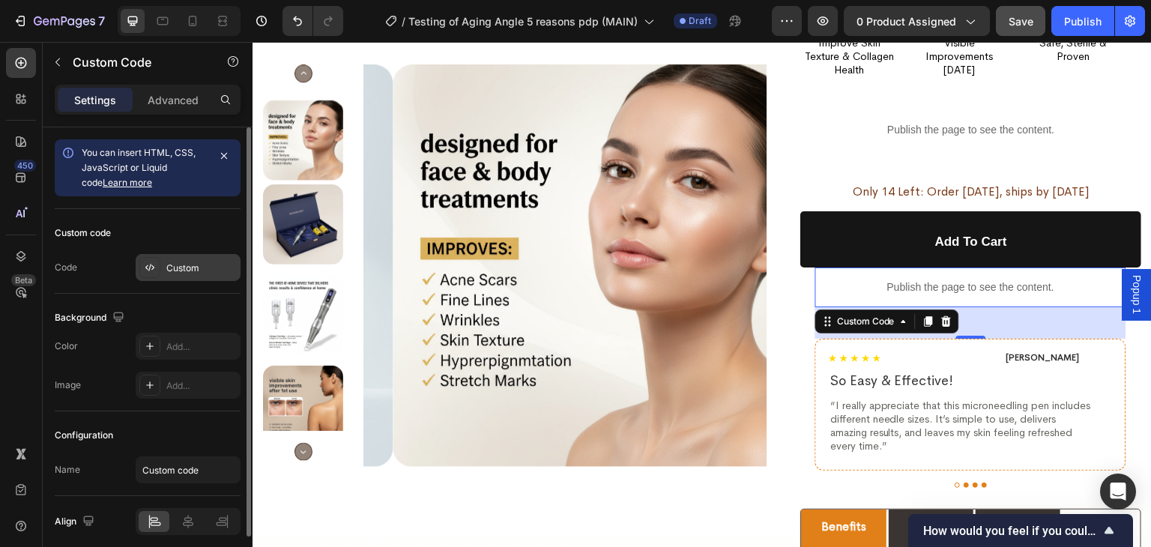
click at [183, 267] on div "Custom" at bounding box center [201, 267] width 70 height 13
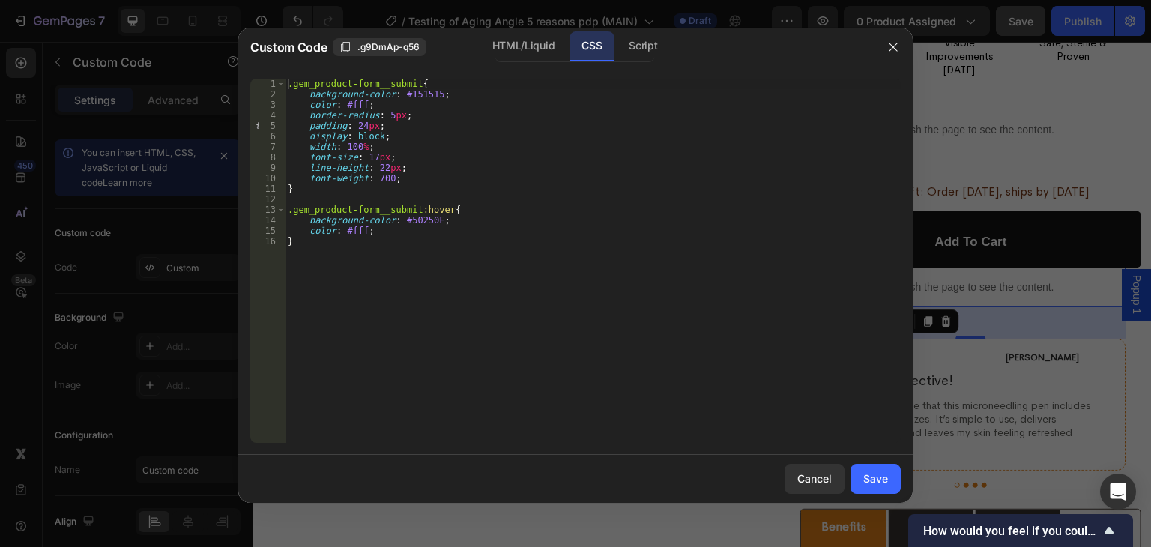
click at [491, 223] on div ".gem_product-form__submit { background-color : #151515 ; color : #fff ; border-…" at bounding box center [593, 271] width 616 height 385
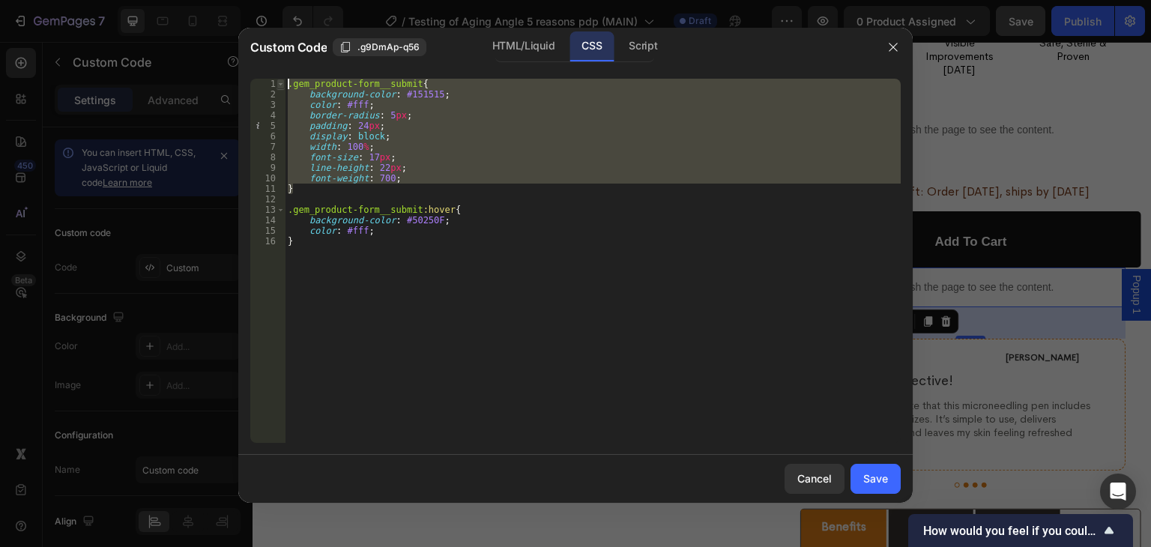
drag, startPoint x: 295, startPoint y: 192, endPoint x: 282, endPoint y: 85, distance: 108.0
click at [282, 85] on div "background-color: #50250F; 1 2 3 4 5 6 7 8 9 10 11 12 13 14 15 16 .gem_product-…" at bounding box center [575, 261] width 650 height 364
paste textarea "}"
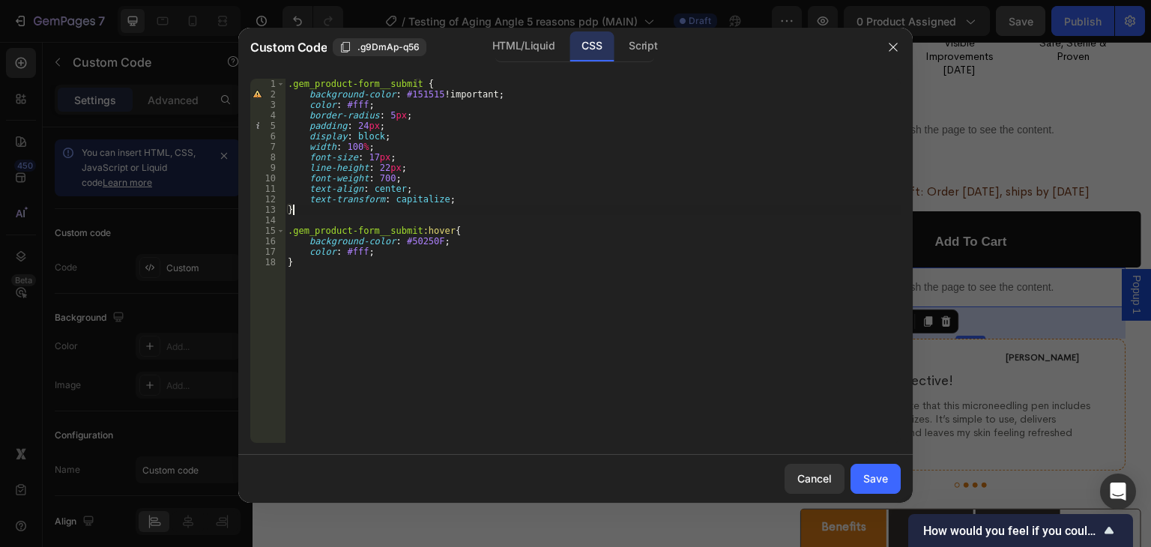
click at [554, 226] on div ".gem_product-form__submit { background-color : #151515 !important ; color : #ff…" at bounding box center [593, 271] width 616 height 385
click at [497, 253] on div ".gem_product-form__submit { background-color : #151515 !important ; color : #ff…" at bounding box center [593, 271] width 616 height 385
type textarea "background-color: #50250F !important;"
click at [520, 45] on div "HTML/Liquid" at bounding box center [523, 46] width 86 height 30
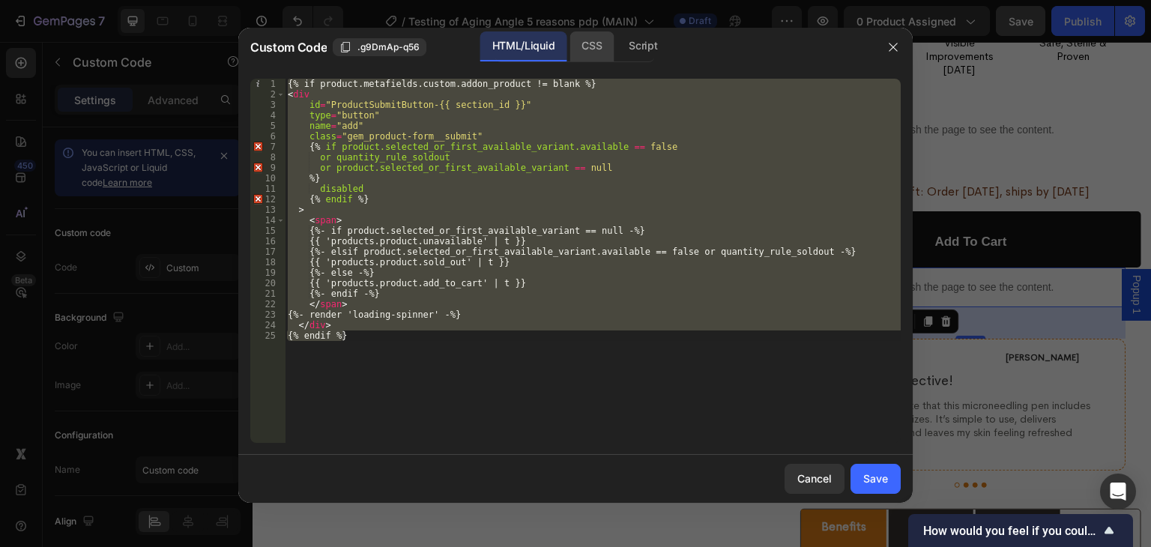
click at [600, 40] on div "CSS" at bounding box center [591, 46] width 44 height 30
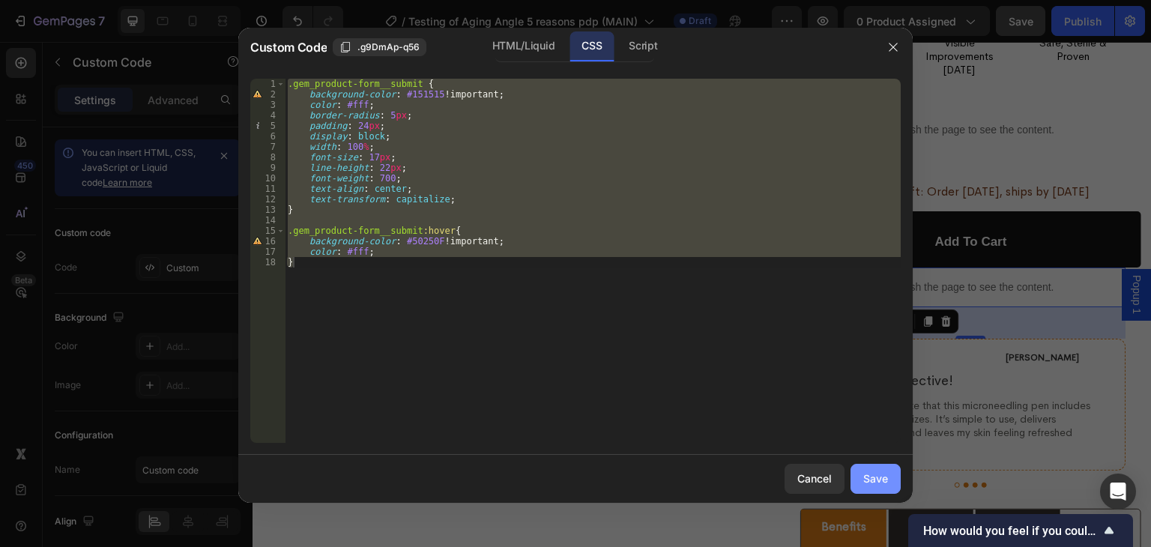
click at [862, 468] on button "Save" at bounding box center [875, 479] width 50 height 30
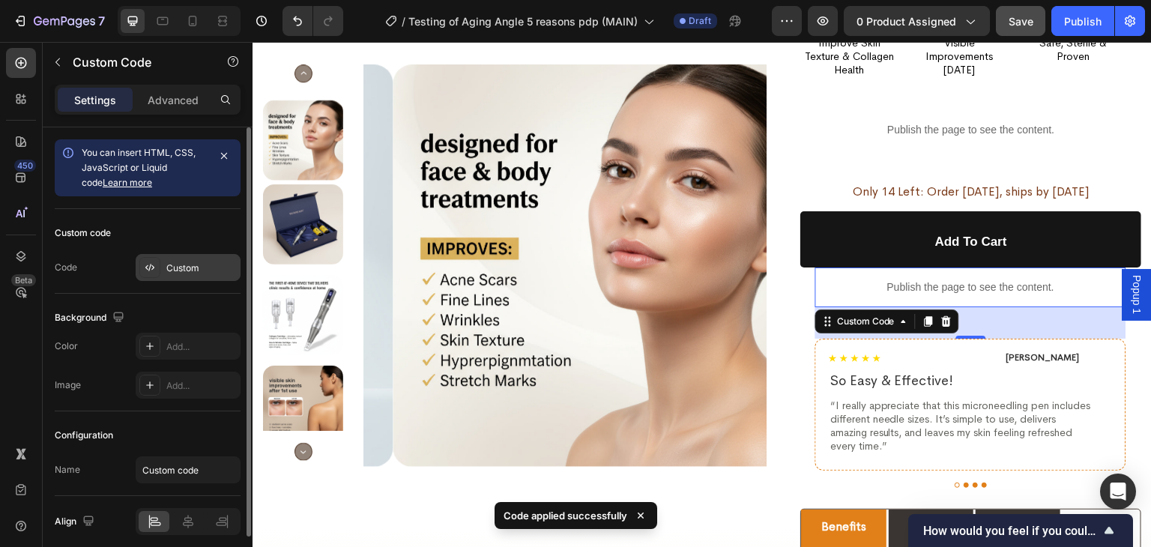
click at [211, 269] on div "Custom" at bounding box center [201, 267] width 70 height 13
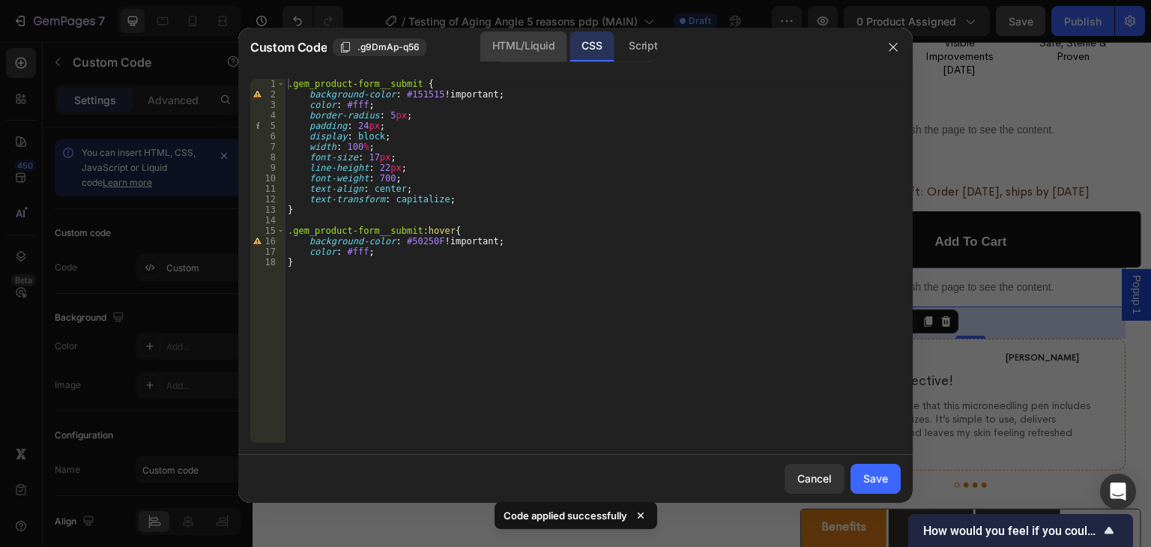
click at [506, 49] on div "HTML/Liquid" at bounding box center [523, 46] width 86 height 30
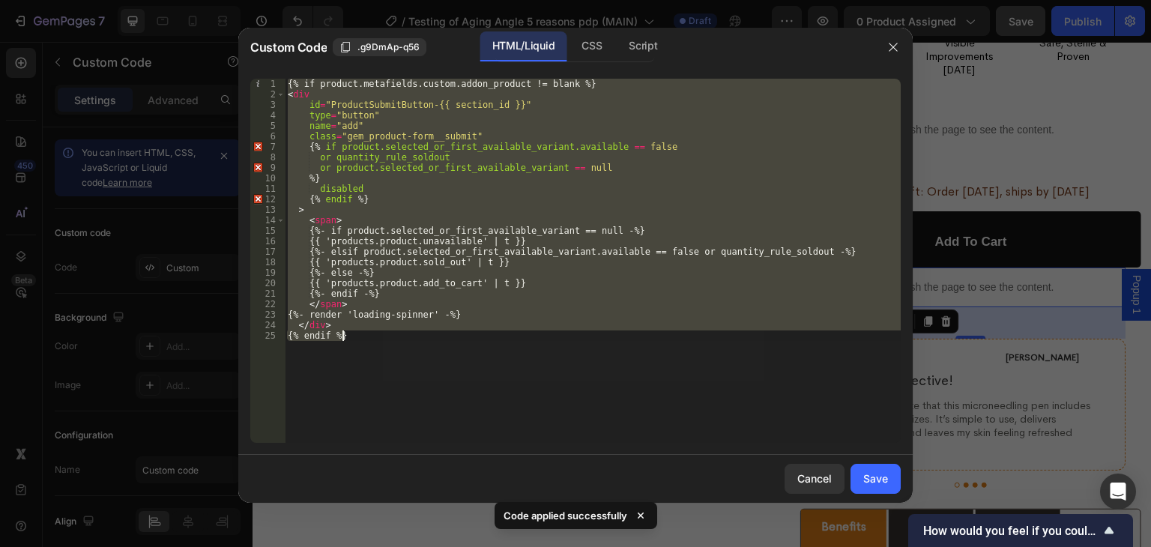
click at [524, 315] on div "{% if product.metafields.custom.addon_product != blank %} < div id = "ProductSu…" at bounding box center [593, 261] width 616 height 364
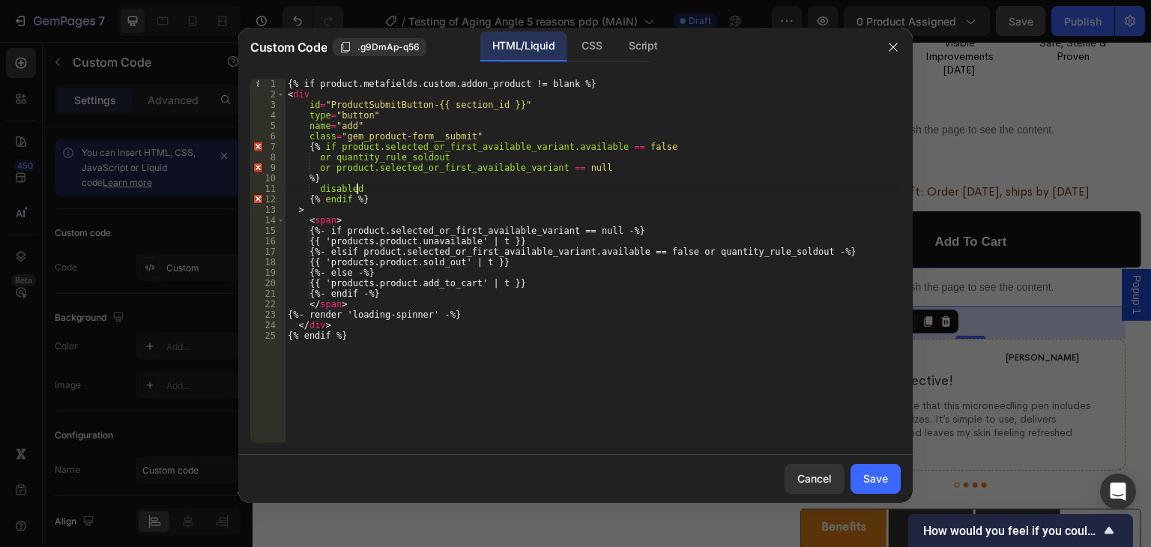
click at [420, 189] on div "{% if product.metafields.custom.addon_product != blank %} < div id = "ProductSu…" at bounding box center [593, 271] width 616 height 385
type textarea "disabled"
click at [859, 476] on button "Save" at bounding box center [875, 479] width 50 height 30
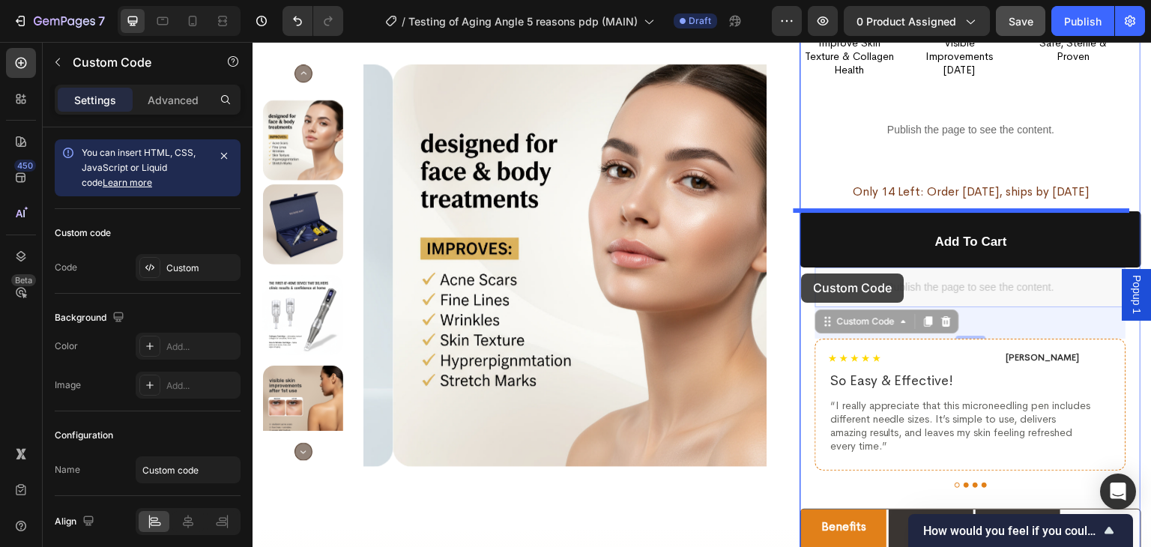
drag, startPoint x: 814, startPoint y: 318, endPoint x: 802, endPoint y: 273, distance: 45.8
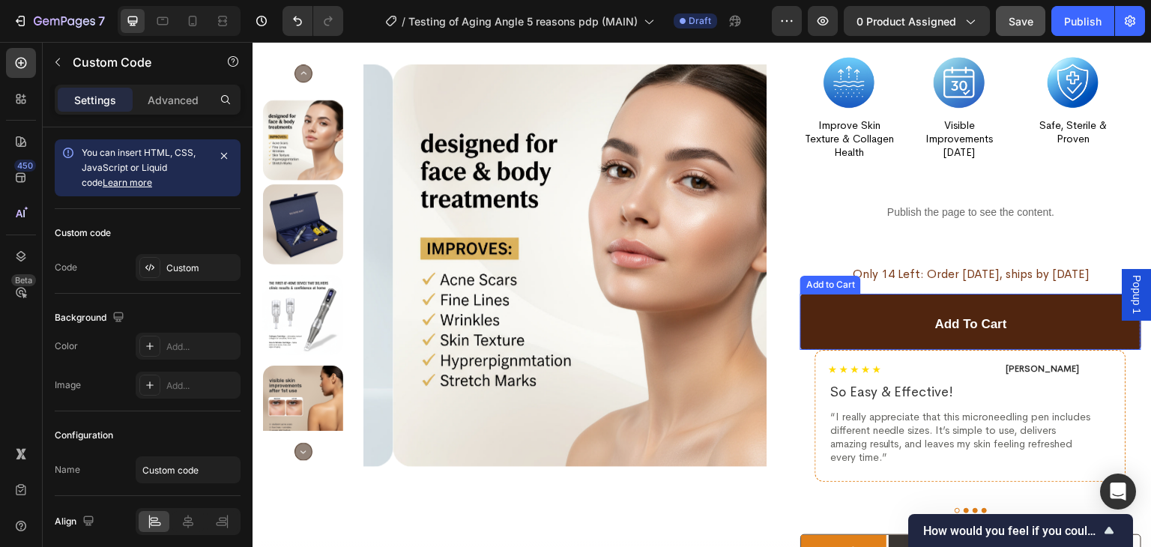
scroll to position [2496, 0]
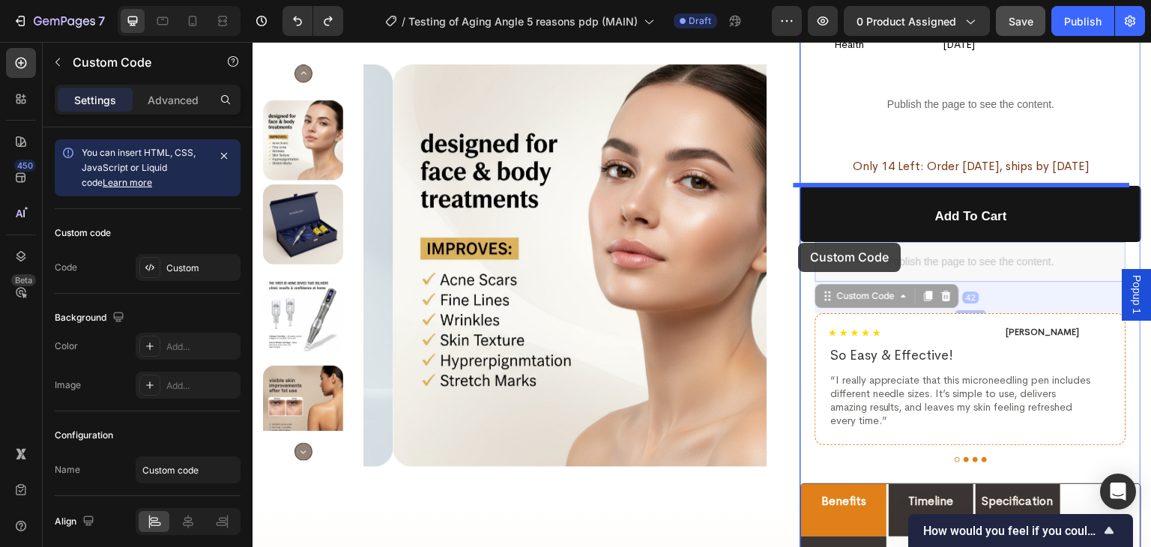
drag, startPoint x: 817, startPoint y: 292, endPoint x: 799, endPoint y: 243, distance: 52.9
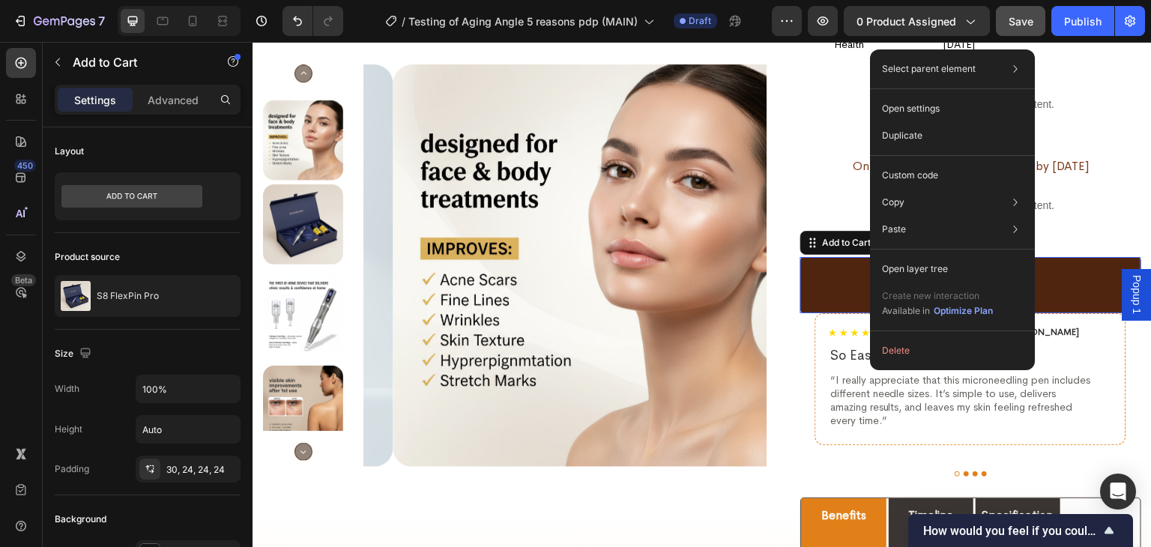
click at [871, 278] on div "Select parent element Product Row 1 col Row 1 col Add to Cart Open settings Dup…" at bounding box center [952, 209] width 165 height 321
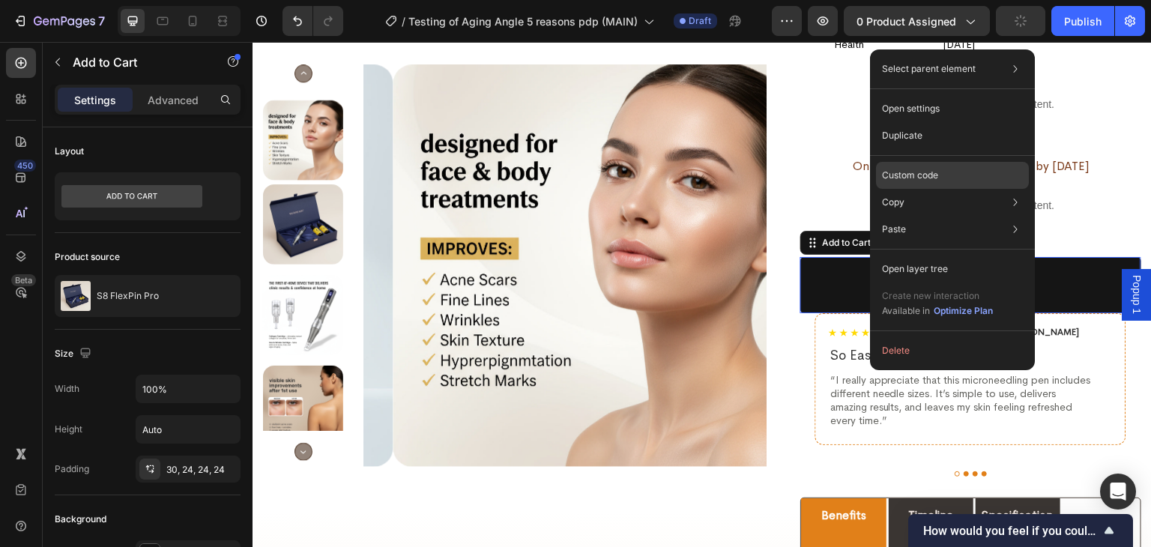
click at [920, 177] on p "Custom code" at bounding box center [910, 175] width 56 height 13
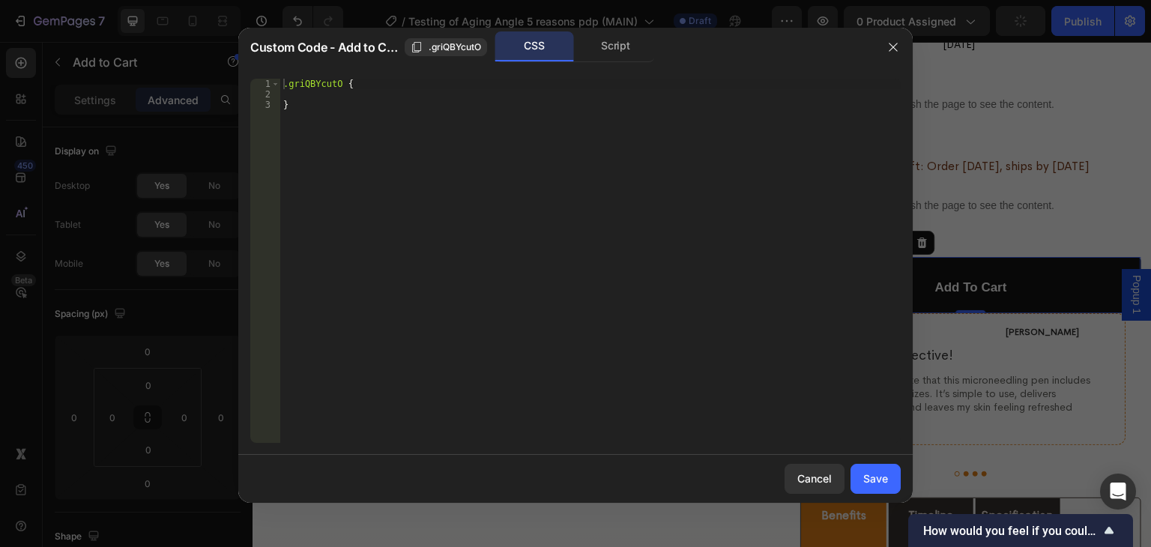
click at [586, 175] on div ".griQBYcutO { }" at bounding box center [590, 271] width 620 height 385
click at [424, 106] on div ".griQBYcutO { }" at bounding box center [590, 271] width 620 height 385
type textarea "}"
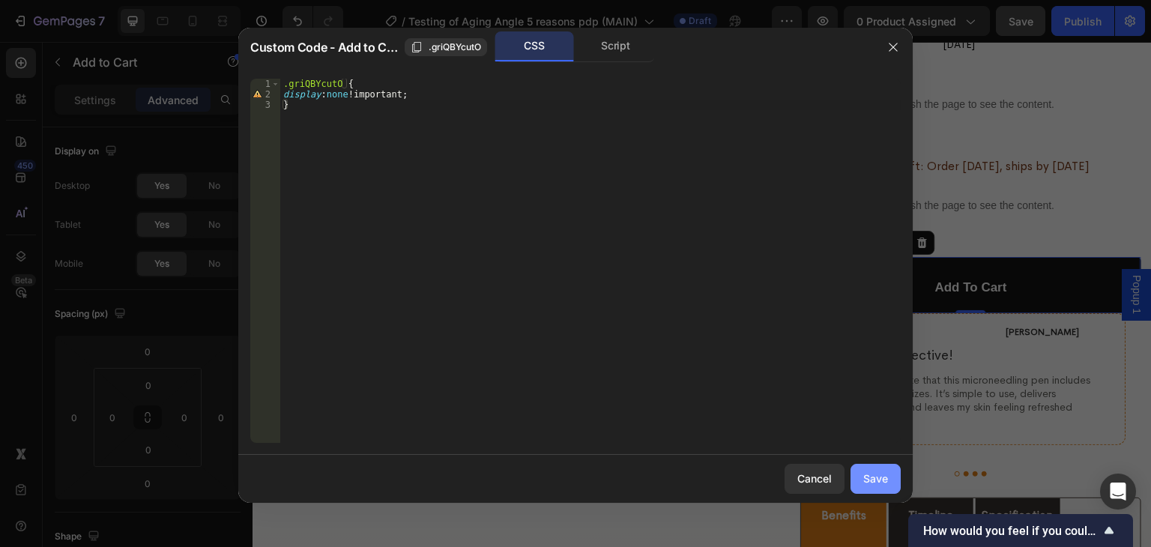
drag, startPoint x: 878, startPoint y: 477, endPoint x: 628, endPoint y: 212, distance: 364.6
click at [878, 477] on div "Save" at bounding box center [875, 479] width 25 height 16
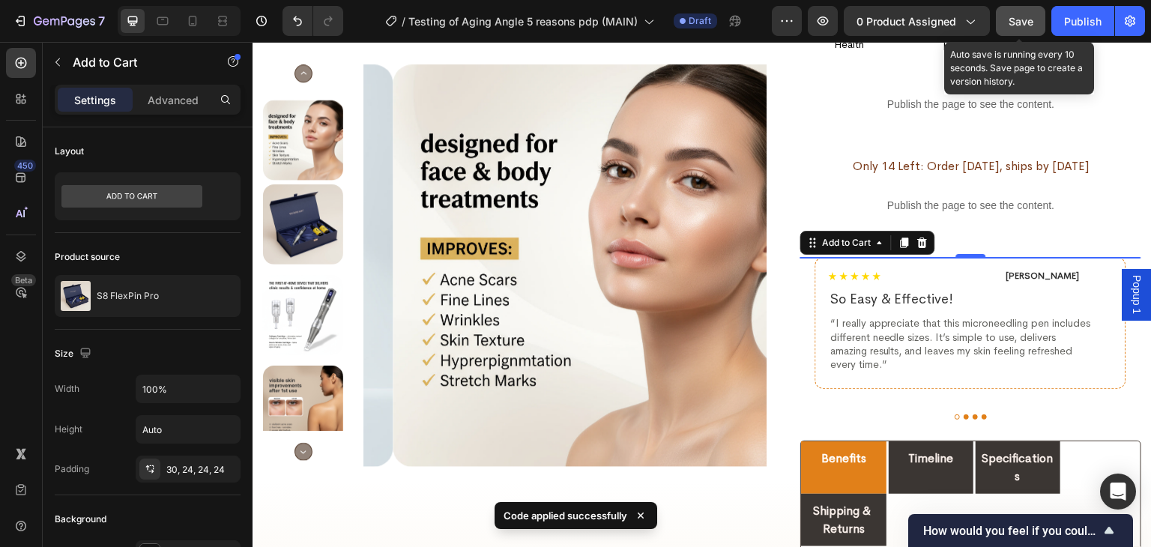
click at [1009, 22] on span "Save" at bounding box center [1020, 21] width 25 height 13
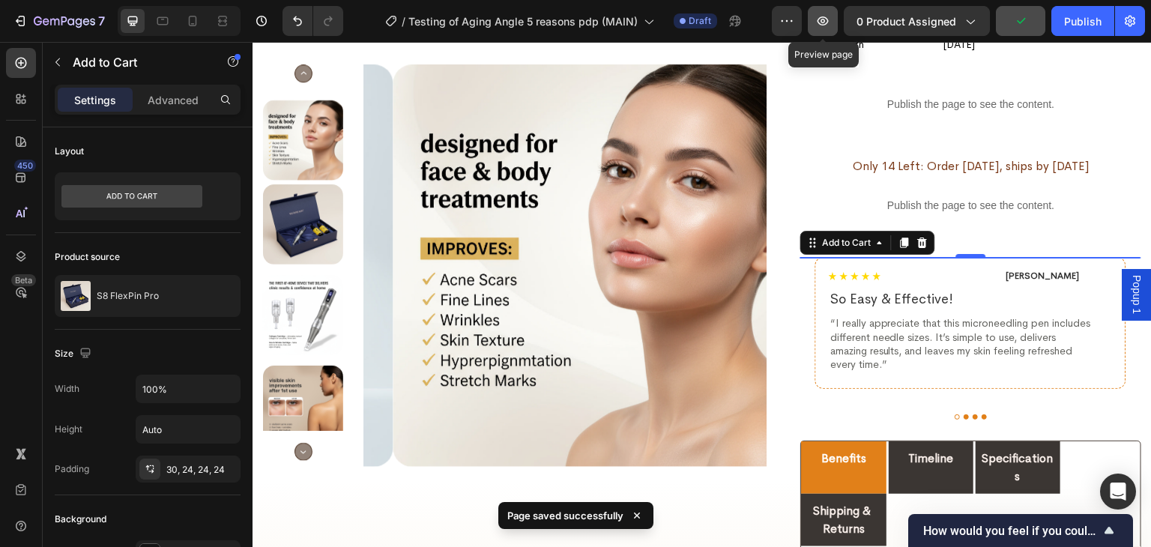
click at [827, 19] on icon "button" at bounding box center [822, 20] width 15 height 15
